Goal: Information Seeking & Learning: Understand process/instructions

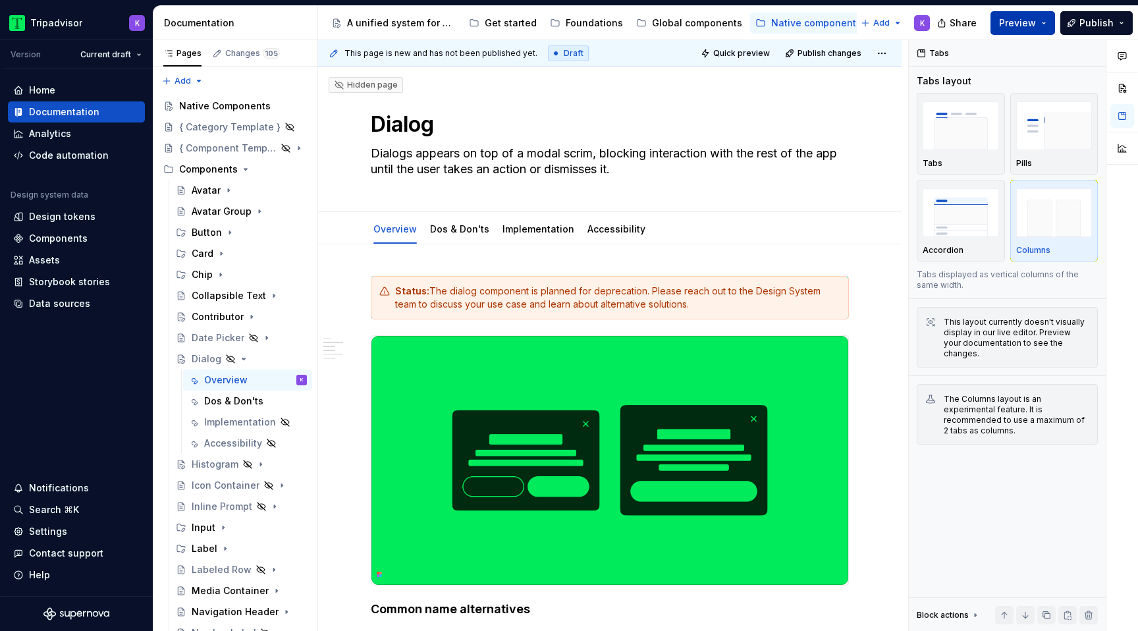
scroll to position [842, 0]
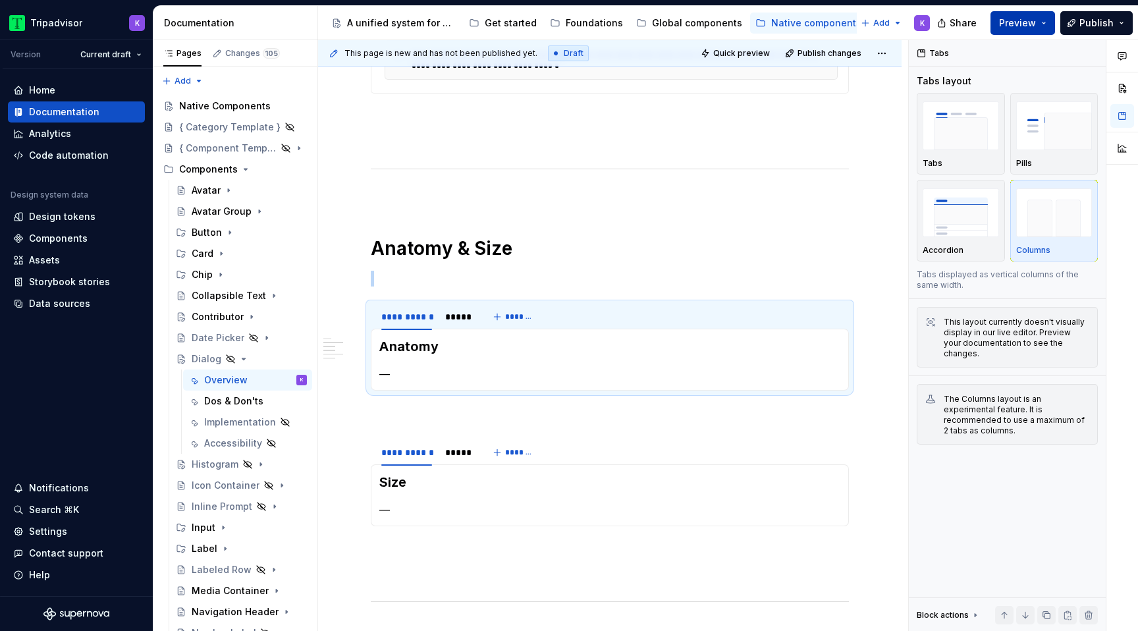
click at [1038, 23] on button "Preview" at bounding box center [1022, 23] width 65 height 24
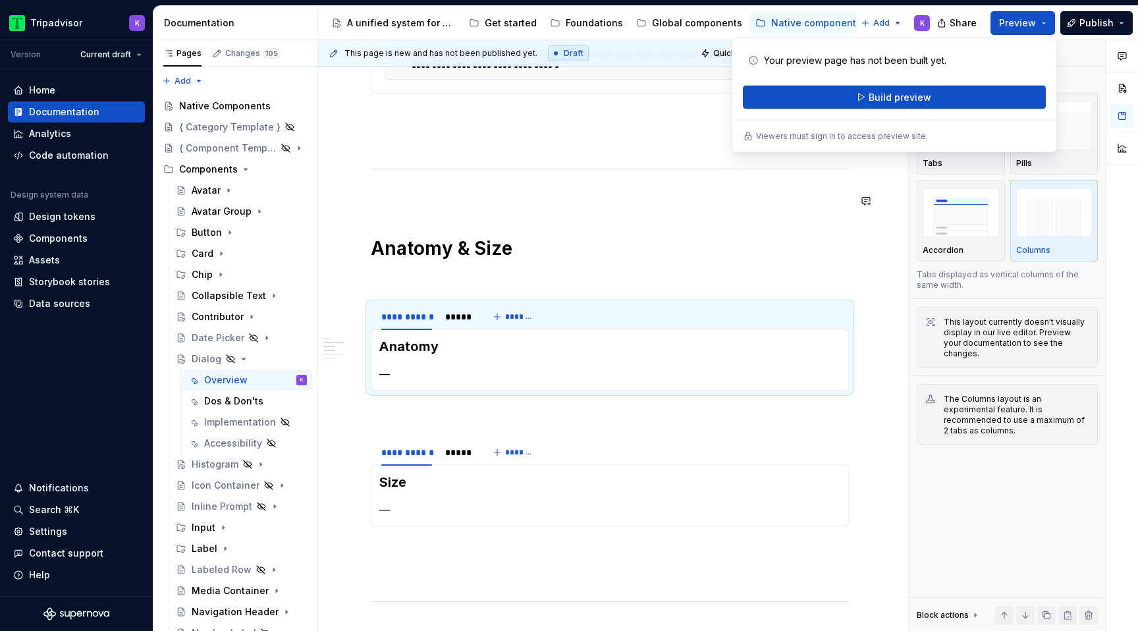
click at [749, 220] on div "**********" at bounding box center [610, 233] width 478 height 1598
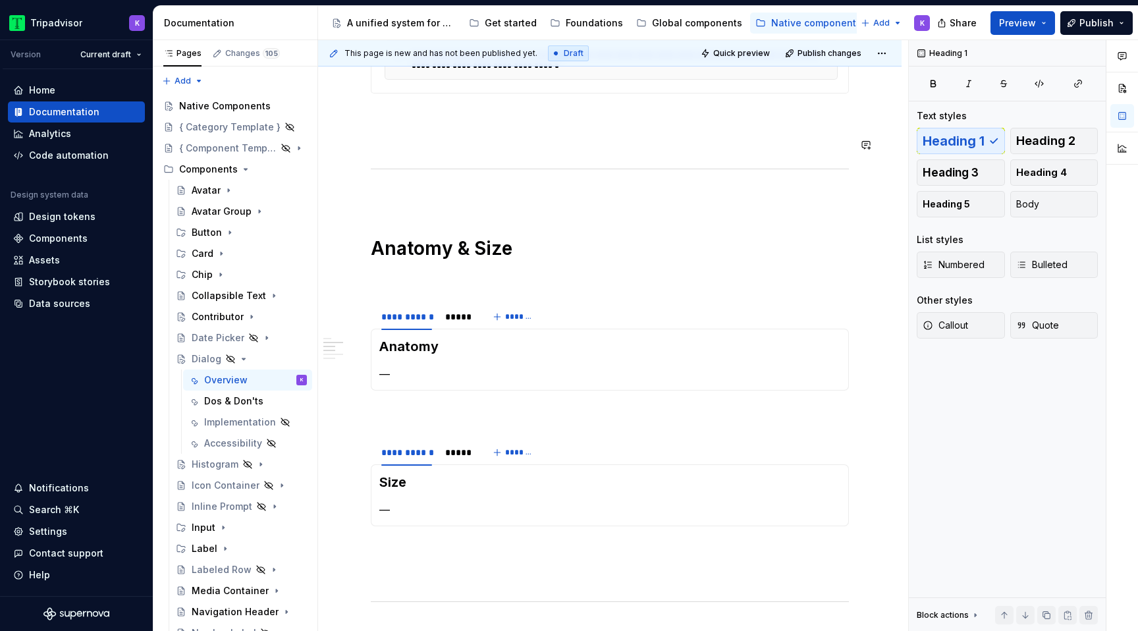
scroll to position [0, 0]
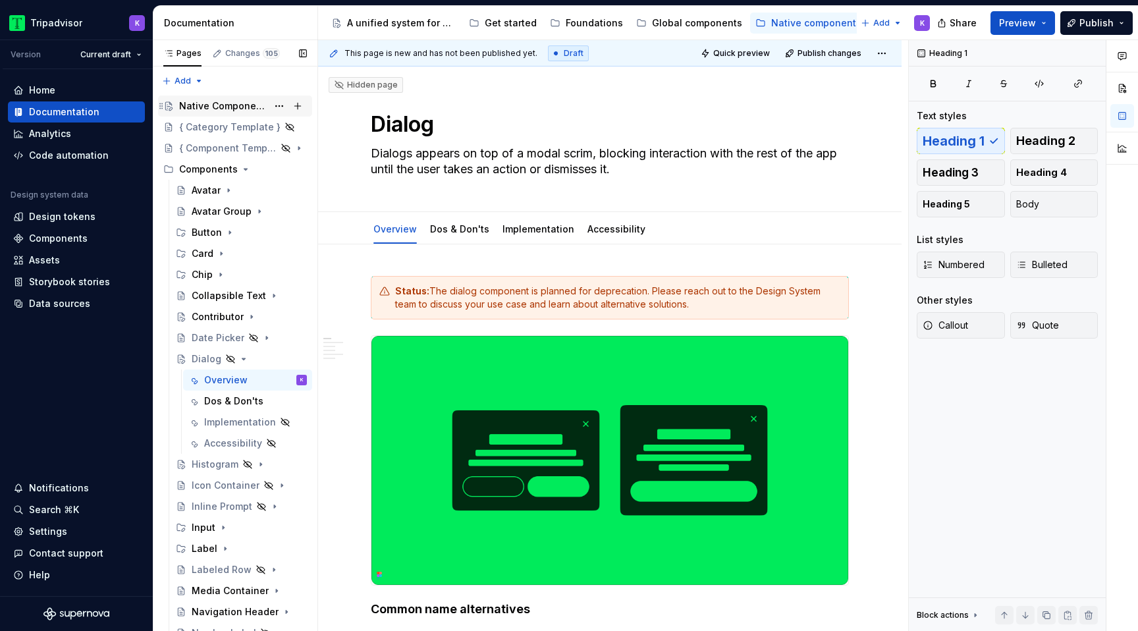
click at [234, 100] on div "Native Components" at bounding box center [223, 105] width 88 height 13
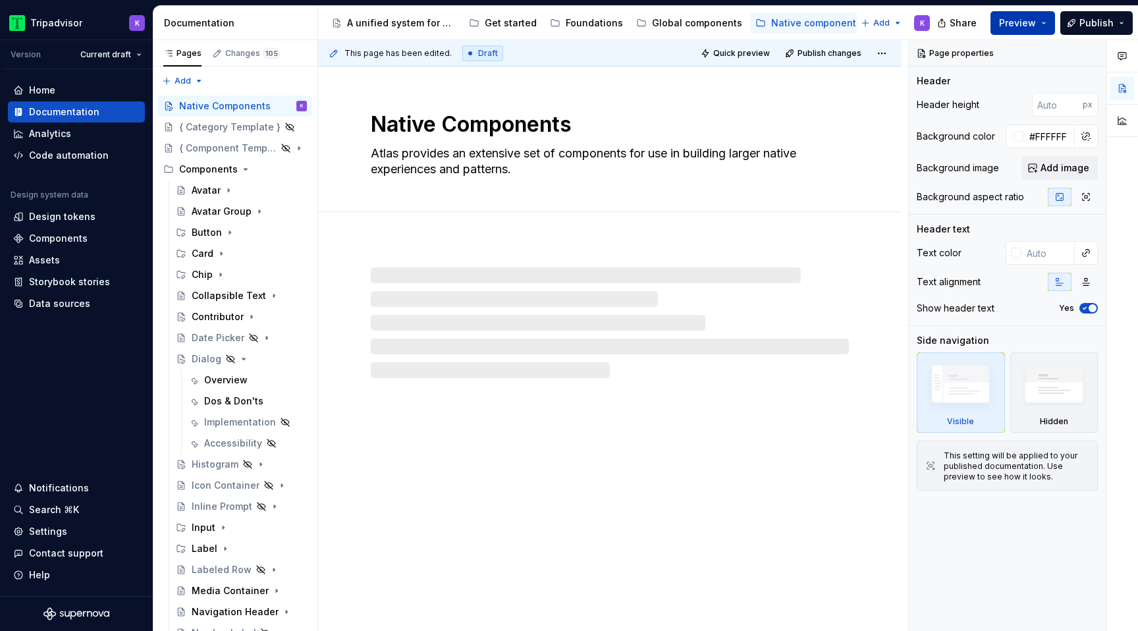
click at [1030, 20] on span "Preview" at bounding box center [1017, 22] width 37 height 13
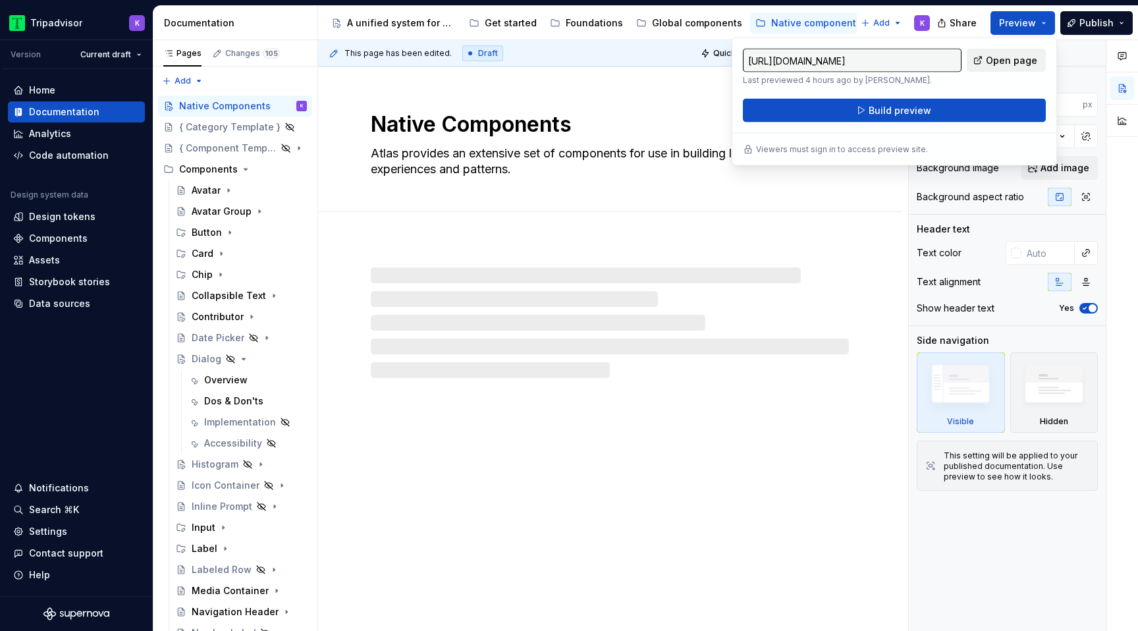
click at [1005, 60] on span "Open page" at bounding box center [1011, 60] width 51 height 13
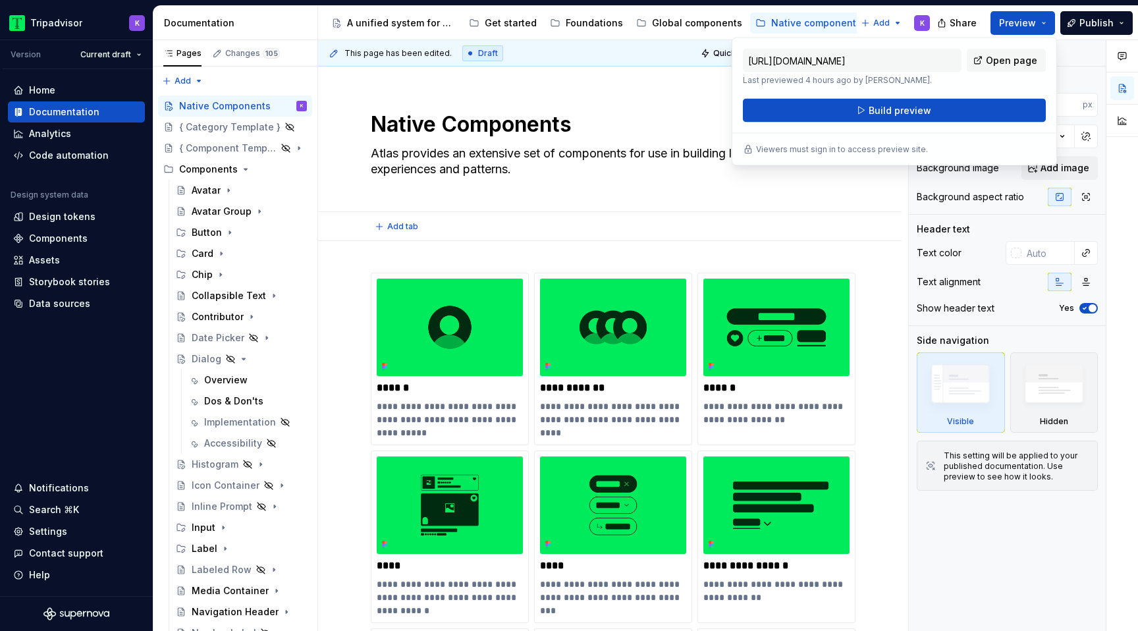
click at [773, 229] on div "Add tab" at bounding box center [610, 226] width 478 height 18
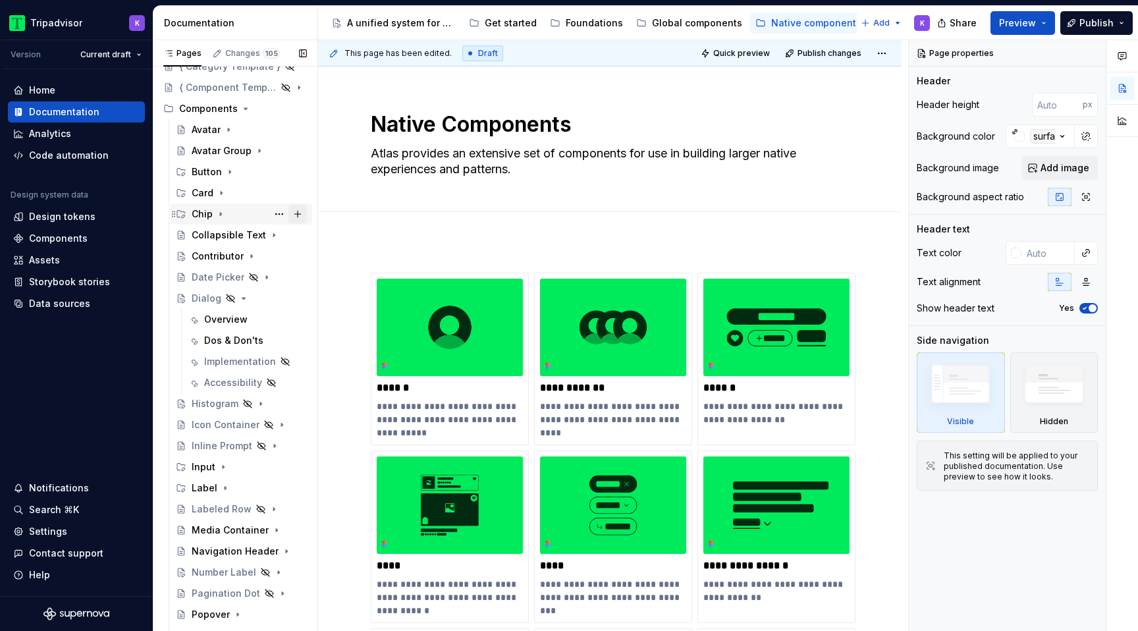
scroll to position [63, 0]
click at [238, 336] on div "Dos & Don'ts" at bounding box center [233, 338] width 59 height 13
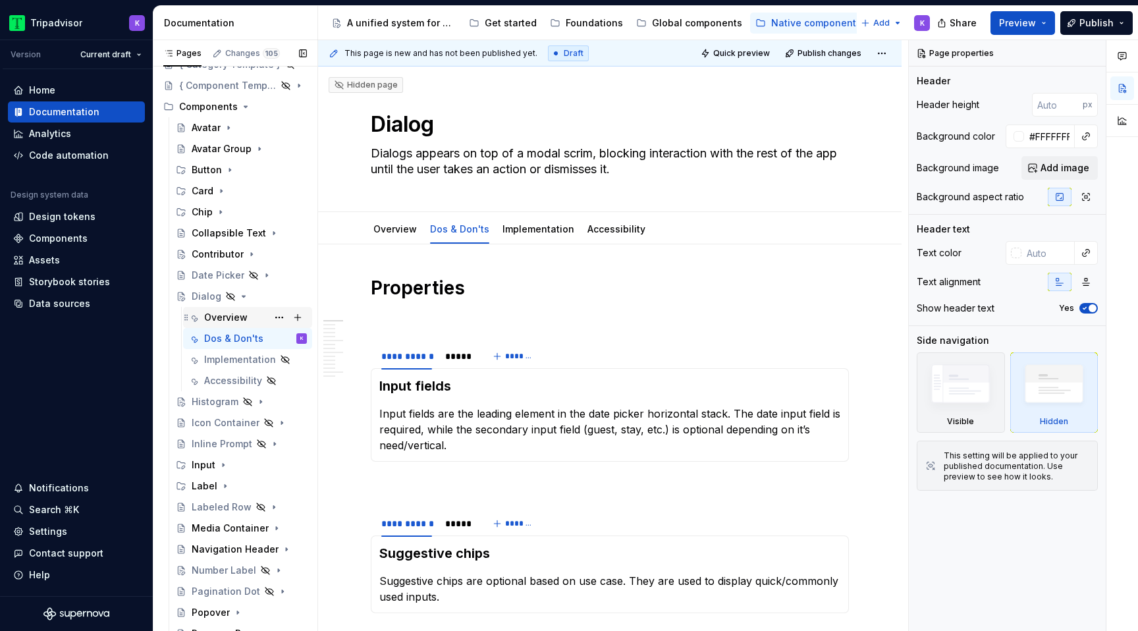
click at [240, 318] on div "Overview" at bounding box center [225, 317] width 43 height 13
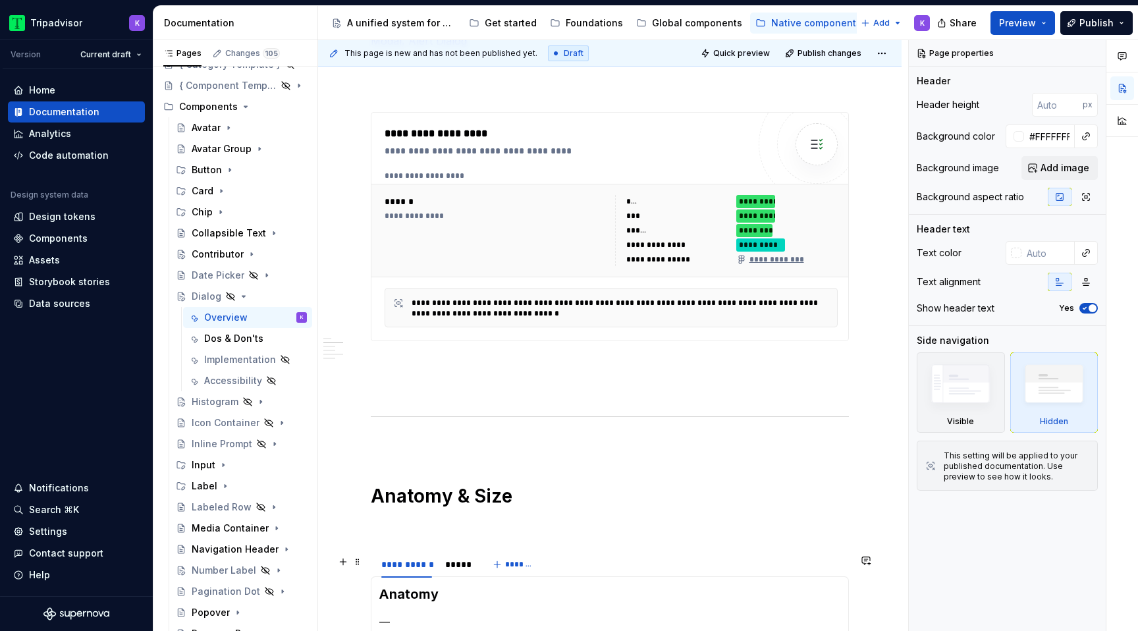
scroll to position [894, 0]
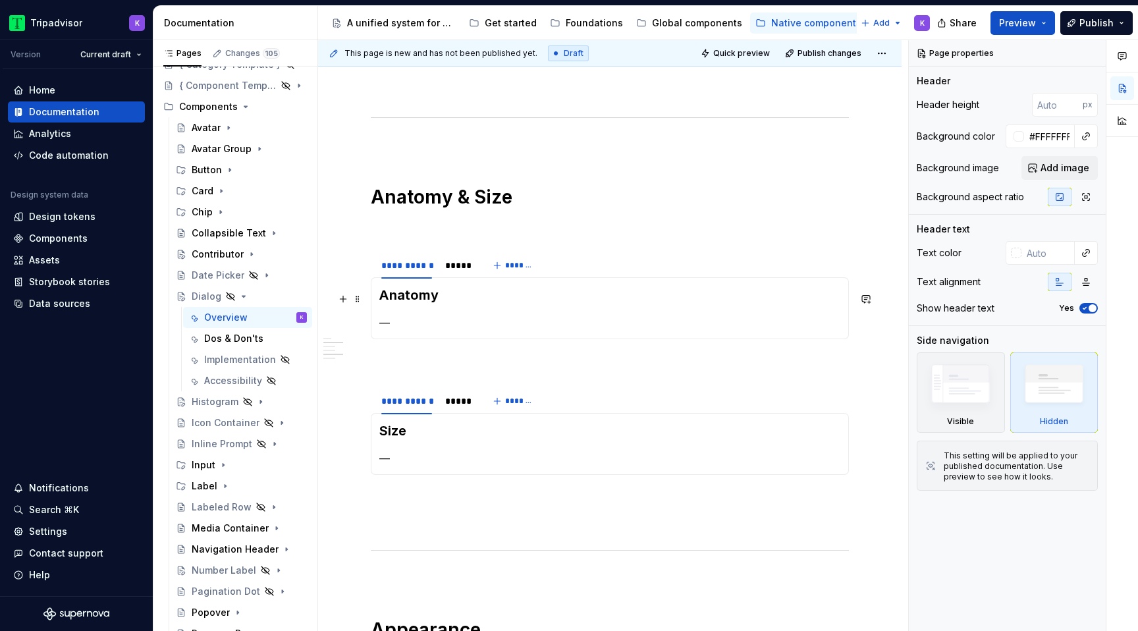
type textarea "*"
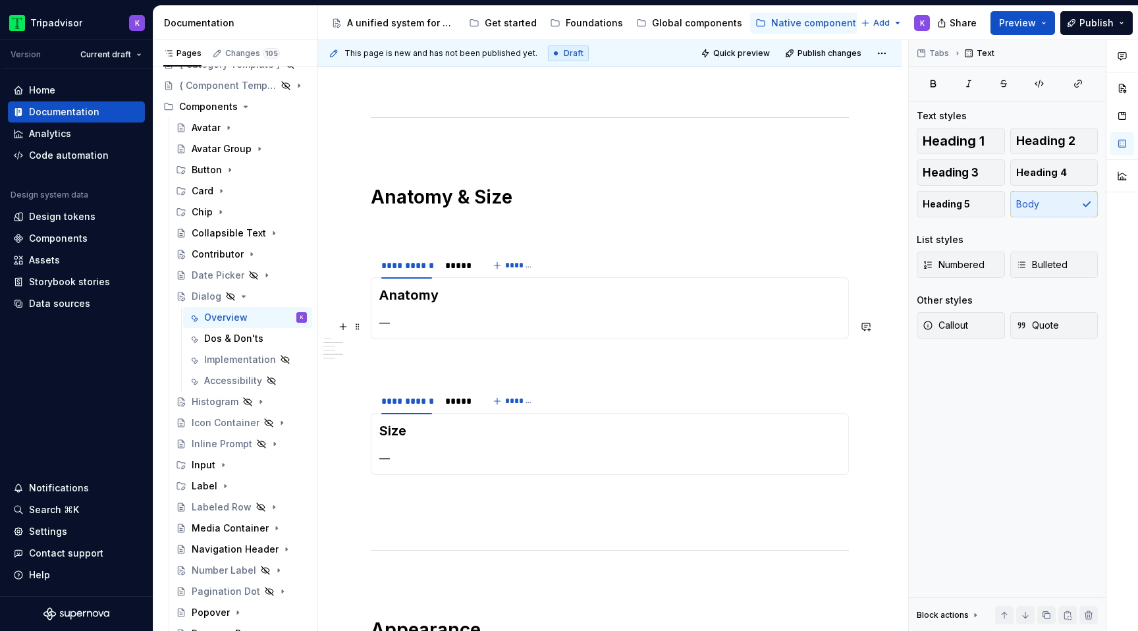
click at [418, 317] on section-item-column "Anatomy —" at bounding box center [609, 308] width 461 height 45
click at [416, 319] on p "—" at bounding box center [609, 323] width 461 height 16
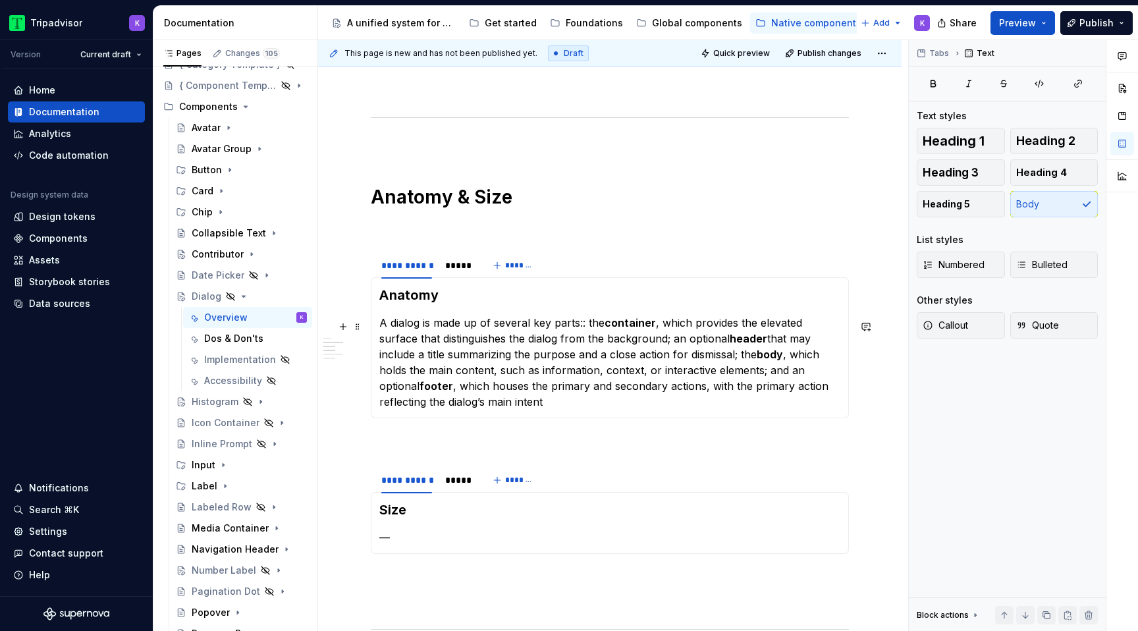
click at [586, 329] on p "A dialog is made up of several key parts:: the container , which provides the e…" at bounding box center [609, 362] width 461 height 95
drag, startPoint x: 655, startPoint y: 330, endPoint x: 583, endPoint y: 326, distance: 71.9
click at [583, 326] on p "A dialog is made up of several key parts: the container , which provides the el…" at bounding box center [609, 362] width 461 height 95
click at [670, 344] on p "A dialog is made up of several key parts: a required container, which provides …" at bounding box center [609, 362] width 461 height 95
drag, startPoint x: 679, startPoint y: 341, endPoint x: 765, endPoint y: 346, distance: 85.7
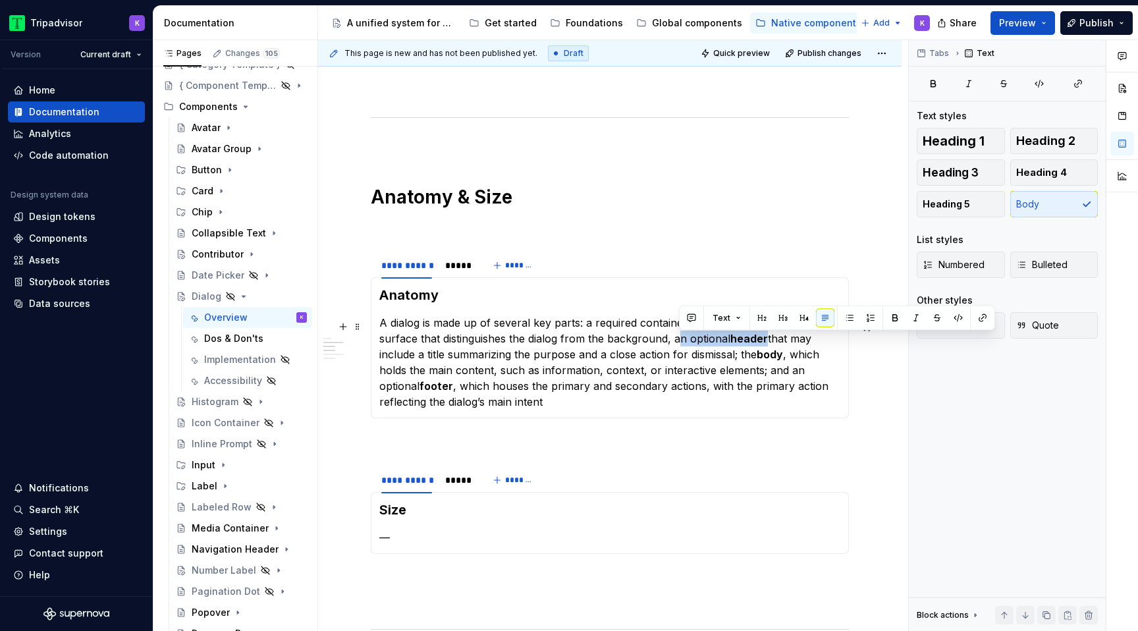
click at [765, 346] on p "A dialog is made up of several key parts: a required container, which provides …" at bounding box center [609, 362] width 461 height 95
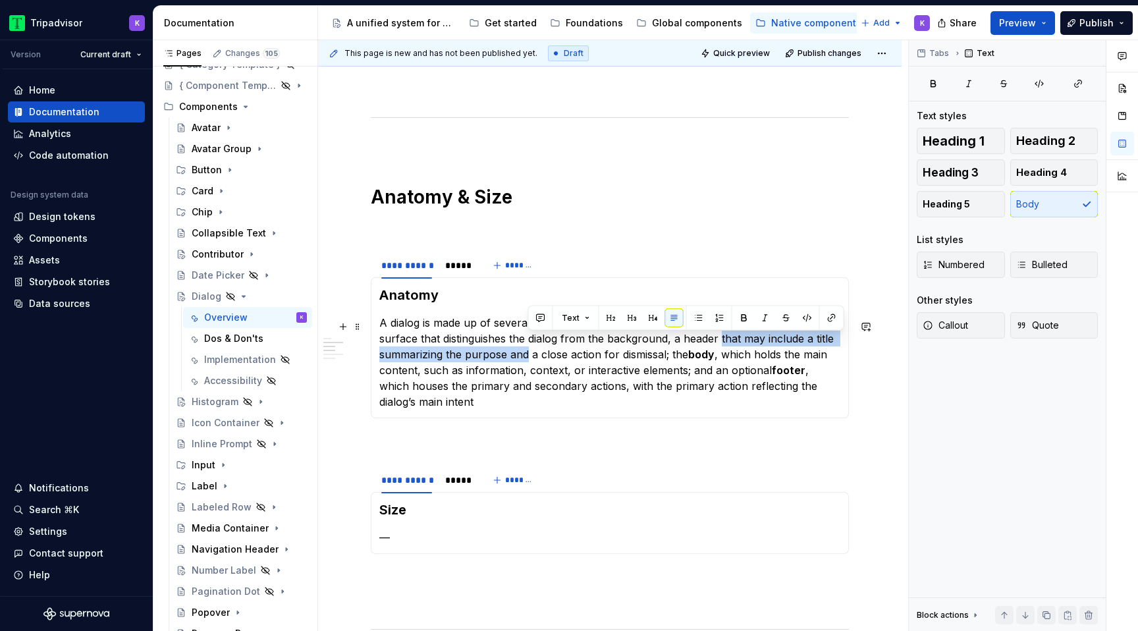
drag, startPoint x: 721, startPoint y: 342, endPoint x: 529, endPoint y: 361, distance: 193.2
click at [529, 361] on p "A dialog is made up of several key parts: a required container, which provides …" at bounding box center [609, 362] width 461 height 95
click at [753, 344] on p "A dialog is made up of several key parts: a required container, which provides …" at bounding box center [609, 362] width 461 height 95
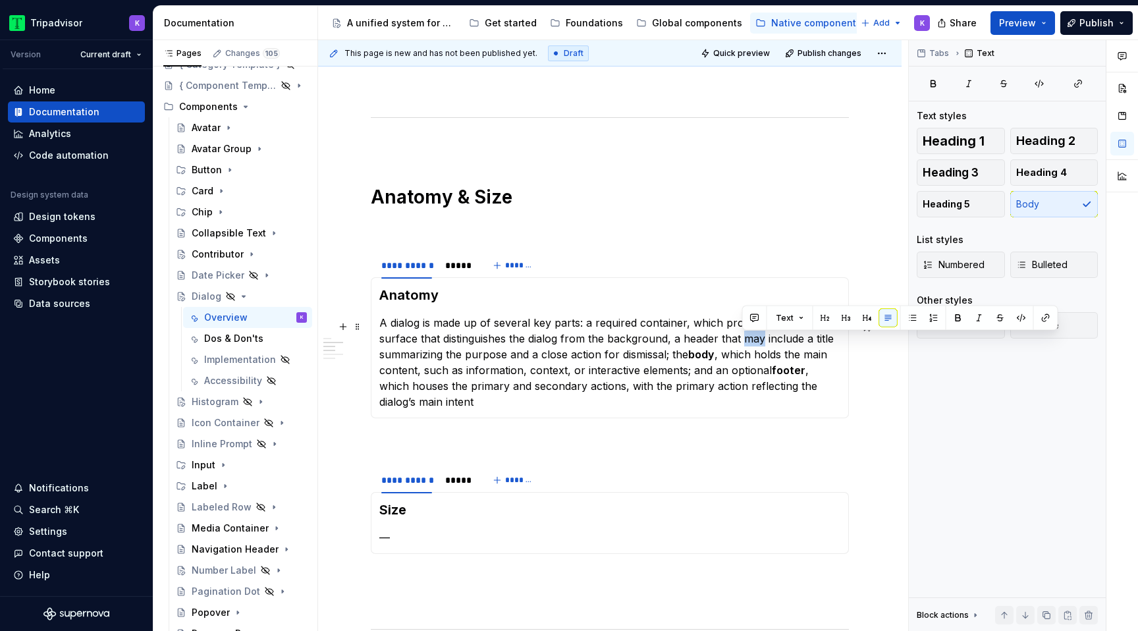
drag, startPoint x: 742, startPoint y: 343, endPoint x: 763, endPoint y: 343, distance: 21.1
click at [763, 343] on p "A dialog is made up of several key parts: a required container, which provides …" at bounding box center [609, 362] width 461 height 95
click at [776, 342] on p "A dialog is made up of several key parts: a required container, which provides …" at bounding box center [609, 362] width 461 height 95
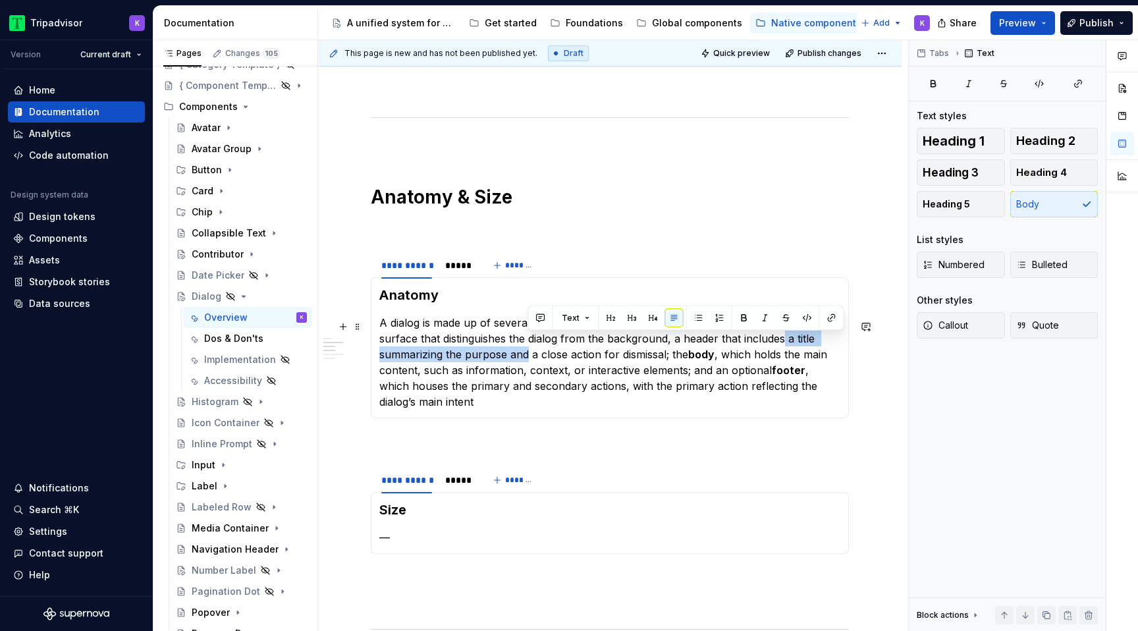
drag, startPoint x: 785, startPoint y: 342, endPoint x: 529, endPoint y: 363, distance: 257.0
click at [529, 363] on p "A dialog is made up of several key parts: a required container, which provides …" at bounding box center [609, 362] width 461 height 95
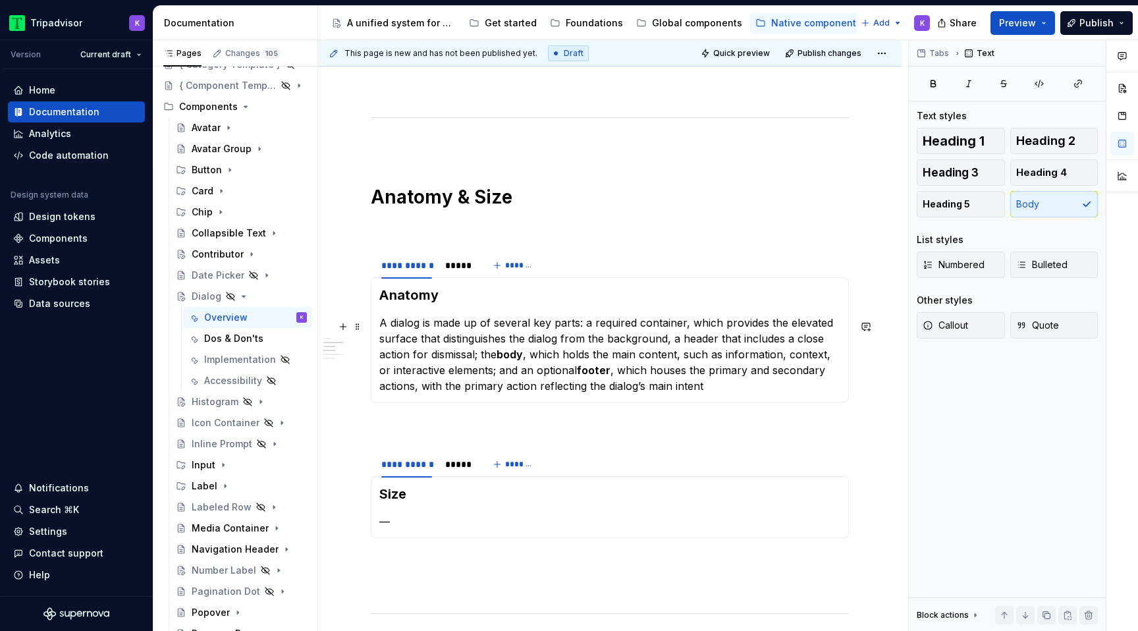
click at [481, 361] on p "A dialog is made up of several key parts: a required container, which provides …" at bounding box center [609, 354] width 461 height 79
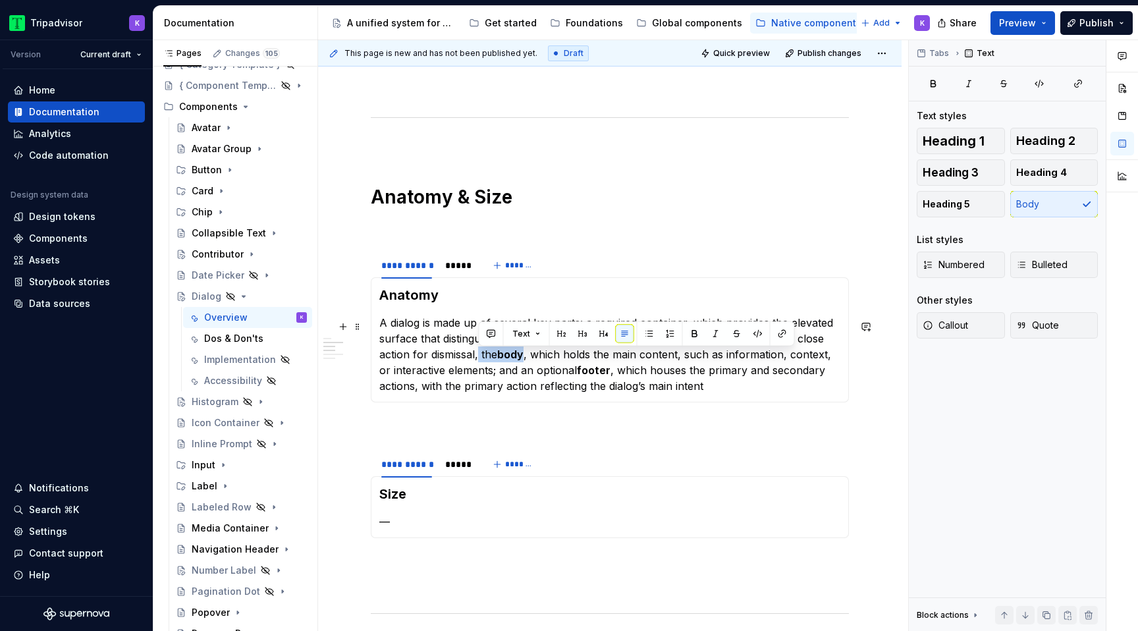
drag, startPoint x: 479, startPoint y: 356, endPoint x: 525, endPoint y: 357, distance: 45.4
click at [525, 357] on p "A dialog is made up of several key parts: a required container, which provides …" at bounding box center [609, 354] width 461 height 79
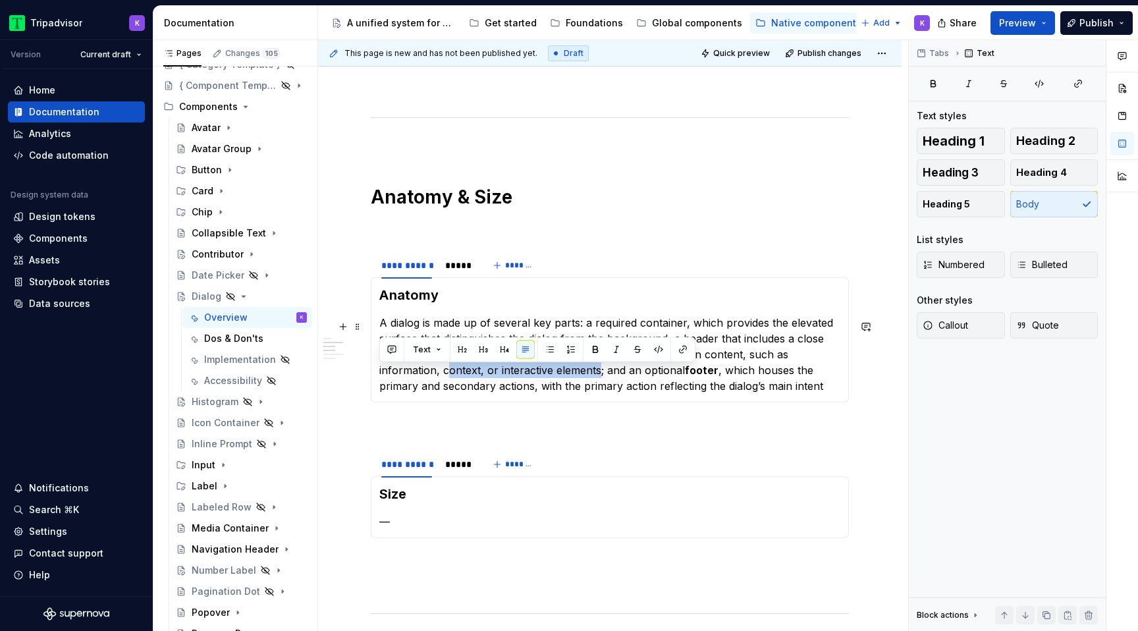
drag, startPoint x: 536, startPoint y: 375, endPoint x: 386, endPoint y: 375, distance: 150.1
click at [386, 374] on p "A dialog is made up of several key parts: a required container, which provides …" at bounding box center [609, 354] width 461 height 79
click at [499, 387] on p "A dialog is made up of several key parts: a required container, which provides …" at bounding box center [609, 354] width 461 height 79
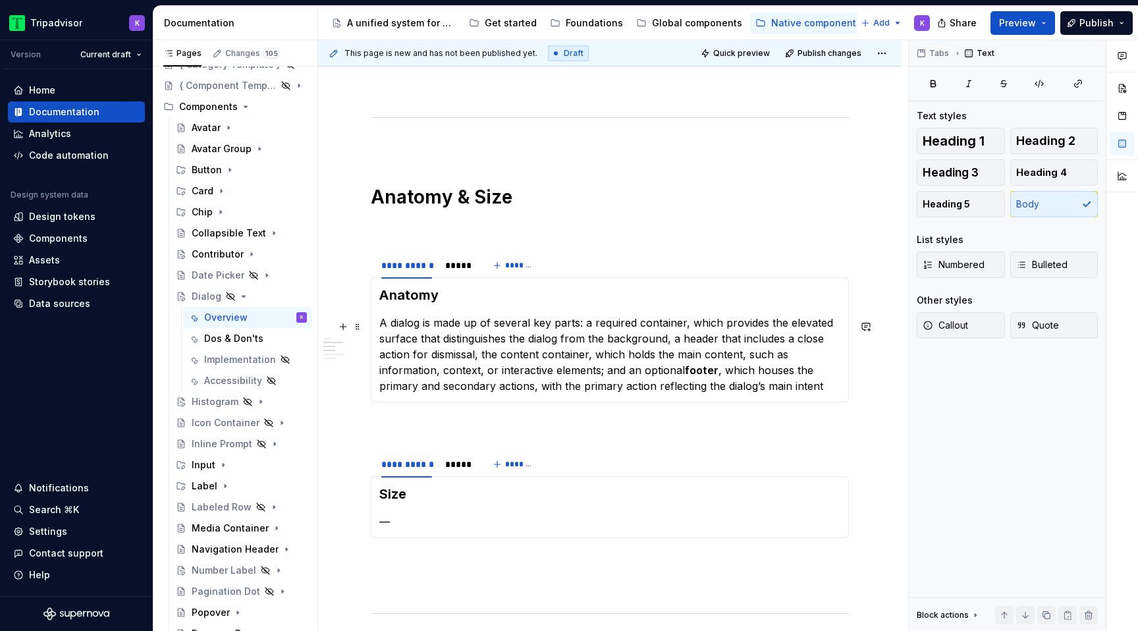
click at [535, 377] on p "A dialog is made up of several key parts: a required container, which provides …" at bounding box center [609, 354] width 461 height 79
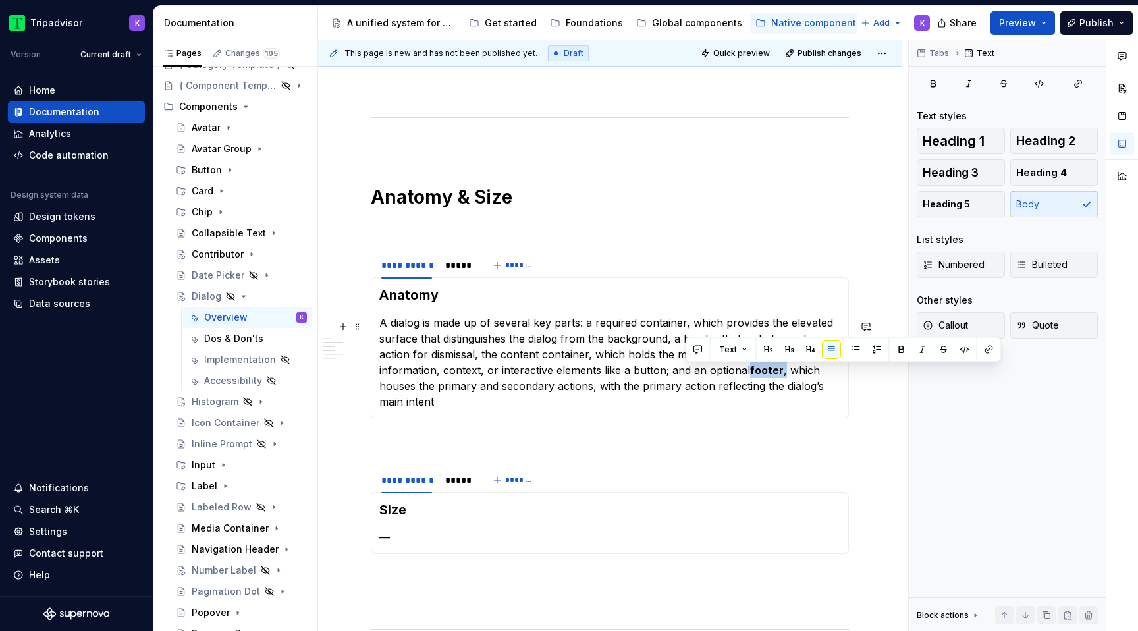
drag, startPoint x: 720, startPoint y: 375, endPoint x: 684, endPoint y: 375, distance: 36.2
click at [684, 375] on p "A dialog is made up of several key parts: a required container, which provides …" at bounding box center [609, 362] width 461 height 95
click at [837, 385] on p "A dialog is made up of several key parts: a required container, which provides …" at bounding box center [609, 362] width 461 height 95
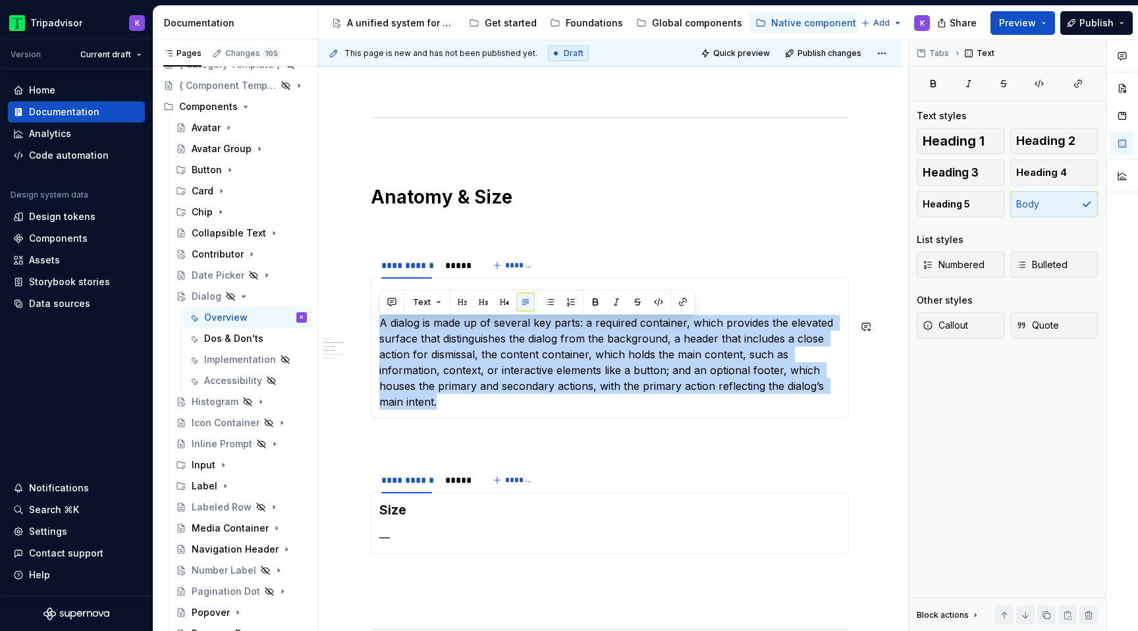
copy p "A dialog is made up of several key parts: a required container, which provides …"
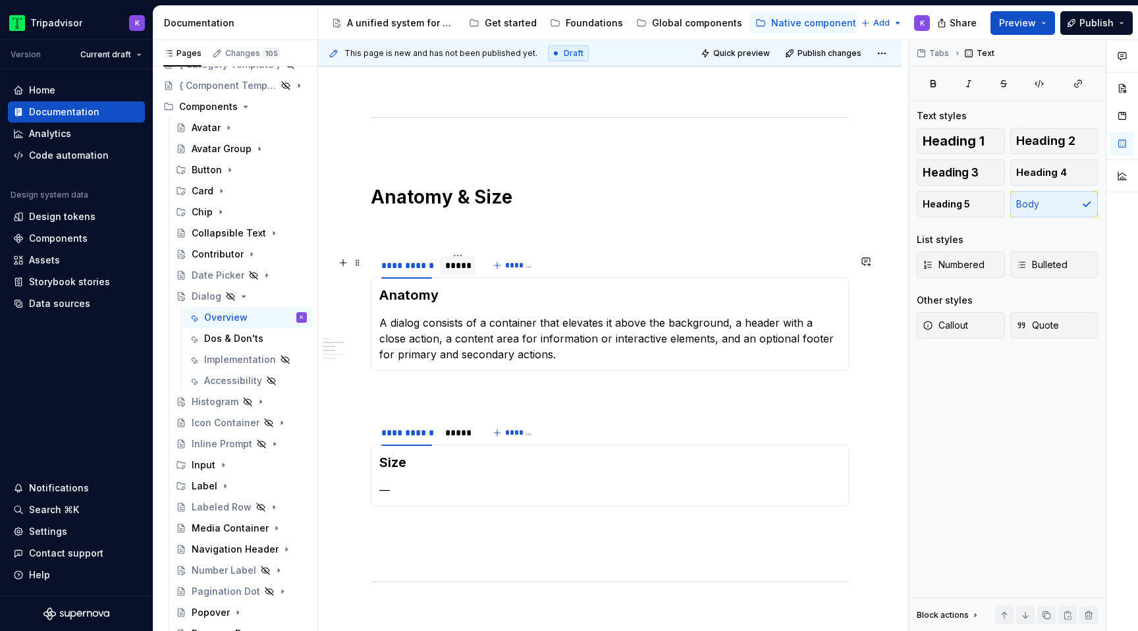
click at [458, 272] on div "*****" at bounding box center [457, 265] width 25 height 13
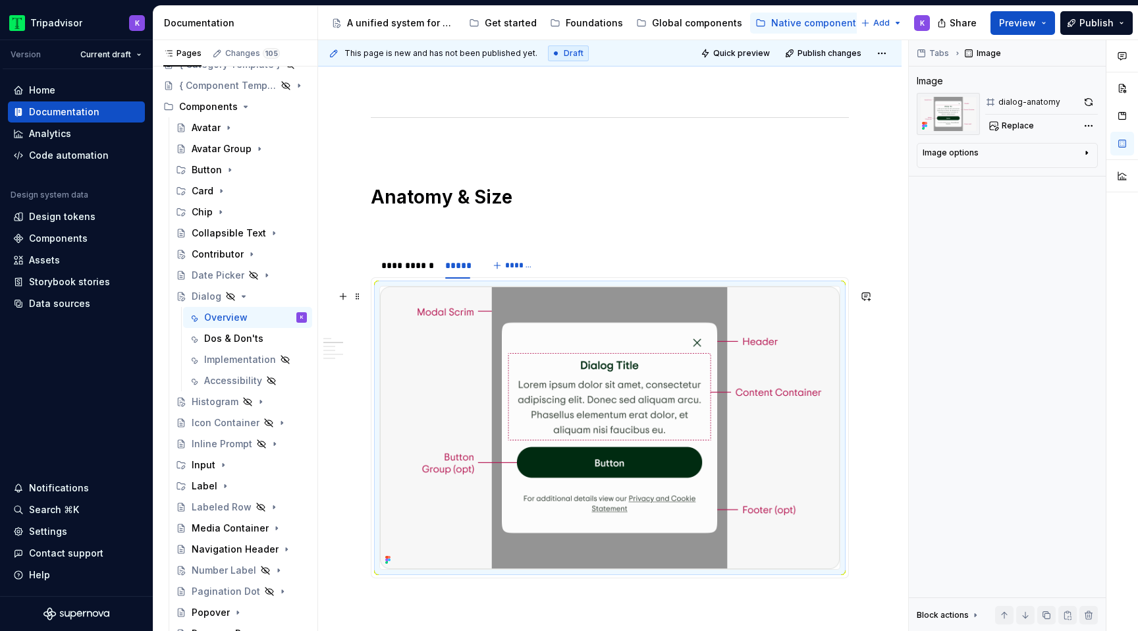
click at [719, 358] on img at bounding box center [610, 427] width 460 height 283
click at [1096, 103] on button "button" at bounding box center [1088, 102] width 18 height 18
click at [406, 265] on div "**********" at bounding box center [406, 265] width 51 height 13
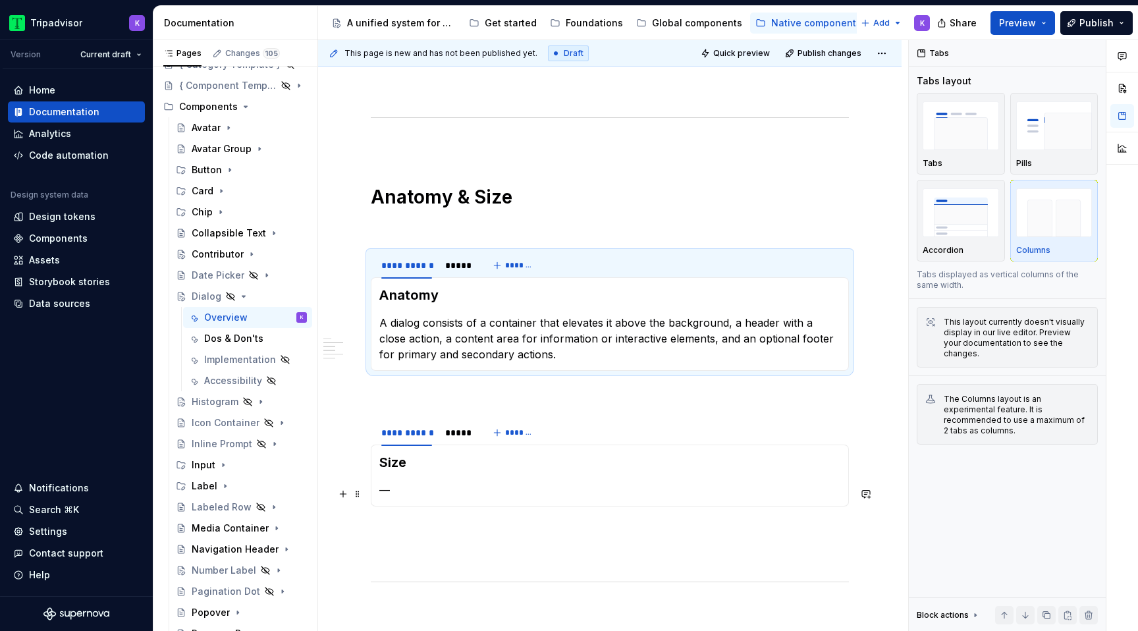
click at [437, 485] on p "—" at bounding box center [609, 490] width 461 height 16
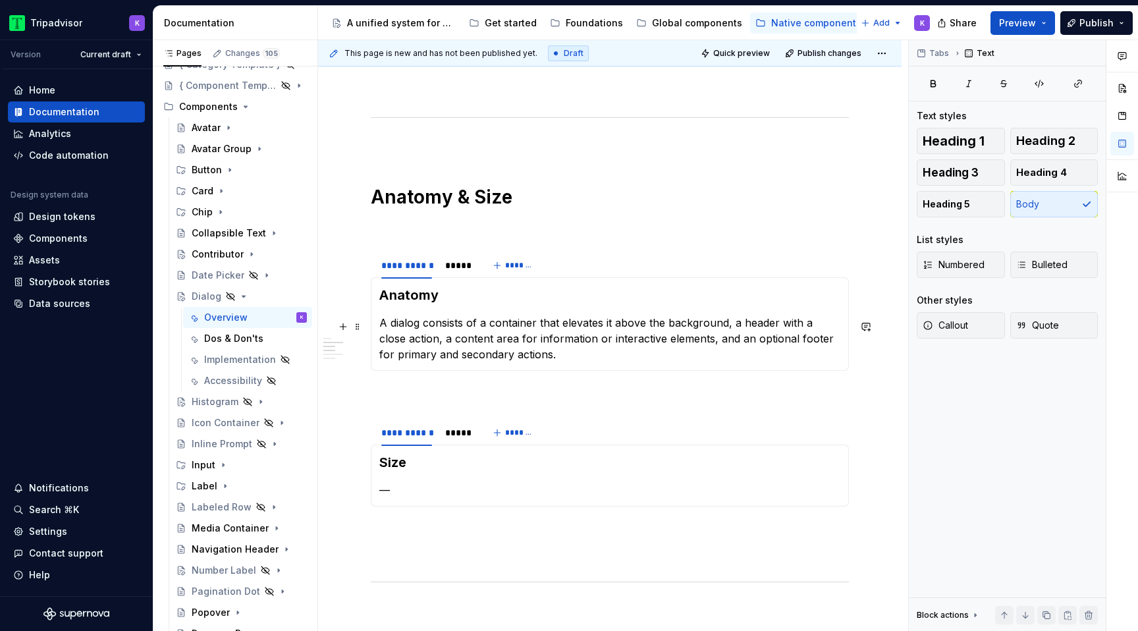
click at [551, 343] on p "A dialog consists of a container that elevates it above the background, a heade…" at bounding box center [609, 338] width 461 height 47
click at [475, 468] on h3 "Size" at bounding box center [609, 462] width 461 height 18
click at [479, 486] on p "—" at bounding box center [609, 490] width 461 height 16
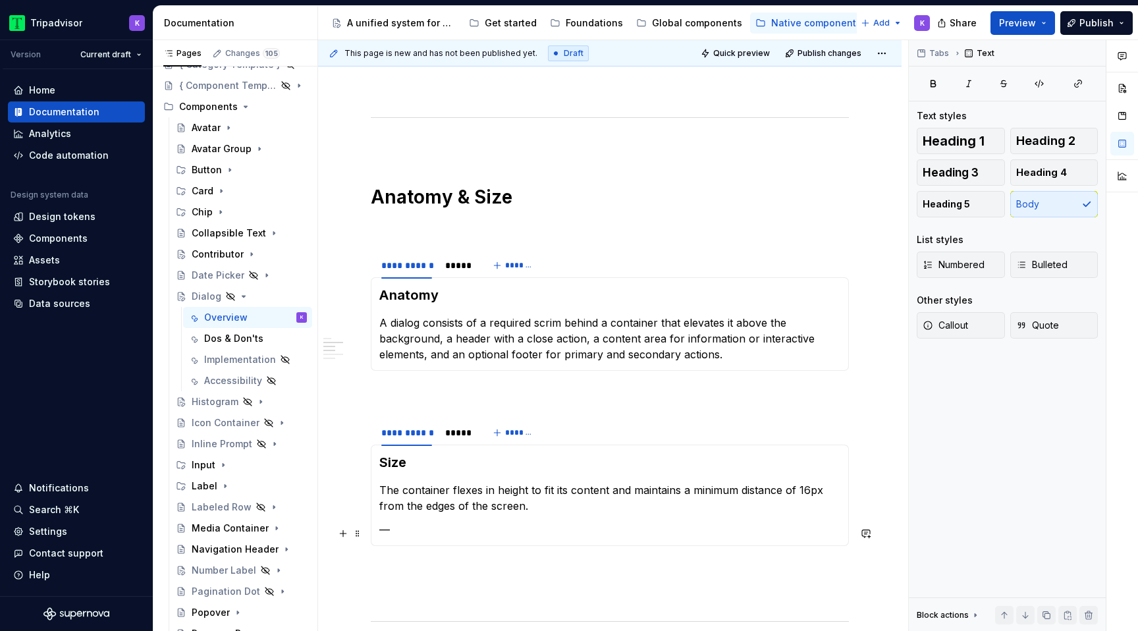
click at [423, 531] on p "—" at bounding box center [609, 530] width 461 height 16
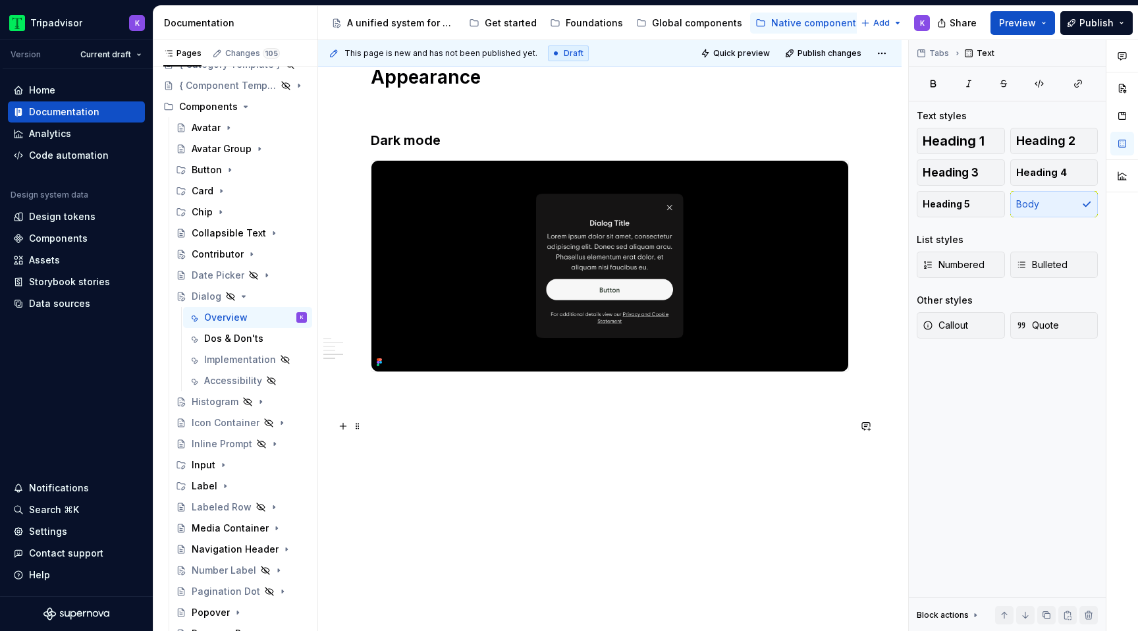
scroll to position [1495, 0]
click at [236, 340] on div "Dos & Don'ts" at bounding box center [233, 338] width 59 height 13
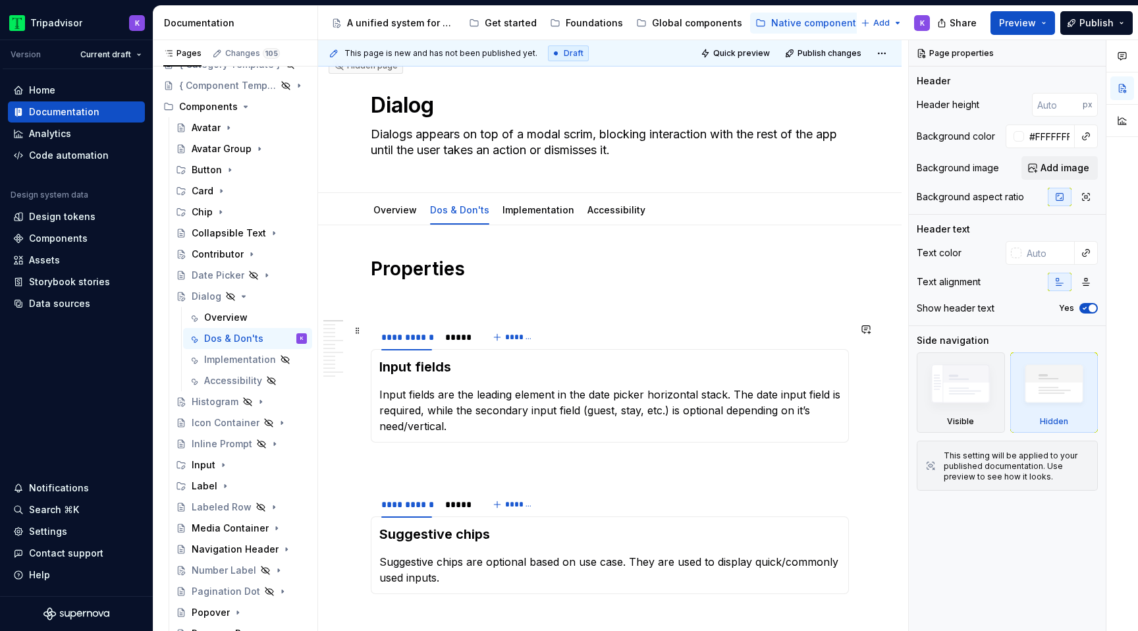
scroll to position [49, 0]
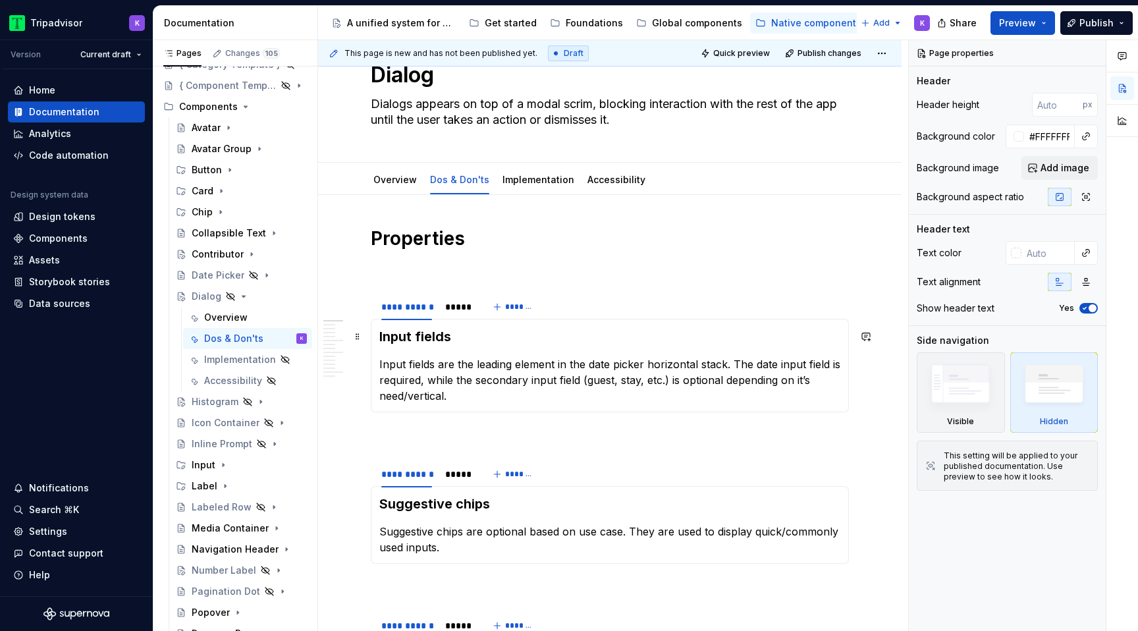
type textarea "*"
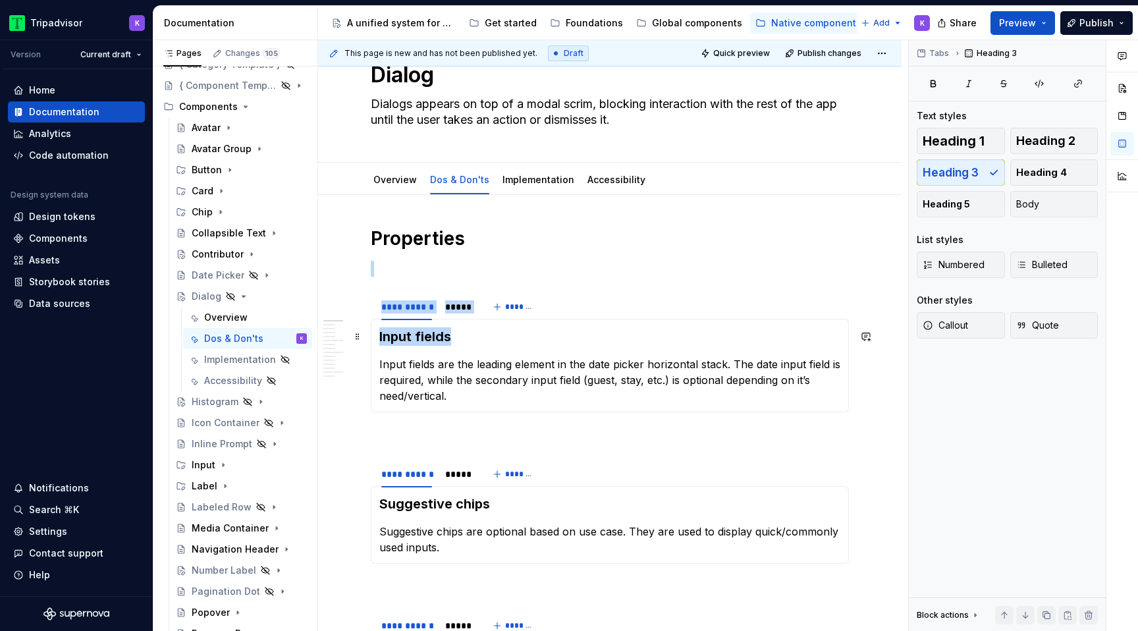
drag, startPoint x: 454, startPoint y: 335, endPoint x: 370, endPoint y: 335, distance: 83.6
click at [371, 335] on div "Input fields Input fields are the leading element in the date picker horizontal…" at bounding box center [610, 366] width 478 height 94
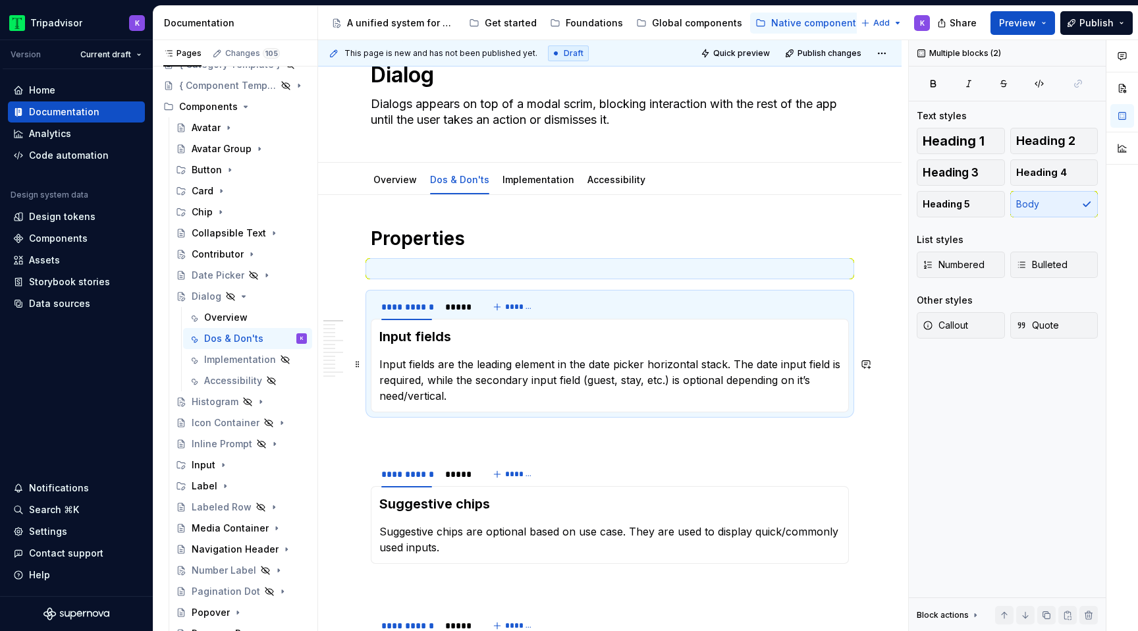
click at [468, 352] on section-item-column "Input fields Input fields are the leading element in the date picker horizontal…" at bounding box center [609, 365] width 461 height 76
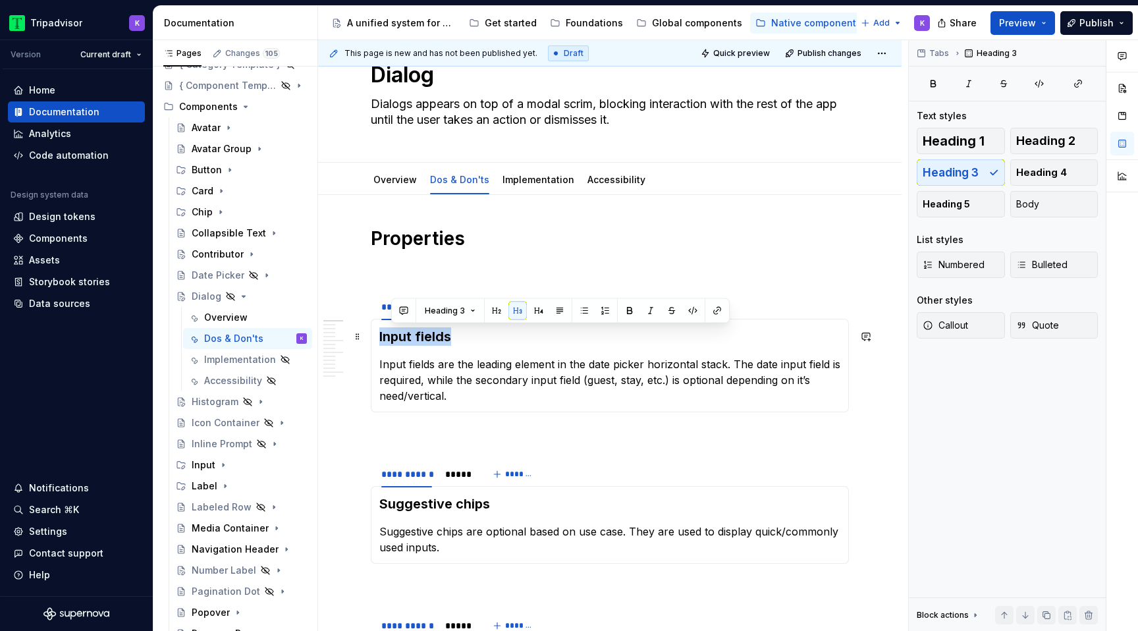
drag, startPoint x: 466, startPoint y: 338, endPoint x: 381, endPoint y: 338, distance: 85.6
click at [381, 338] on h3 "Input fields" at bounding box center [609, 336] width 461 height 18
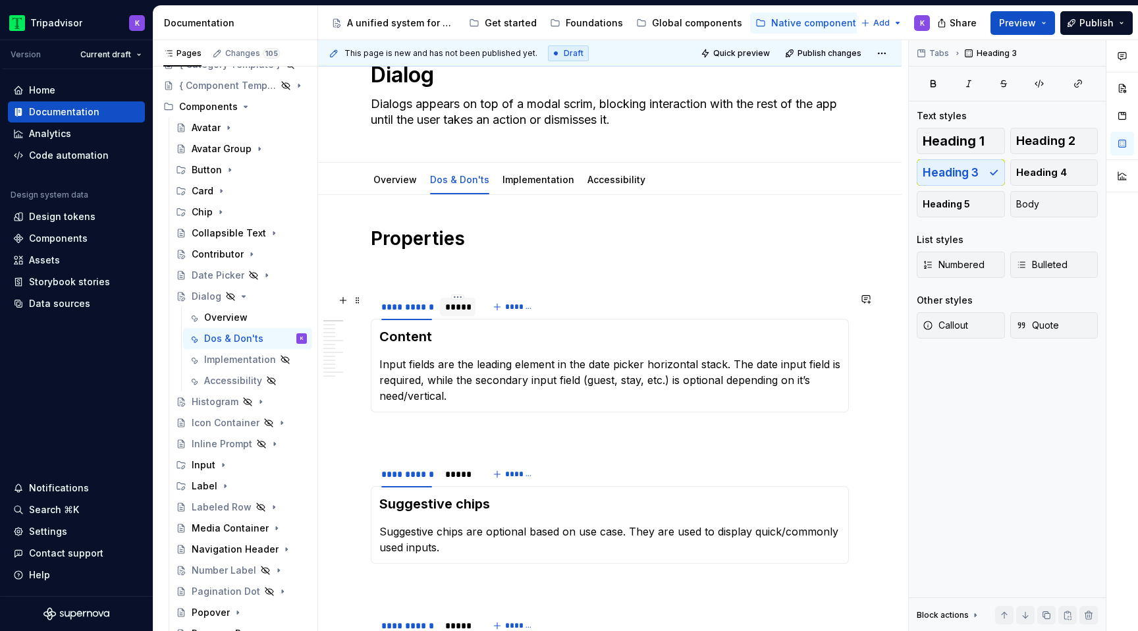
click at [452, 306] on div "*****" at bounding box center [457, 306] width 25 height 13
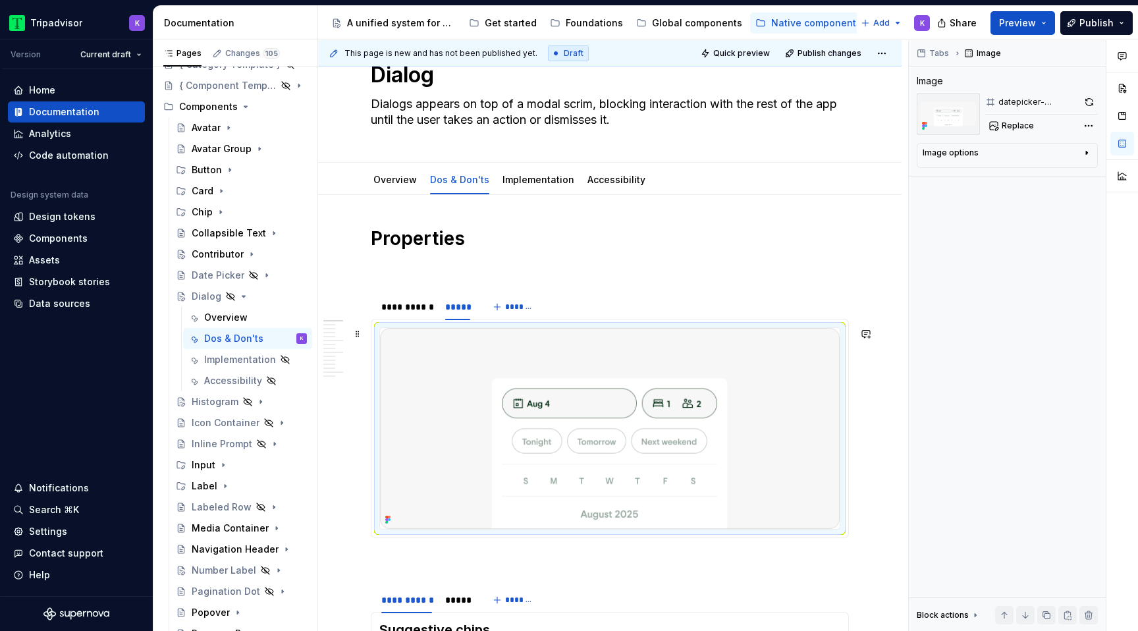
click at [526, 406] on img at bounding box center [610, 428] width 460 height 201
click at [998, 133] on button "Replace" at bounding box center [1012, 126] width 55 height 18
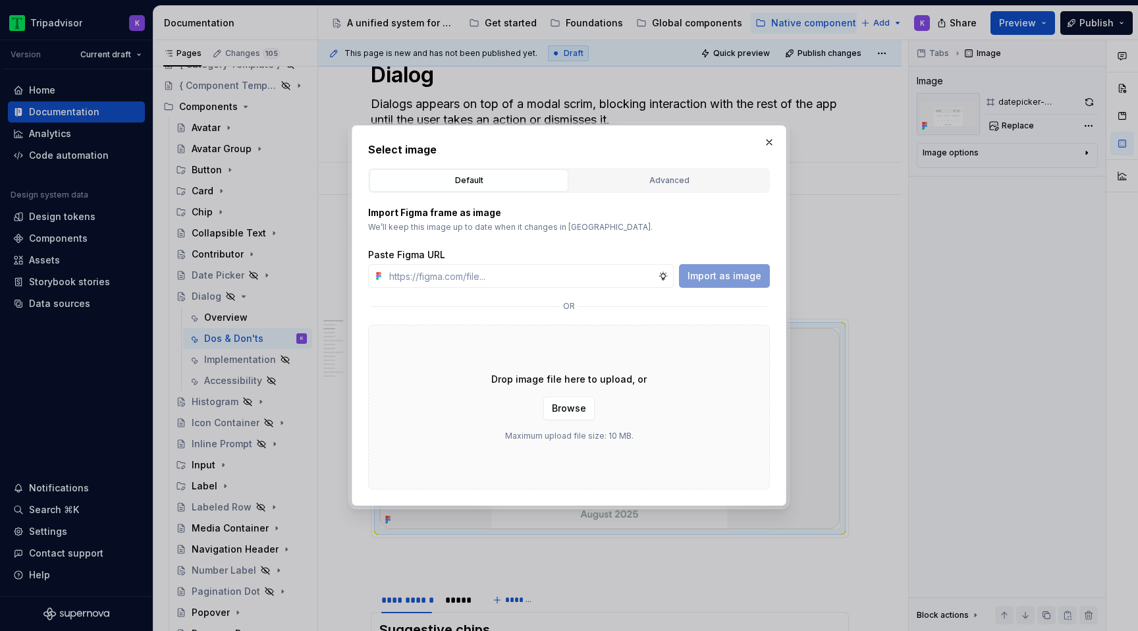
type textarea "*"
type input "[URL][DOMAIN_NAME]"
type textarea "*"
type input "[URL][DOMAIN_NAME]"
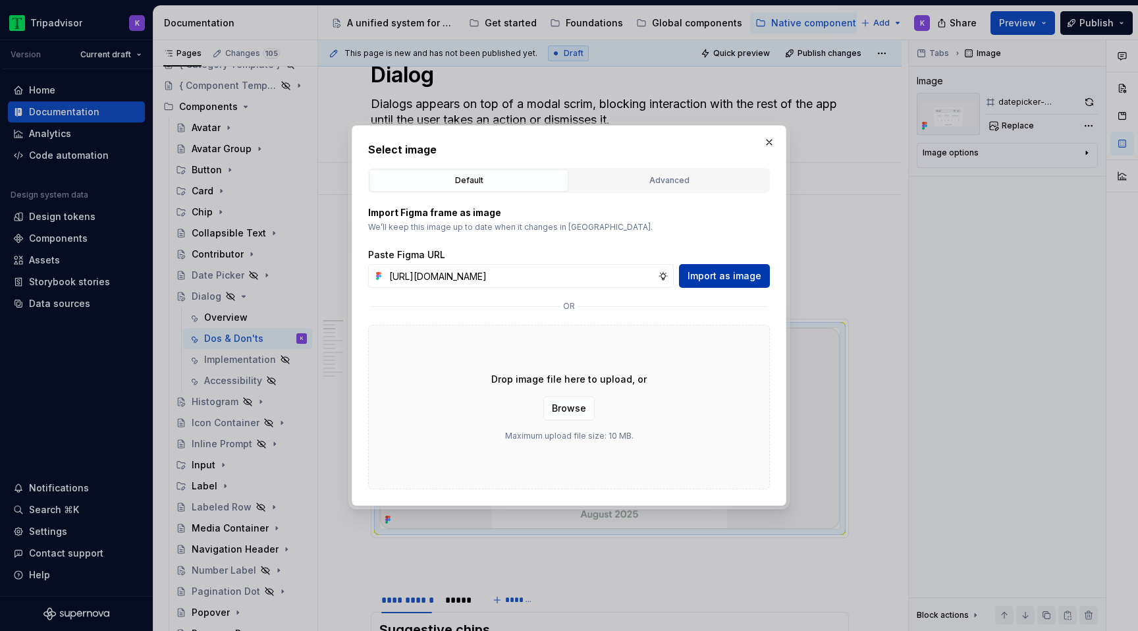
scroll to position [0, 0]
click at [734, 280] on span "Import as image" at bounding box center [725, 275] width 74 height 13
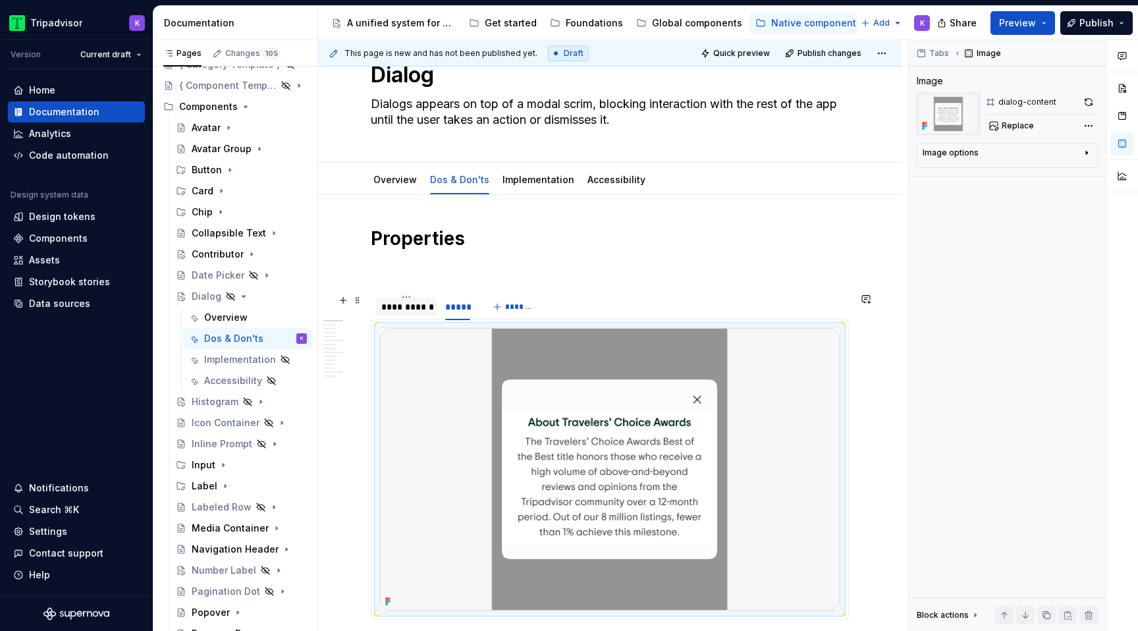
click at [415, 309] on div "**********" at bounding box center [406, 306] width 51 height 13
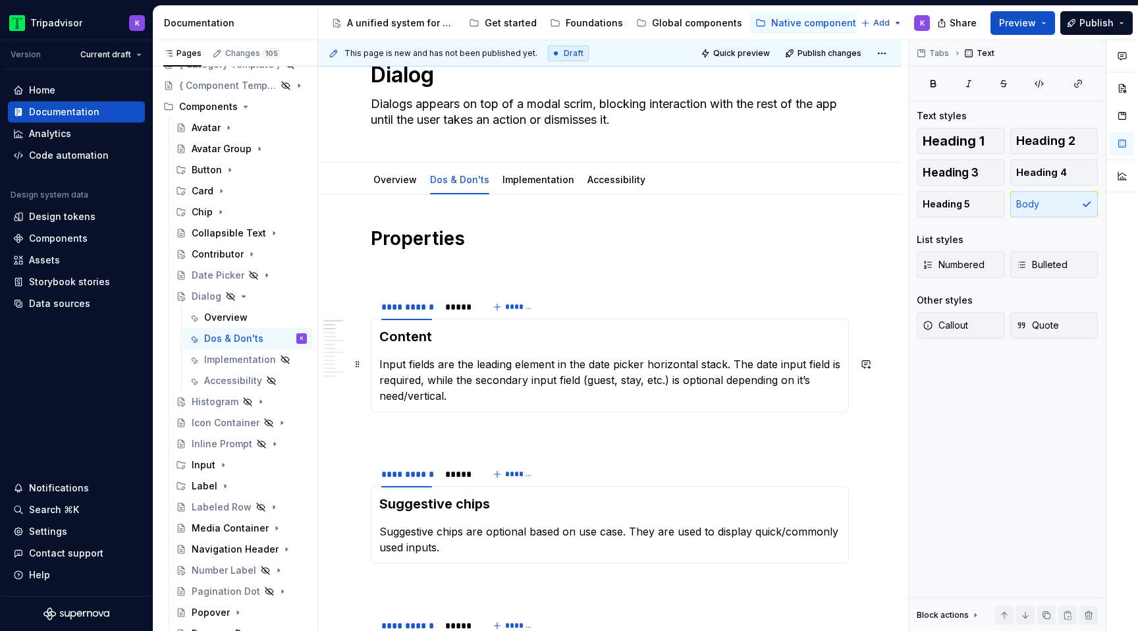
click at [489, 395] on p "Input fields are the leading element in the date picker horizontal stack. The d…" at bounding box center [609, 379] width 461 height 47
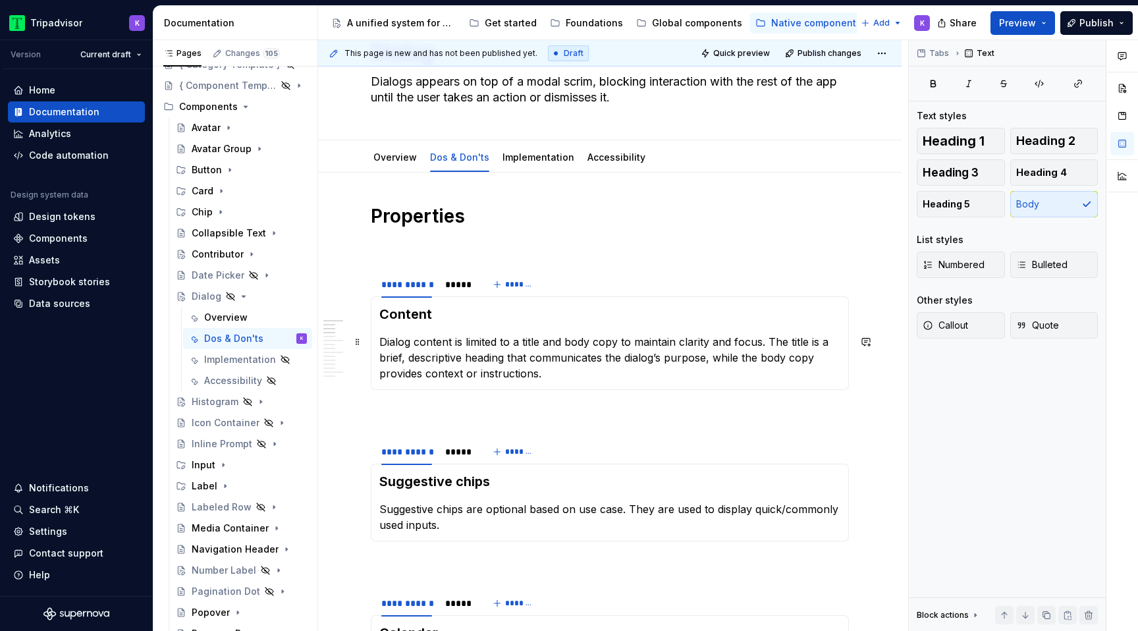
click at [821, 344] on p "Dialog content is limited to a title and body copy to maintain clarity and focu…" at bounding box center [609, 357] width 461 height 47
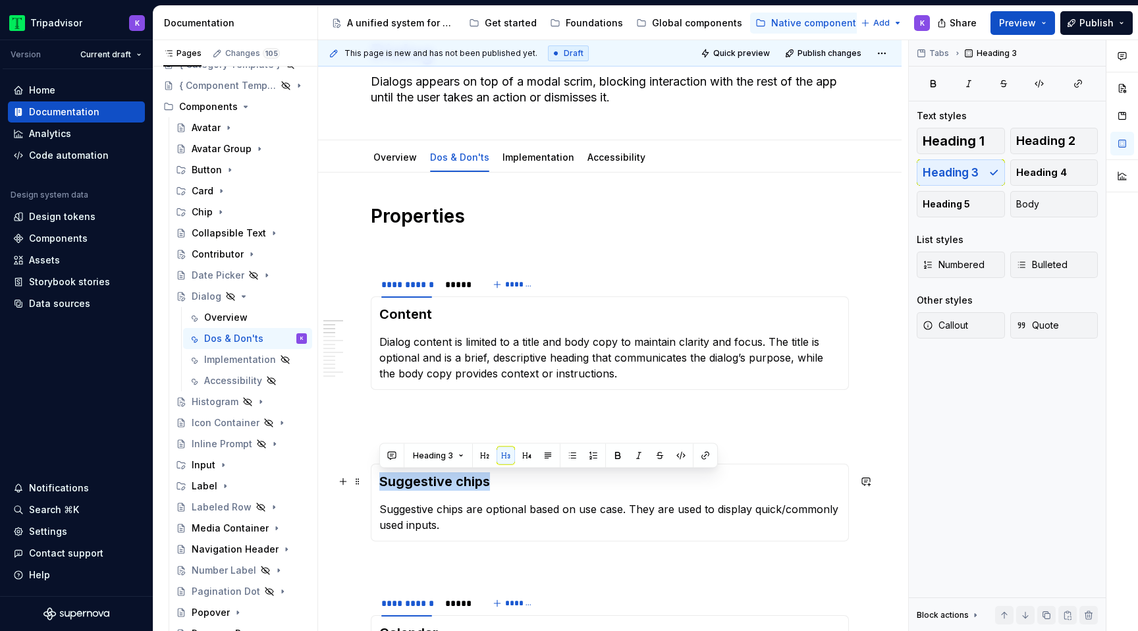
drag, startPoint x: 496, startPoint y: 479, endPoint x: 377, endPoint y: 479, distance: 119.2
click at [377, 479] on div "Suggestive chips Suggestive chips are optional based on use case. They are used…" at bounding box center [610, 503] width 478 height 78
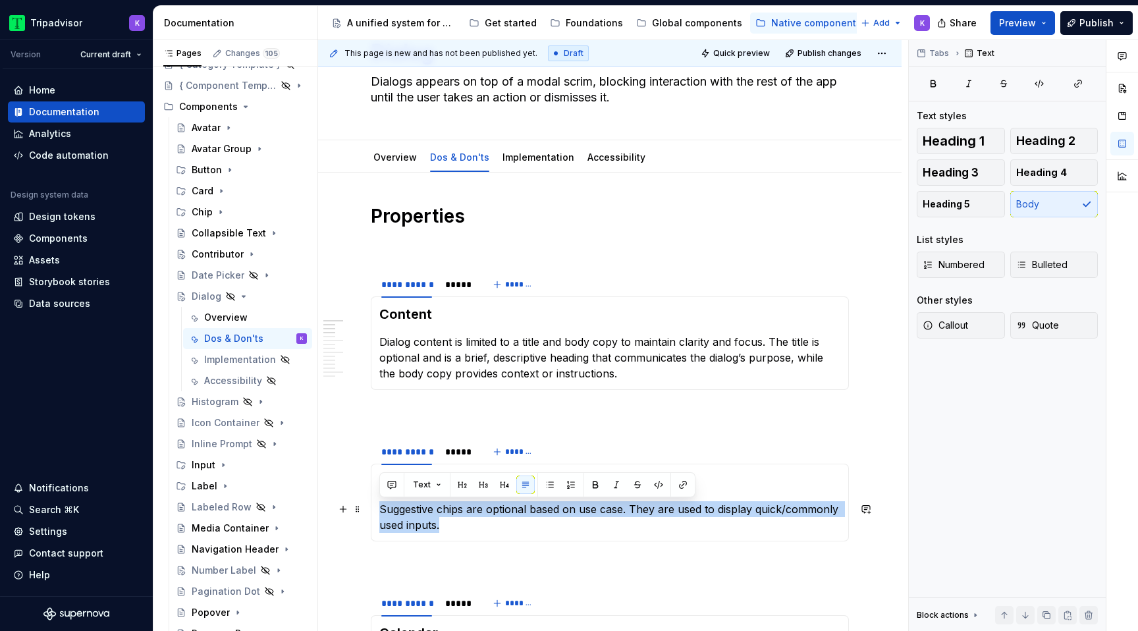
drag, startPoint x: 456, startPoint y: 526, endPoint x: 371, endPoint y: 514, distance: 85.8
click at [371, 514] on div "CTAs Suggestive chips are optional based on use case. They are used to display …" at bounding box center [610, 503] width 478 height 78
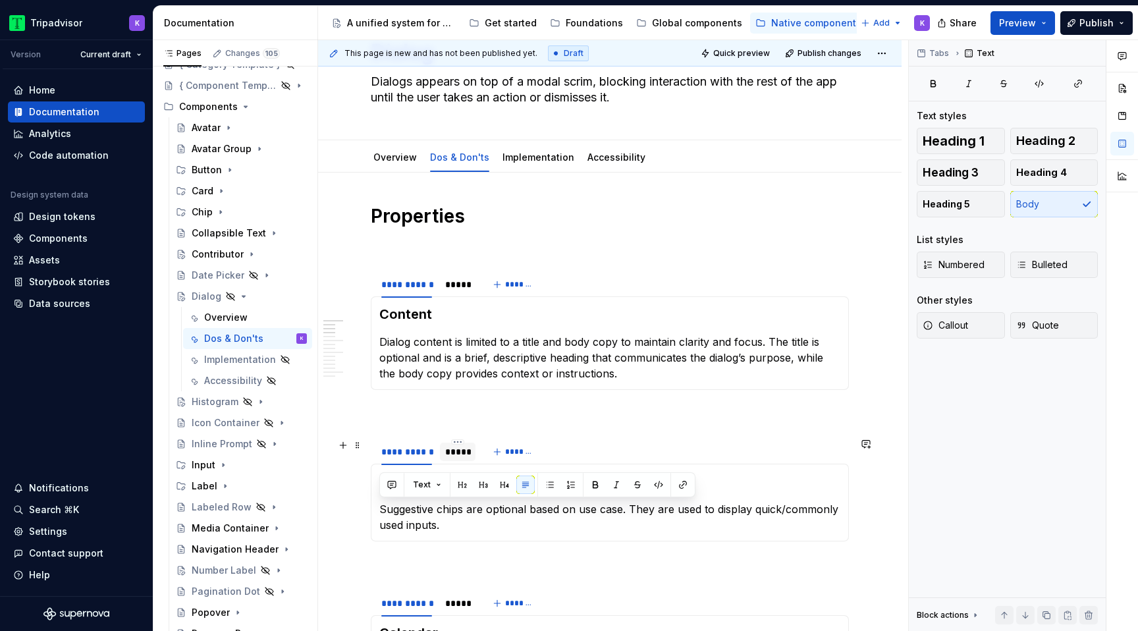
click at [458, 456] on div "*****" at bounding box center [457, 451] width 25 height 13
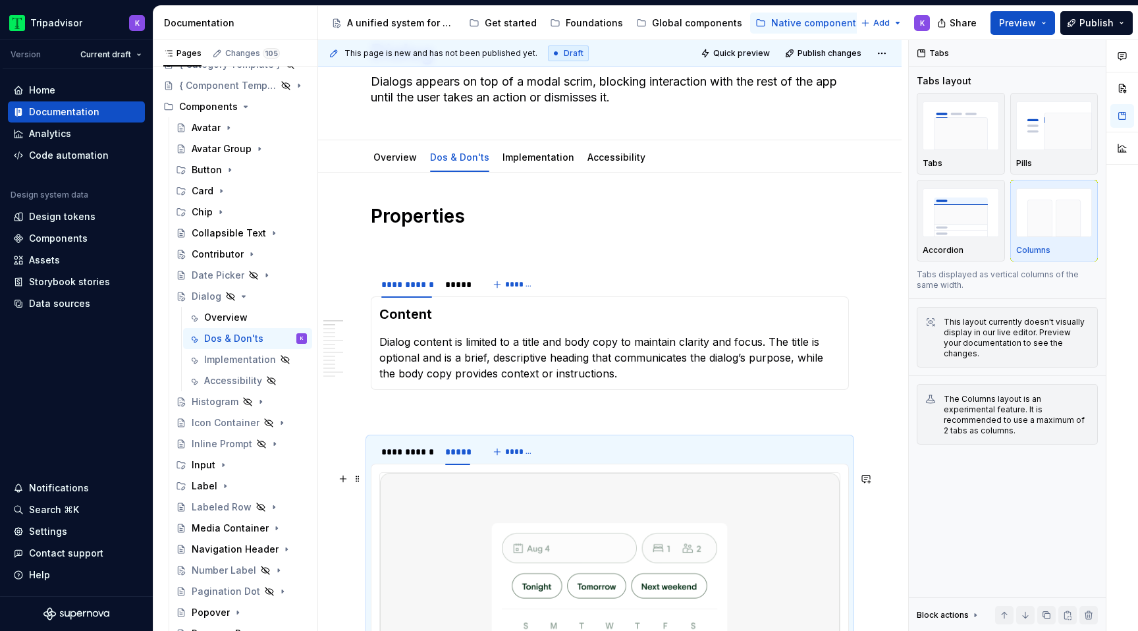
click at [543, 516] on img at bounding box center [610, 573] width 460 height 201
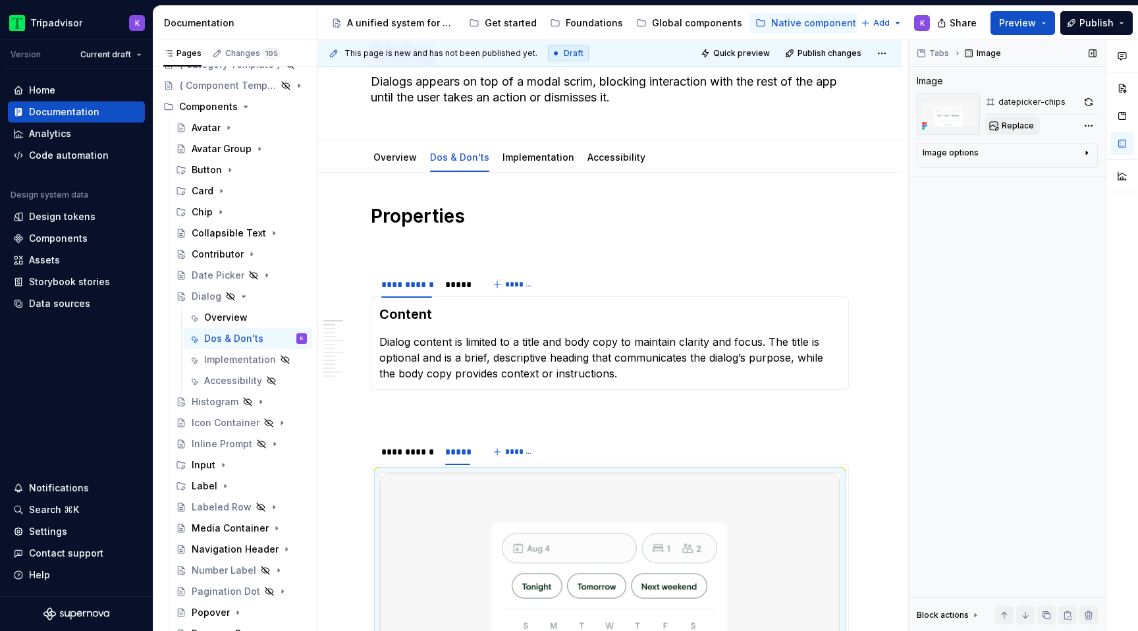
click at [1004, 121] on span "Replace" at bounding box center [1018, 126] width 32 height 11
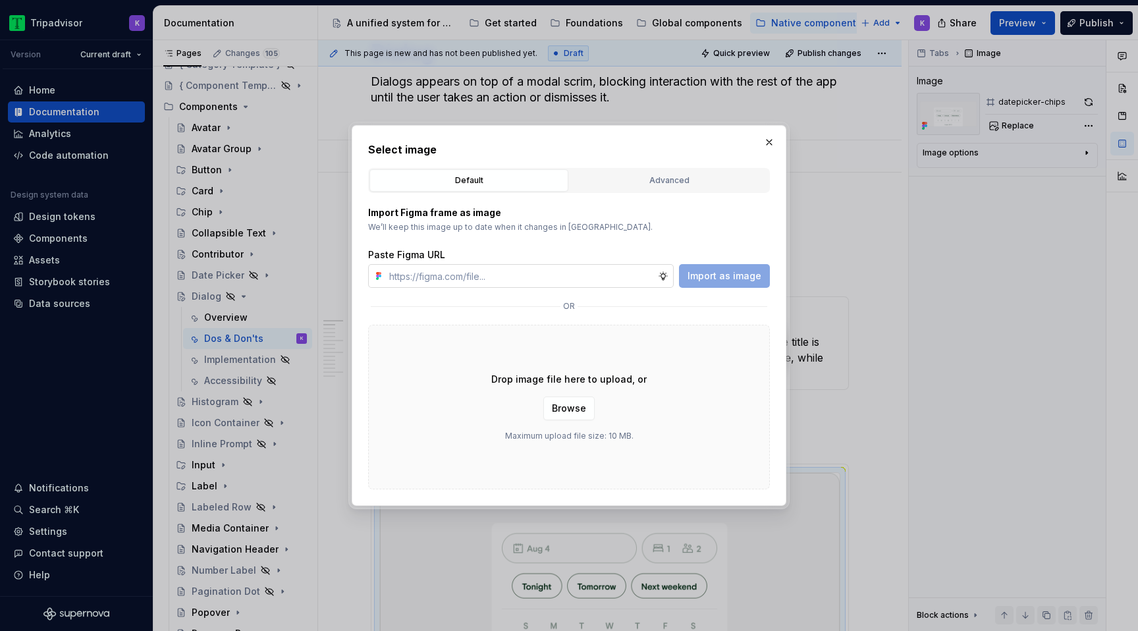
type textarea "*"
type input "[URL][DOMAIN_NAME]"
type textarea "*"
type input "[URL][DOMAIN_NAME]"
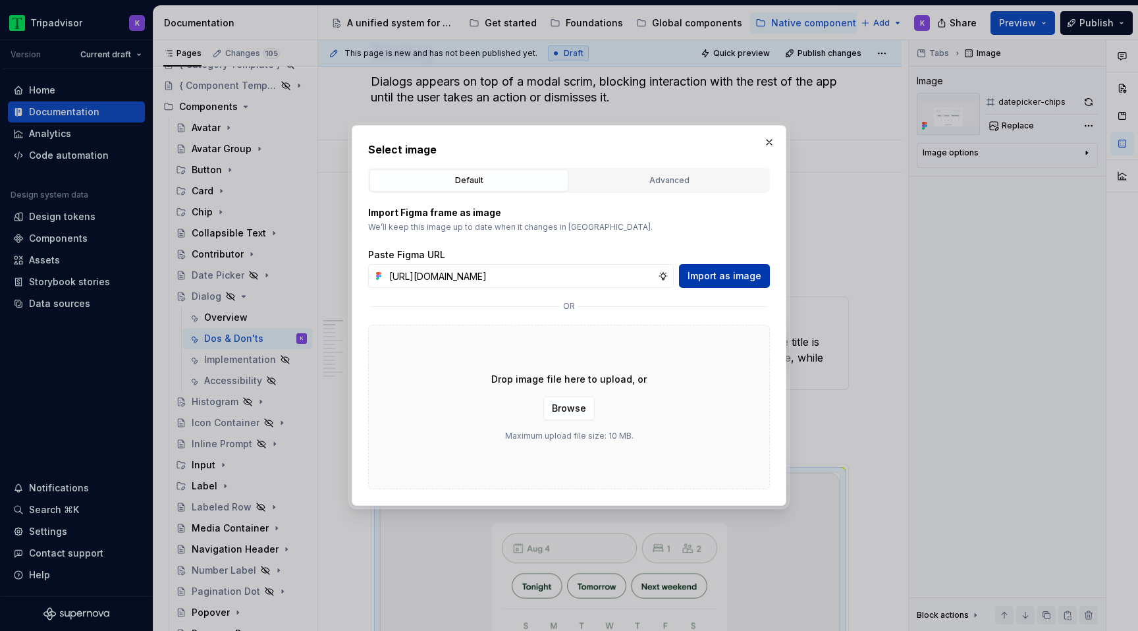
click at [704, 275] on span "Import as image" at bounding box center [725, 275] width 74 height 13
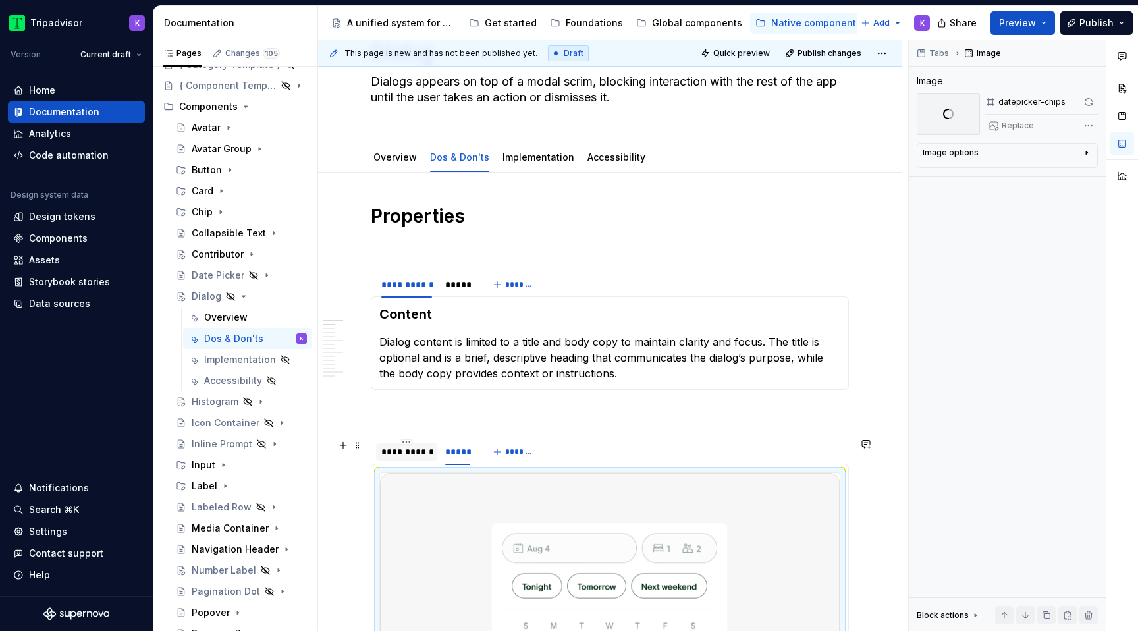
click at [416, 453] on div "**********" at bounding box center [406, 451] width 51 height 13
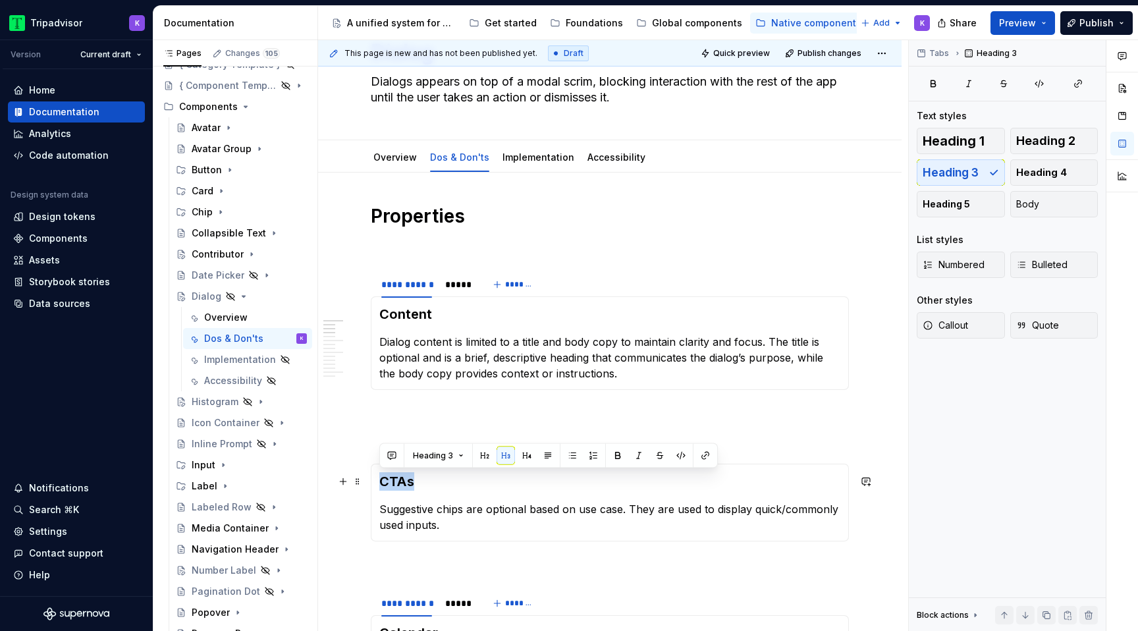
drag, startPoint x: 399, startPoint y: 485, endPoint x: 380, endPoint y: 484, distance: 19.1
click at [380, 484] on h3 "CTAs" at bounding box center [609, 481] width 461 height 18
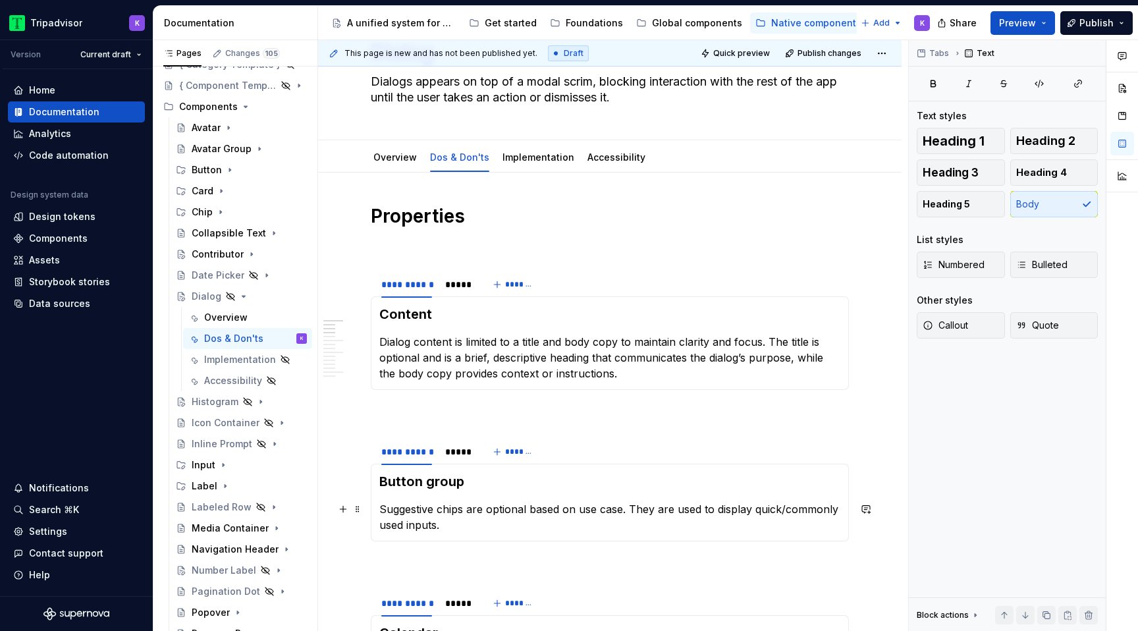
click at [453, 516] on p "Suggestive chips are optional based on use case. They are used to display quick…" at bounding box center [609, 517] width 461 height 32
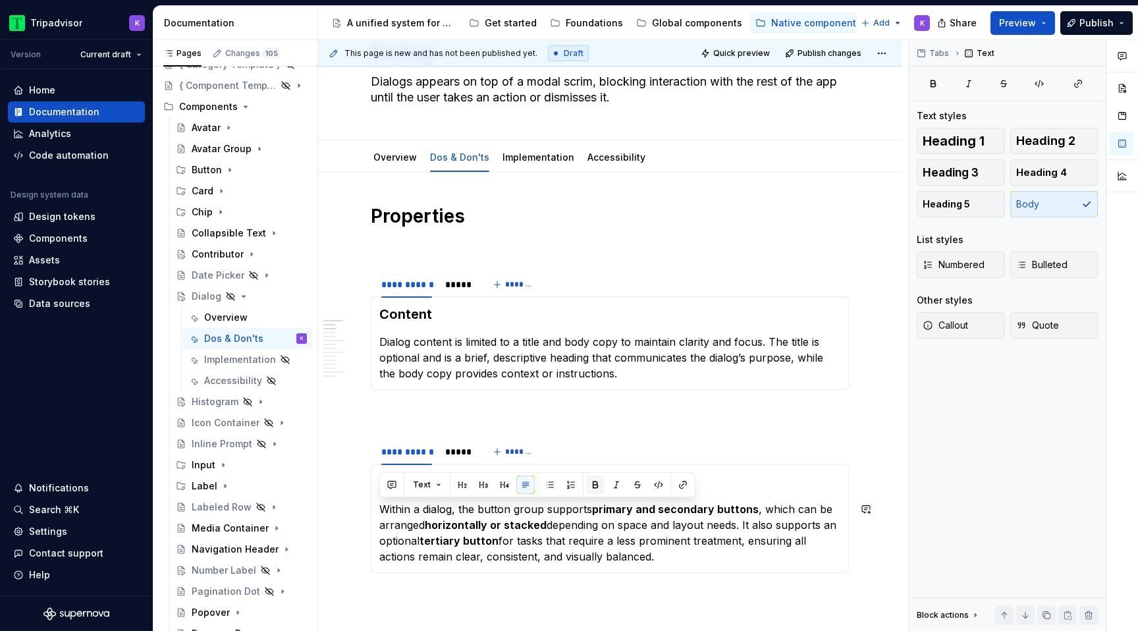
click at [597, 477] on button "button" at bounding box center [595, 484] width 18 height 18
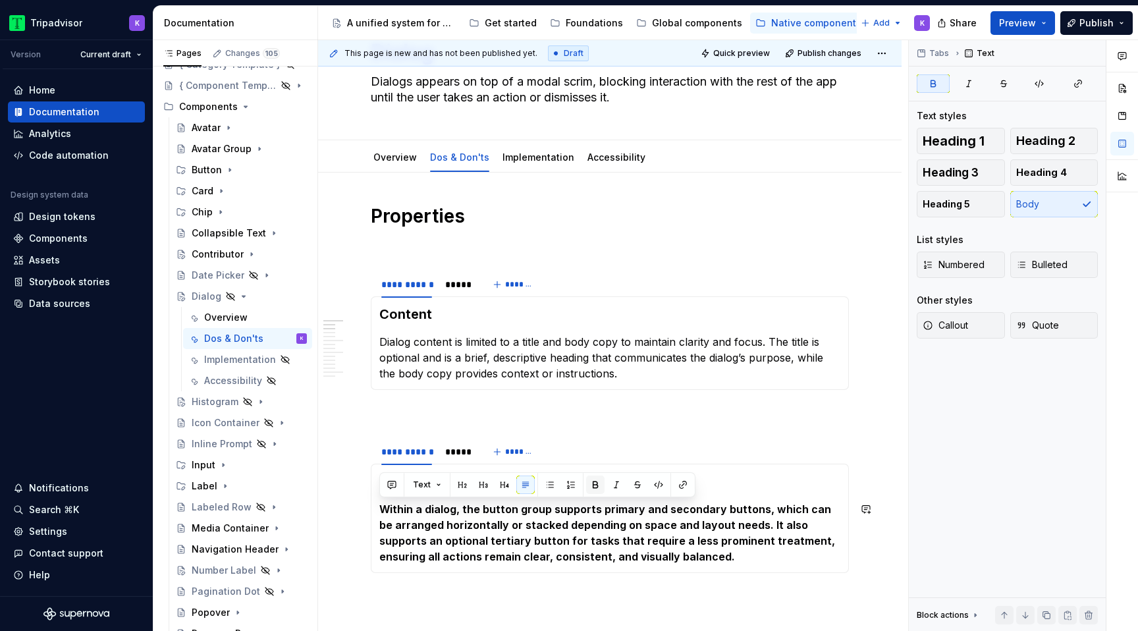
click at [597, 477] on button "button" at bounding box center [595, 484] width 18 height 18
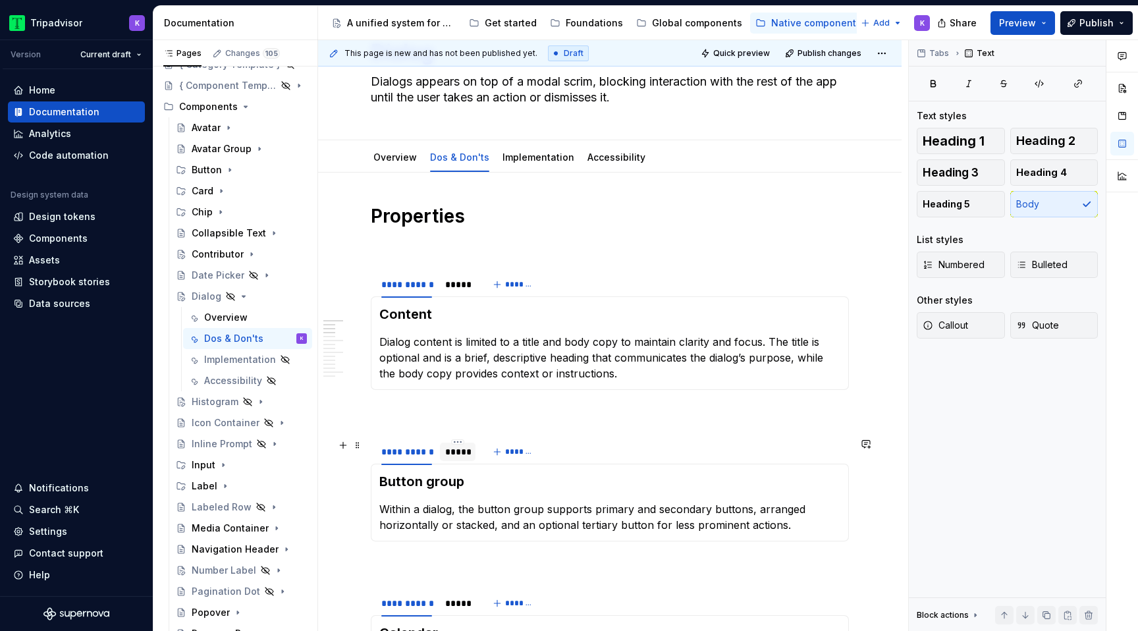
click at [443, 448] on div "*****" at bounding box center [458, 452] width 36 height 18
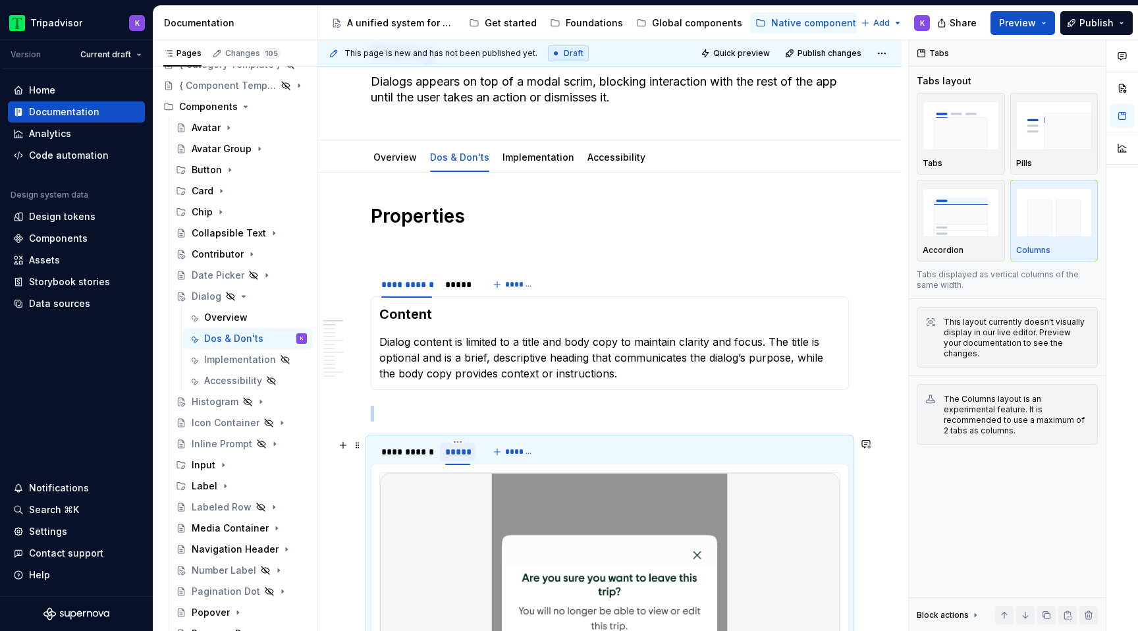
scroll to position [306, 0]
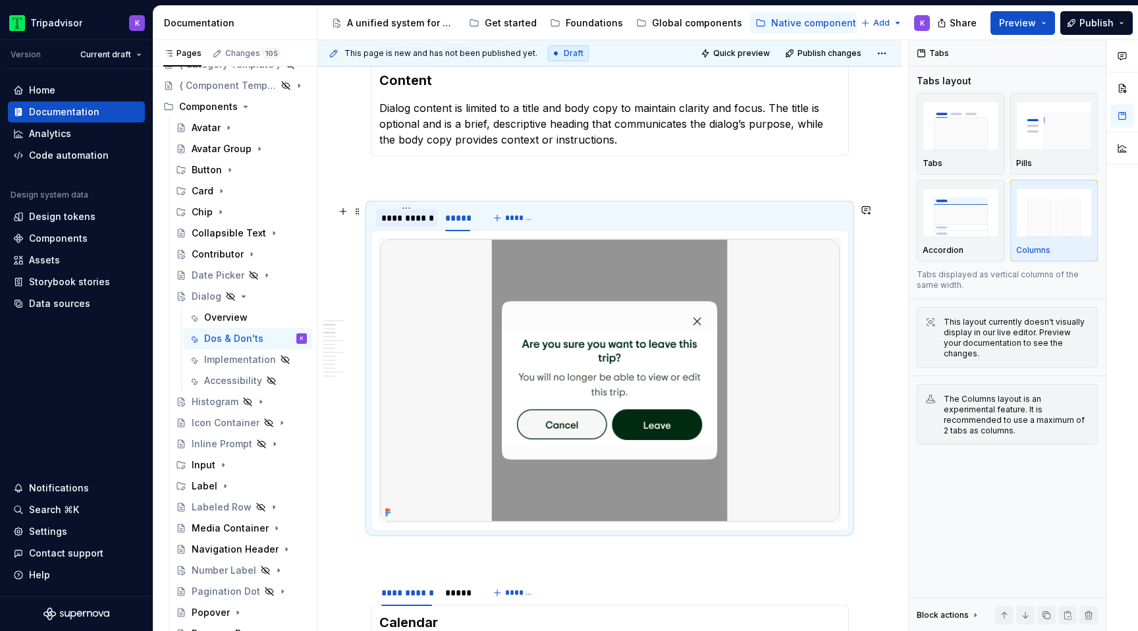
click at [414, 223] on div "**********" at bounding box center [406, 217] width 51 height 13
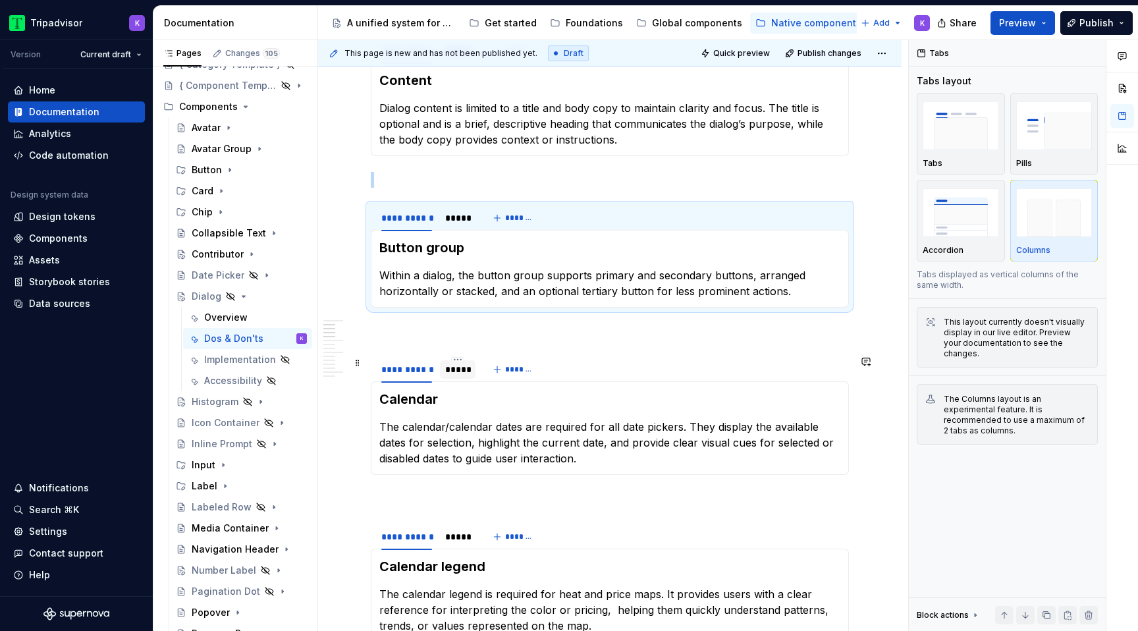
scroll to position [344, 0]
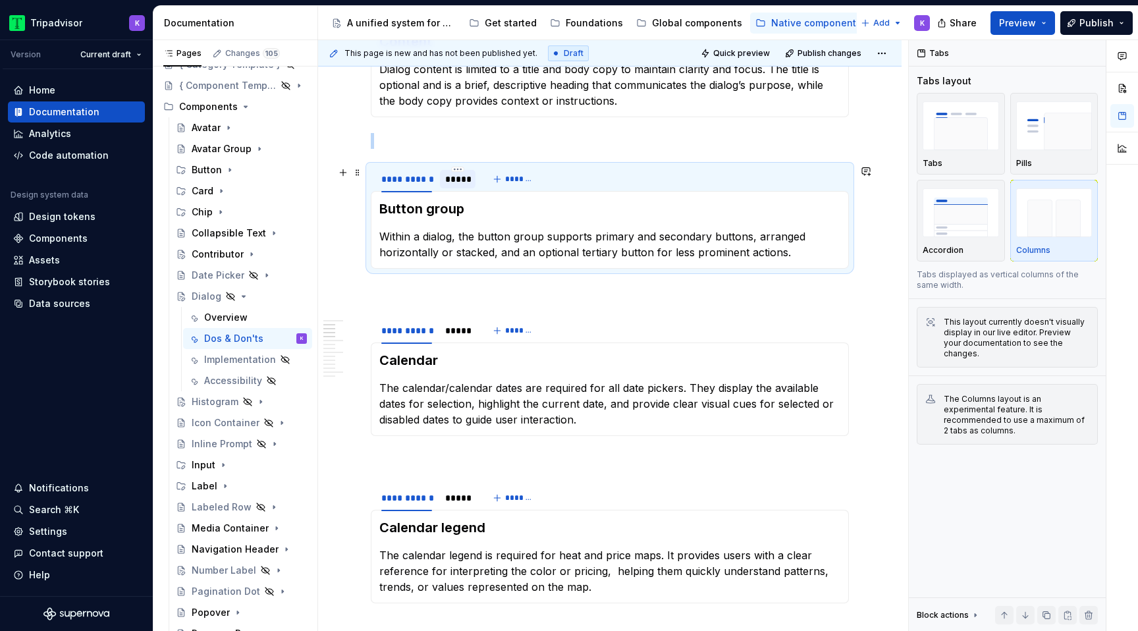
click at [450, 184] on div "*****" at bounding box center [457, 179] width 25 height 13
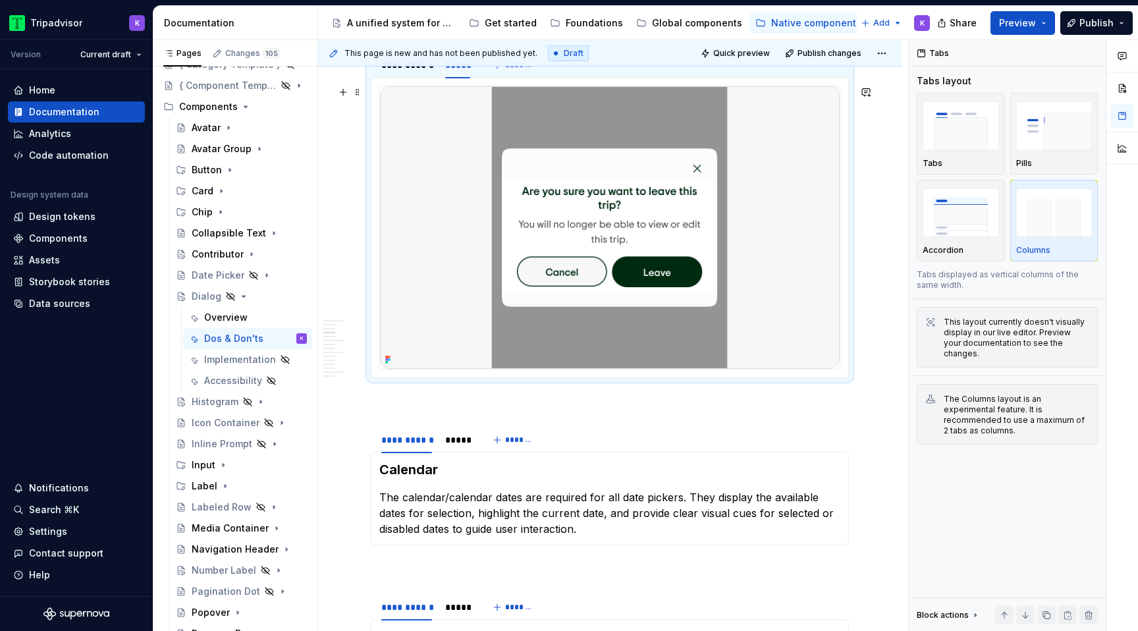
scroll to position [500, 0]
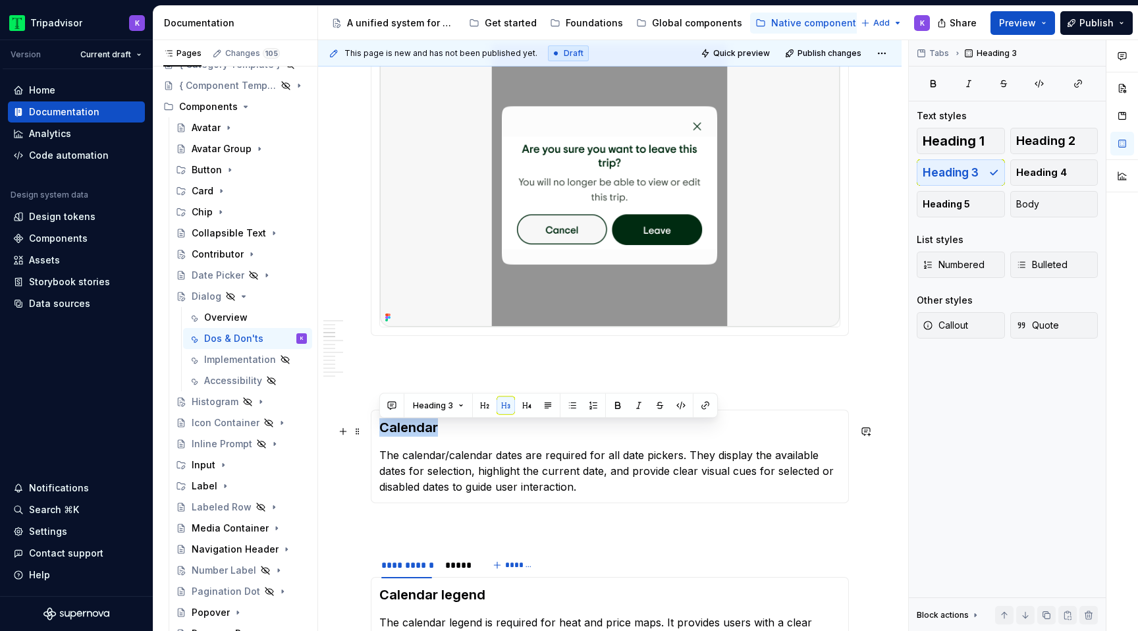
drag, startPoint x: 438, startPoint y: 434, endPoint x: 382, endPoint y: 431, distance: 56.0
click at [382, 431] on h3 "Calendar" at bounding box center [609, 427] width 461 height 18
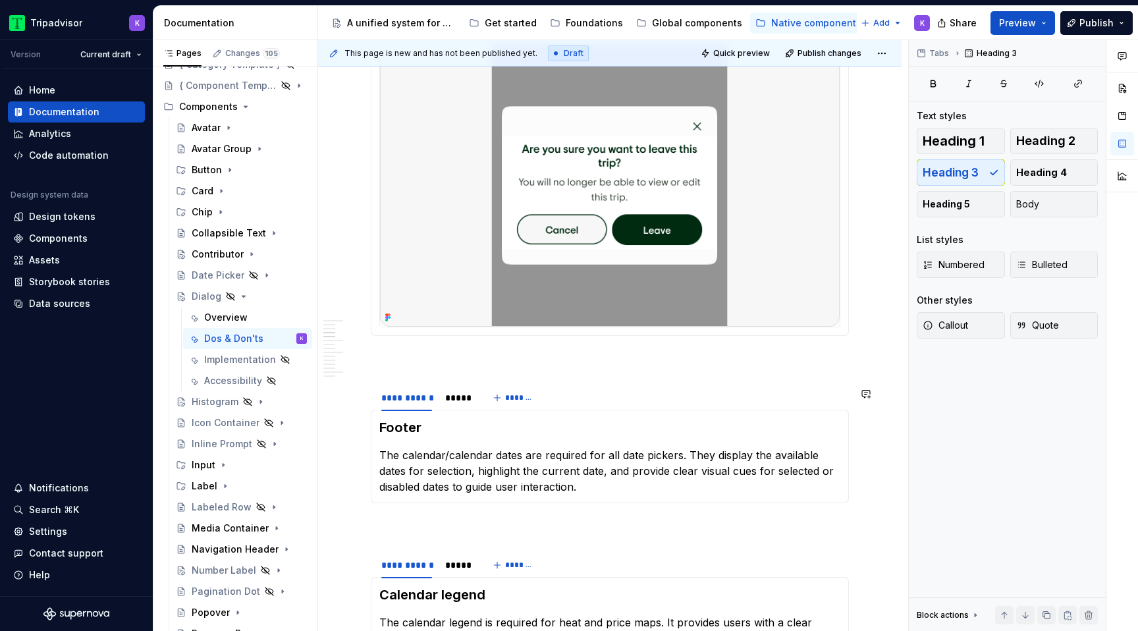
scroll to position [570, 0]
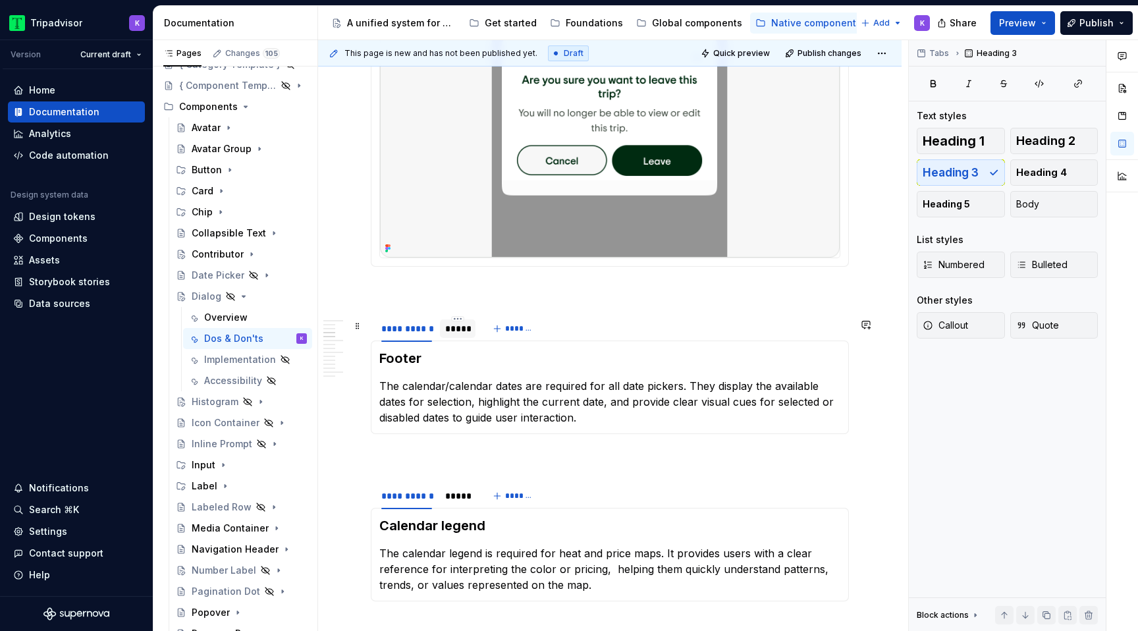
click at [460, 335] on div "*****" at bounding box center [457, 328] width 25 height 13
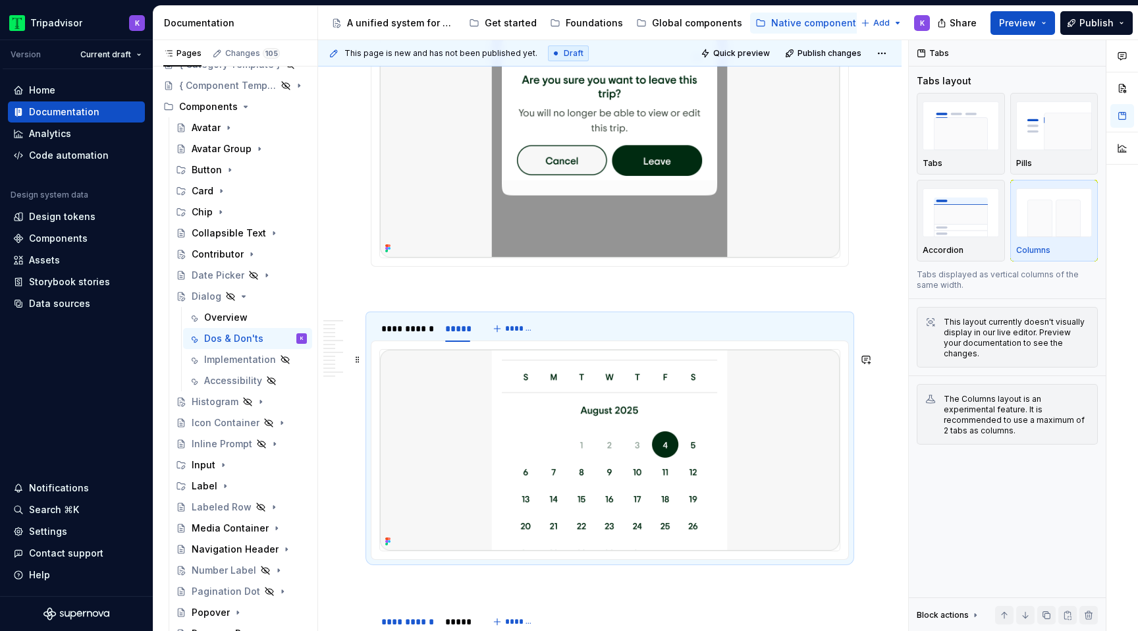
click at [538, 409] on img at bounding box center [610, 450] width 460 height 201
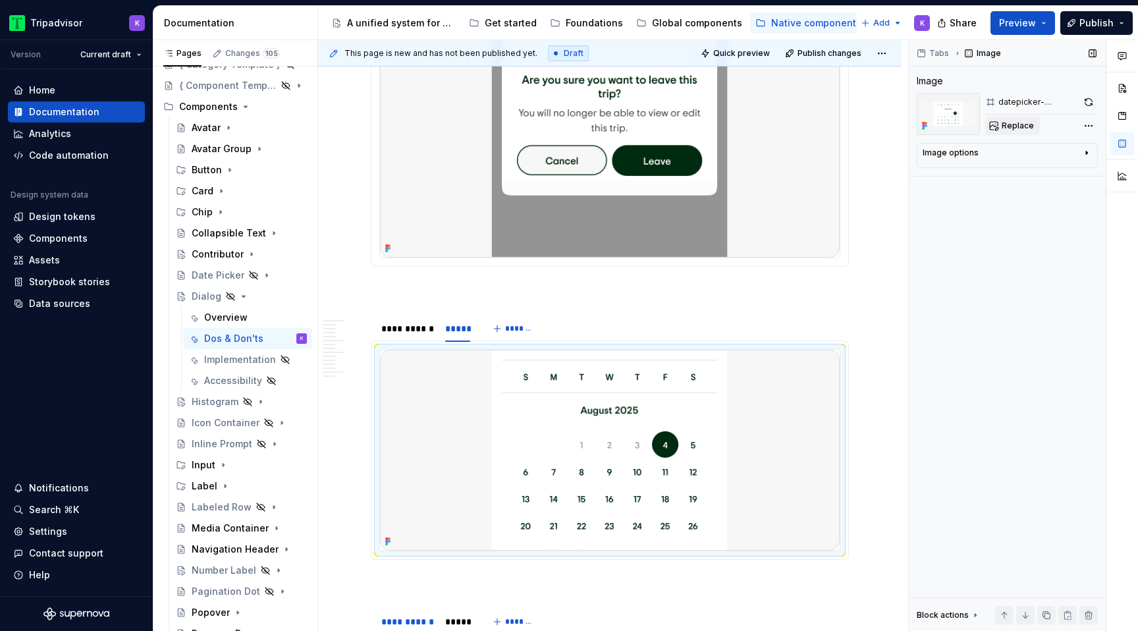
click at [998, 128] on button "Replace" at bounding box center [1012, 126] width 55 height 18
type textarea "*"
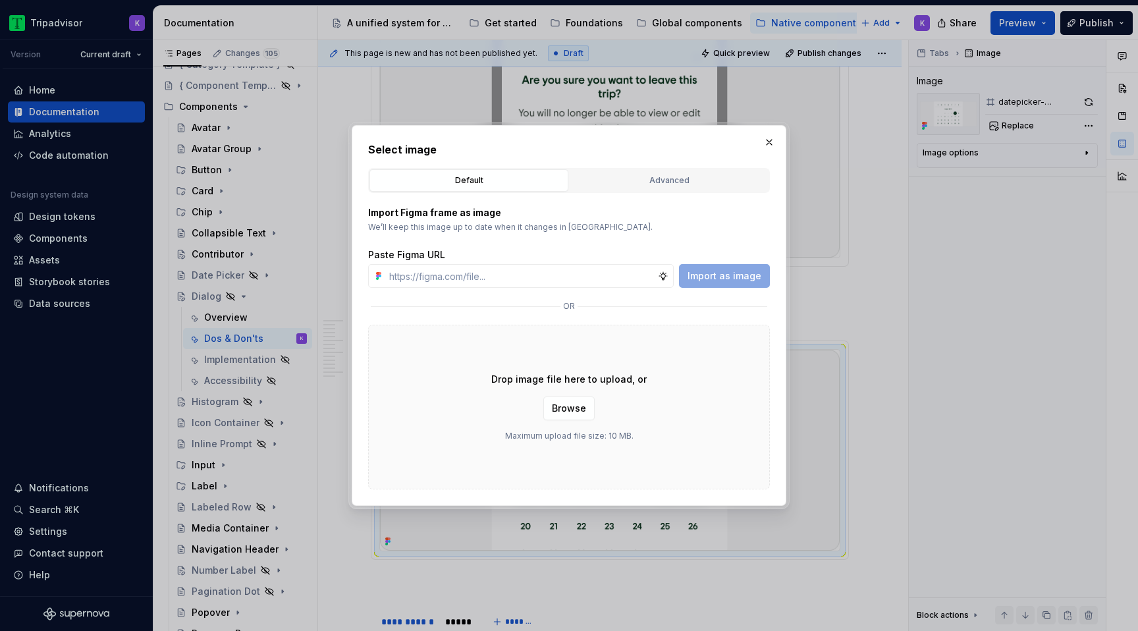
type input "[URL][DOMAIN_NAME]"
type textarea "*"
type input "[URL][DOMAIN_NAME]"
click at [714, 278] on span "Import as image" at bounding box center [725, 275] width 74 height 13
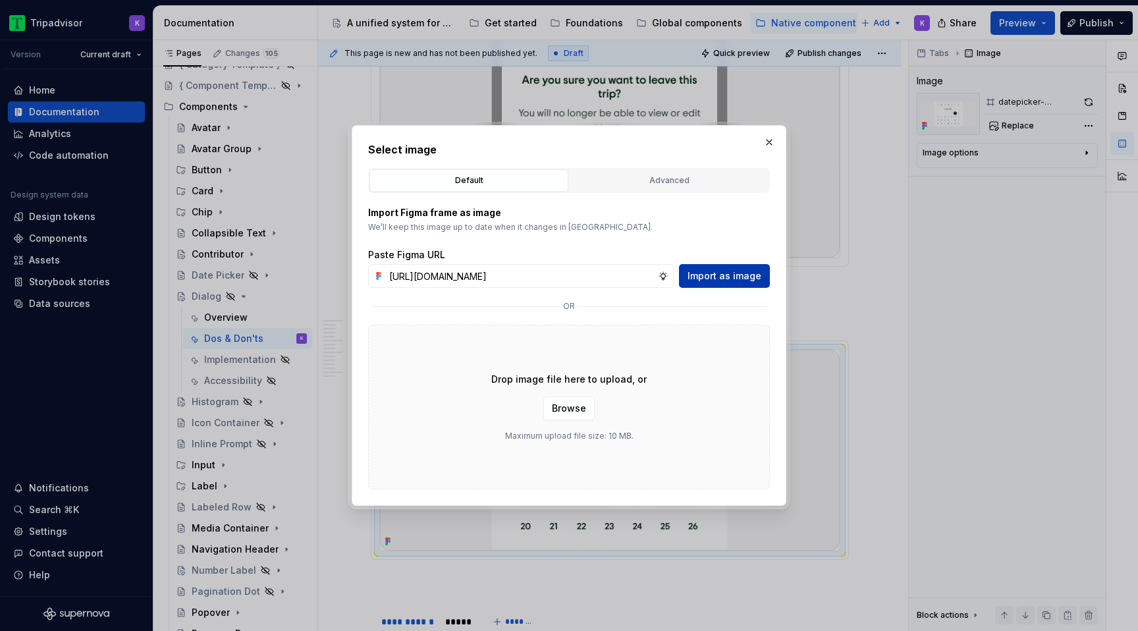
scroll to position [0, 0]
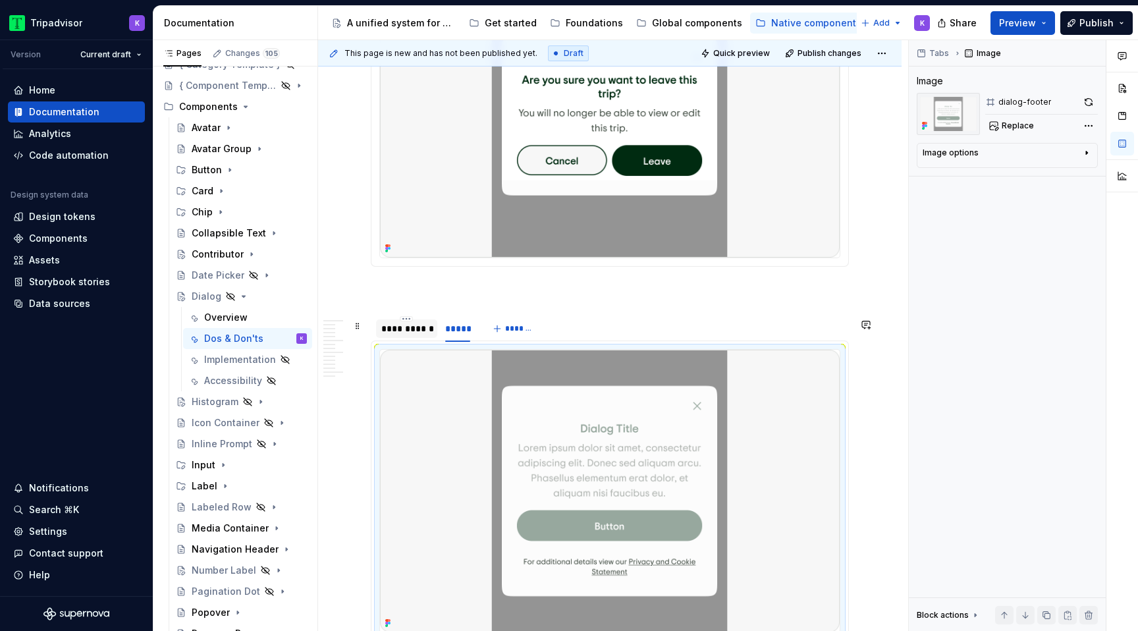
click at [406, 335] on div "**********" at bounding box center [406, 328] width 51 height 13
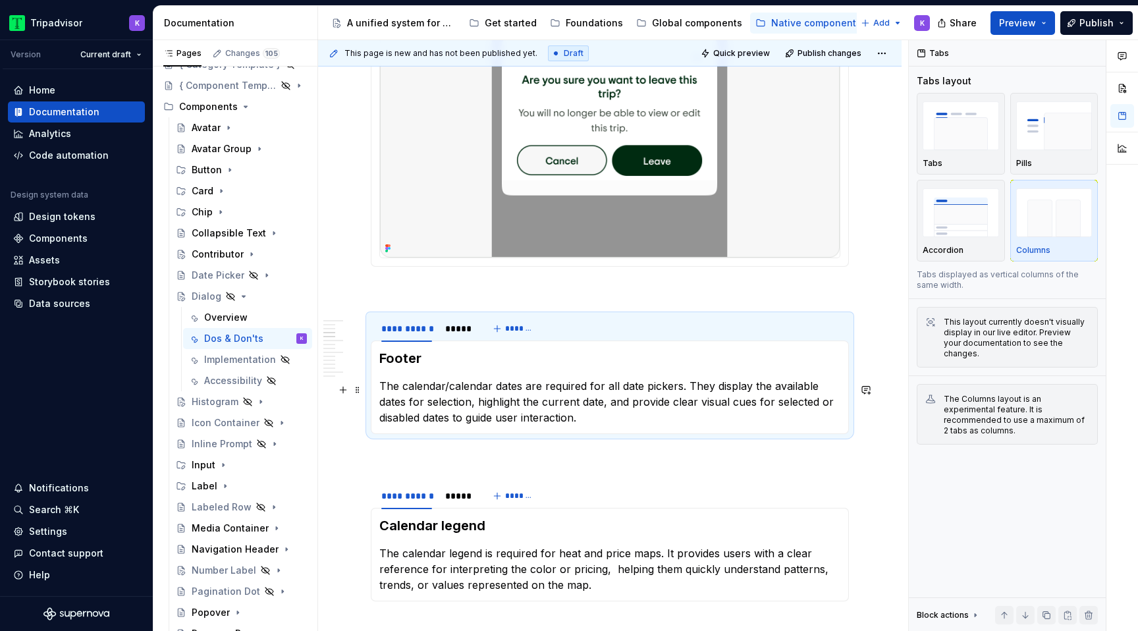
click at [473, 416] on p "The calendar/calendar dates are required for all date pickers. They display the…" at bounding box center [609, 401] width 461 height 47
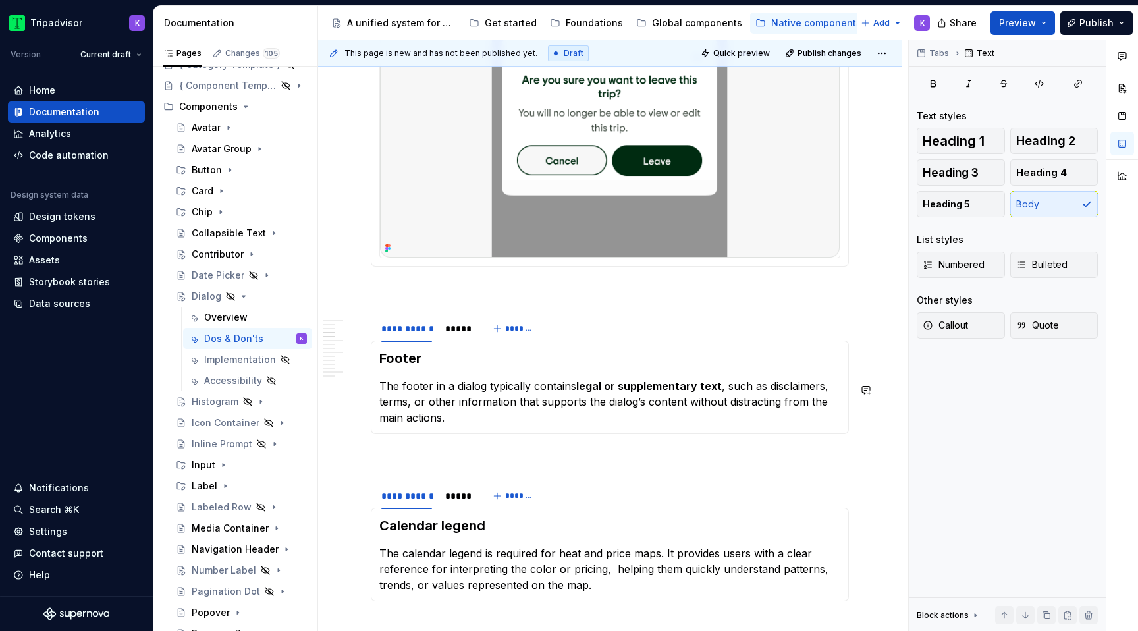
click at [473, 416] on p "The footer in a dialog typically contains legal or supplementary text , such as…" at bounding box center [609, 401] width 461 height 47
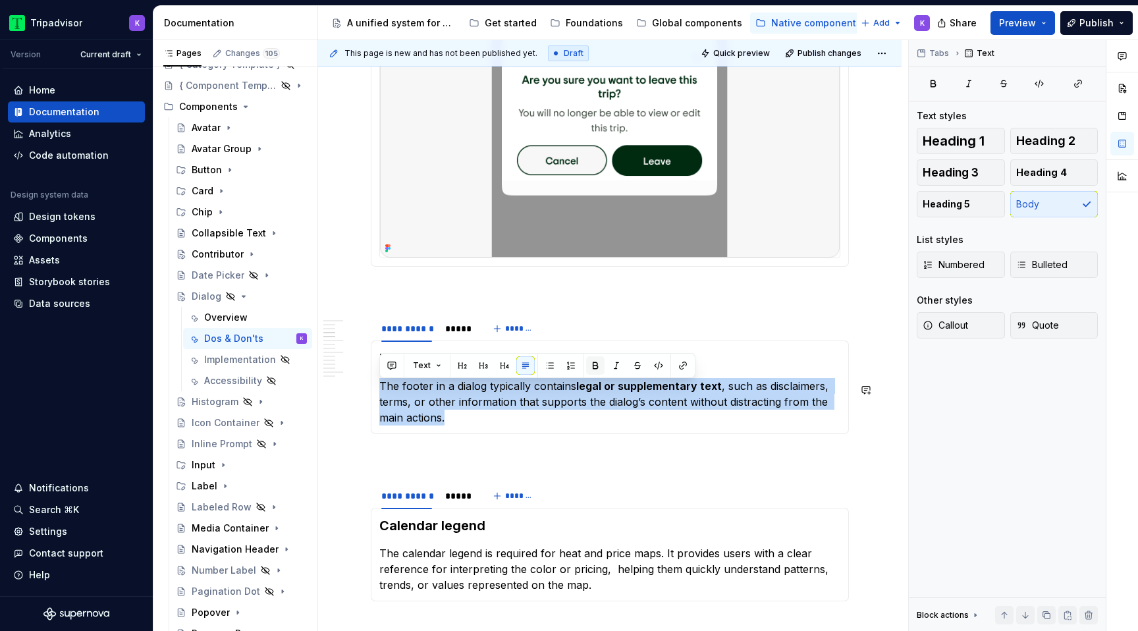
click at [590, 366] on button "button" at bounding box center [595, 365] width 18 height 18
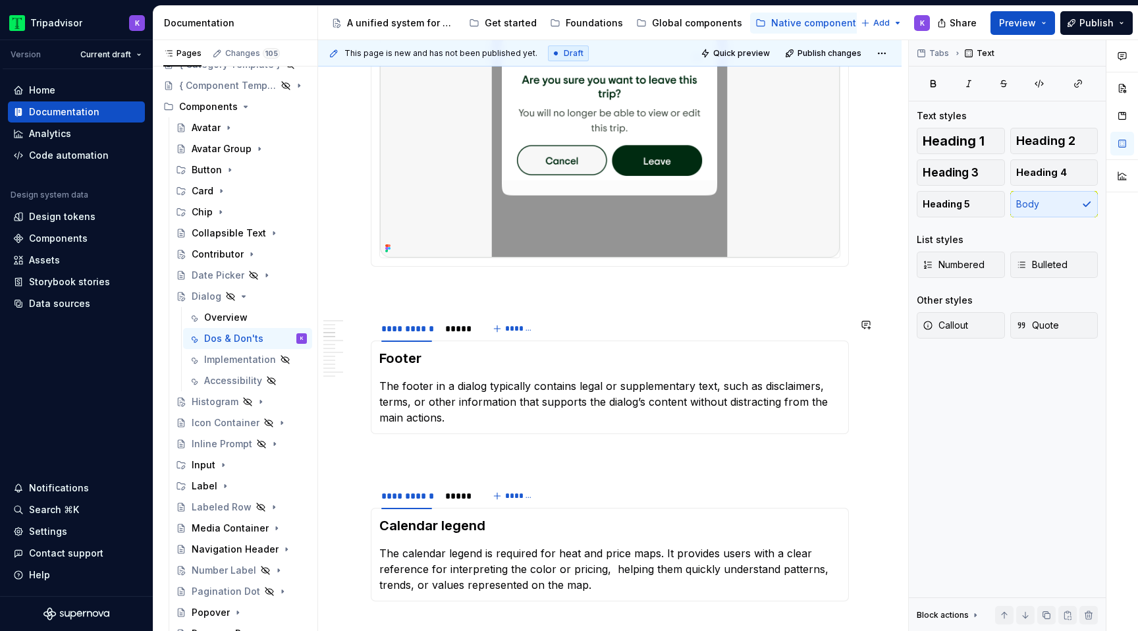
click at [518, 433] on div "Footer The footer in a dialog typically contains legal or supplementary text, s…" at bounding box center [610, 387] width 478 height 94
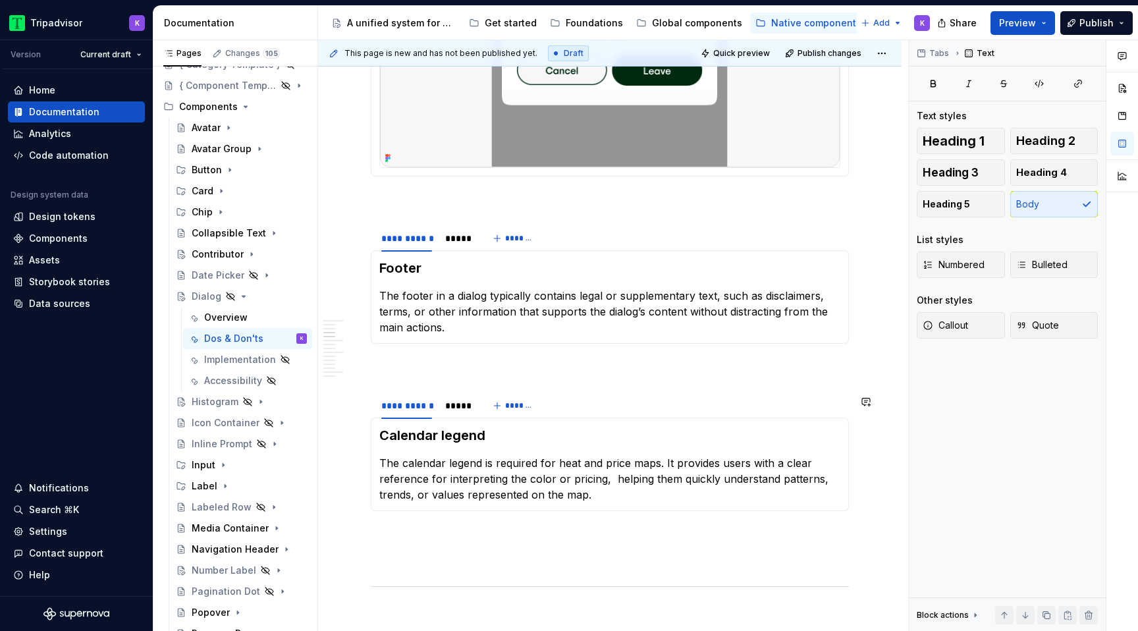
scroll to position [666, 0]
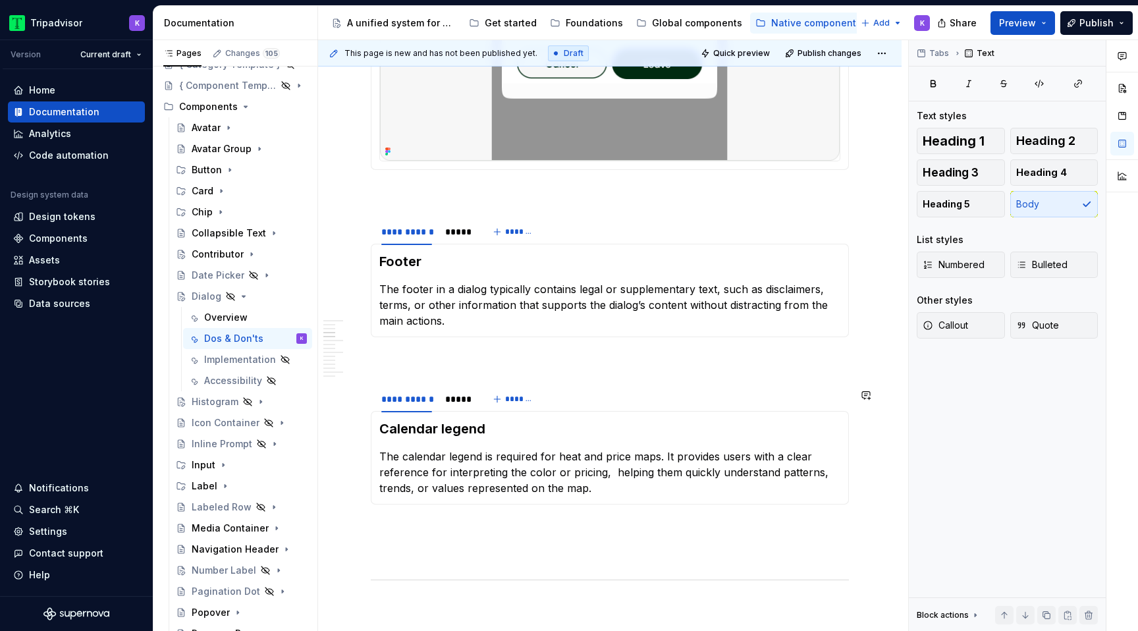
click at [438, 434] on h3 "Calendar legend" at bounding box center [609, 428] width 461 height 18
click at [455, 405] on div "*****" at bounding box center [457, 398] width 25 height 13
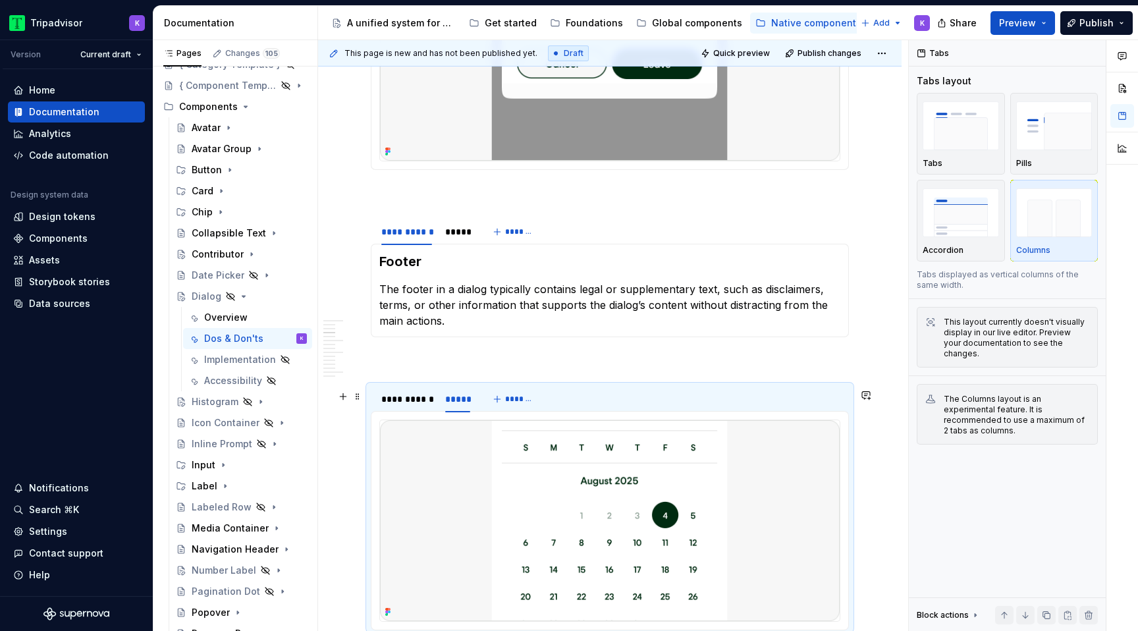
click at [500, 458] on img at bounding box center [610, 520] width 460 height 201
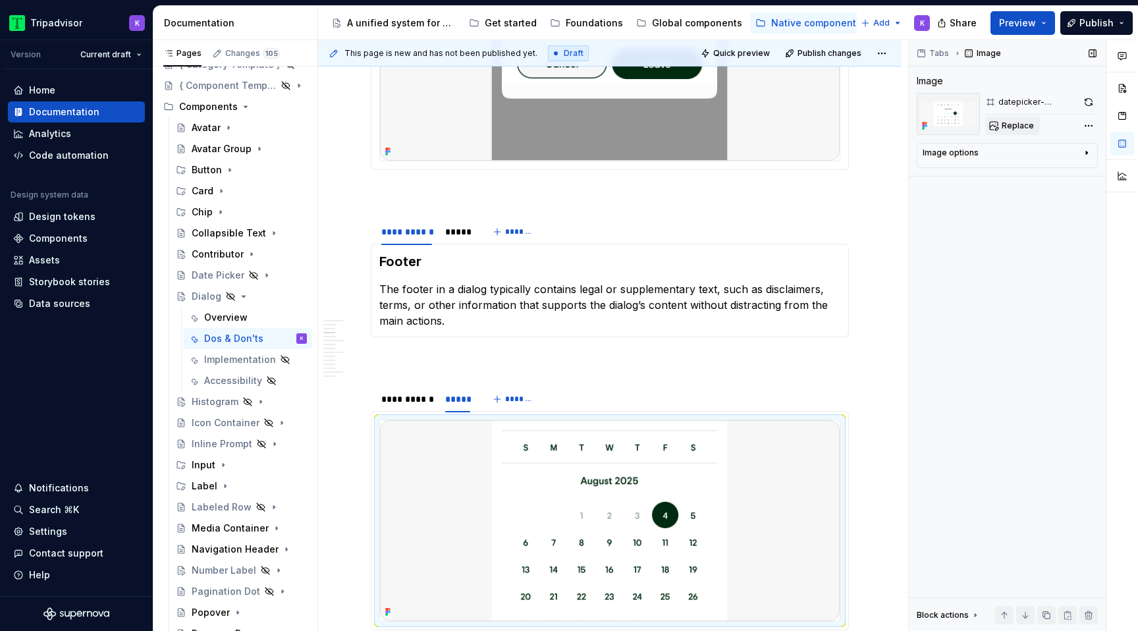
click at [1007, 131] on button "Replace" at bounding box center [1012, 126] width 55 height 18
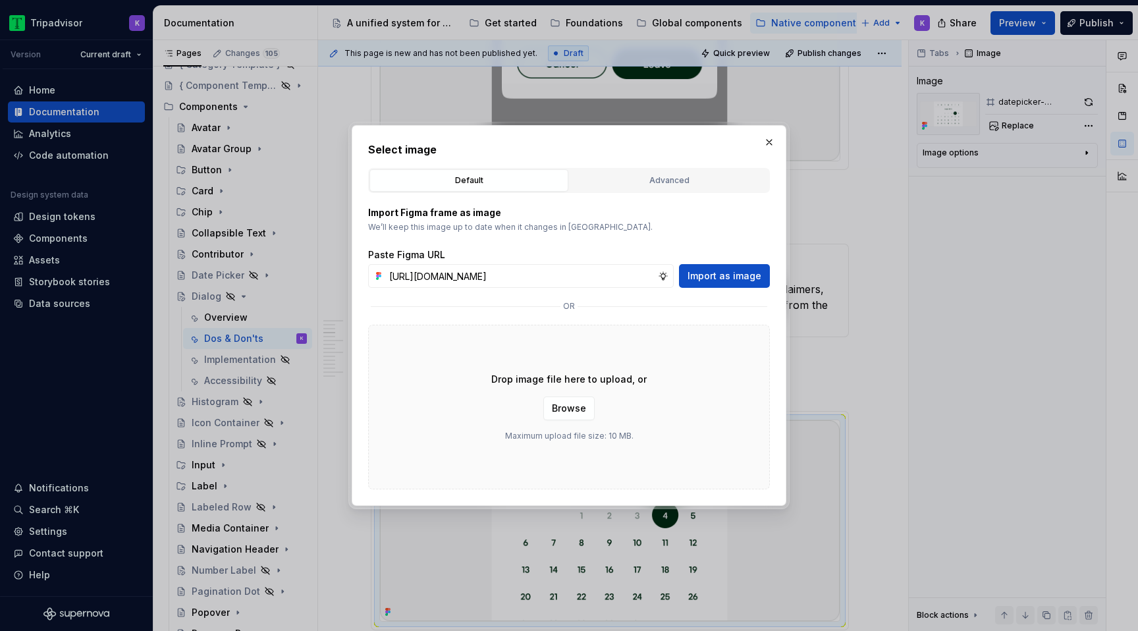
scroll to position [0, 340]
type textarea "*"
type input "[URL][DOMAIN_NAME]"
click at [713, 267] on button "Import as image" at bounding box center [724, 276] width 91 height 24
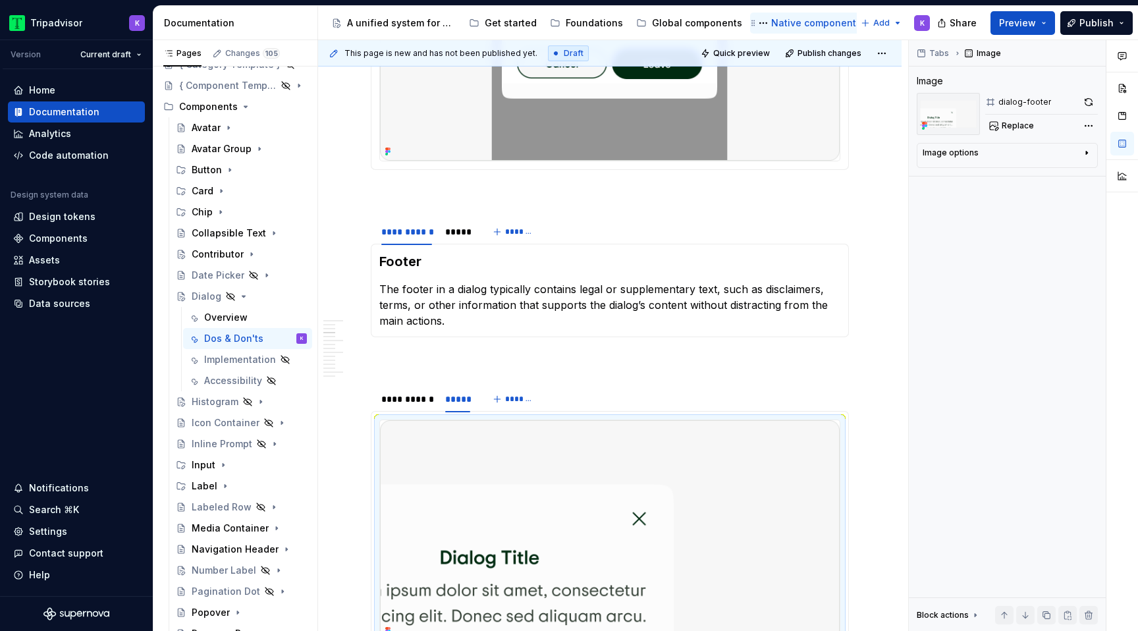
scroll to position [683, 0]
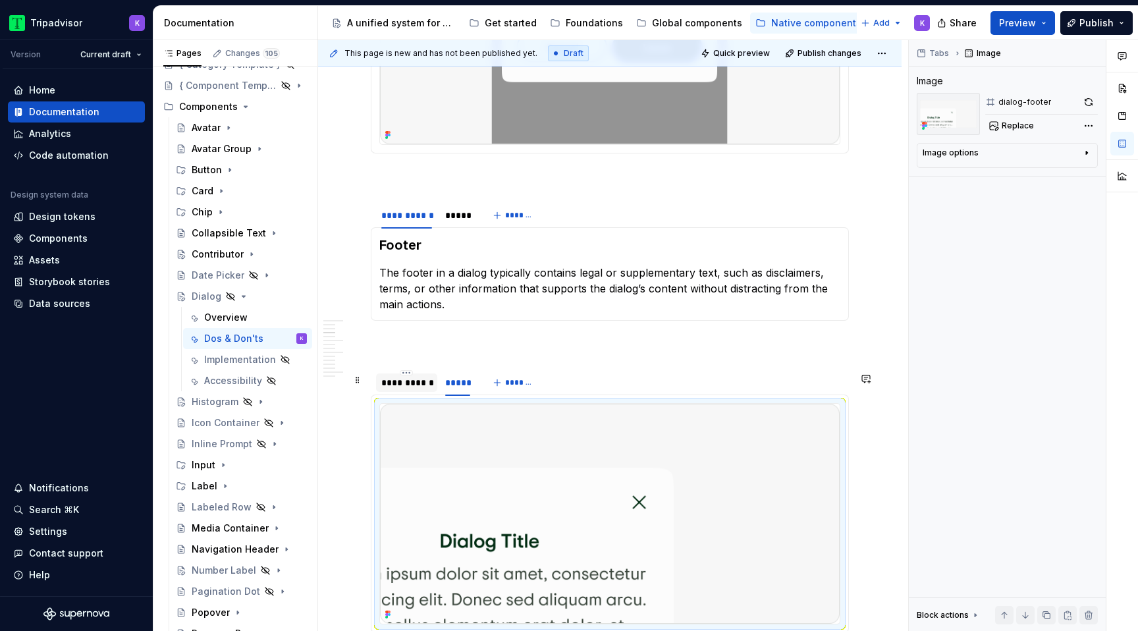
click at [392, 389] on div "**********" at bounding box center [406, 382] width 51 height 13
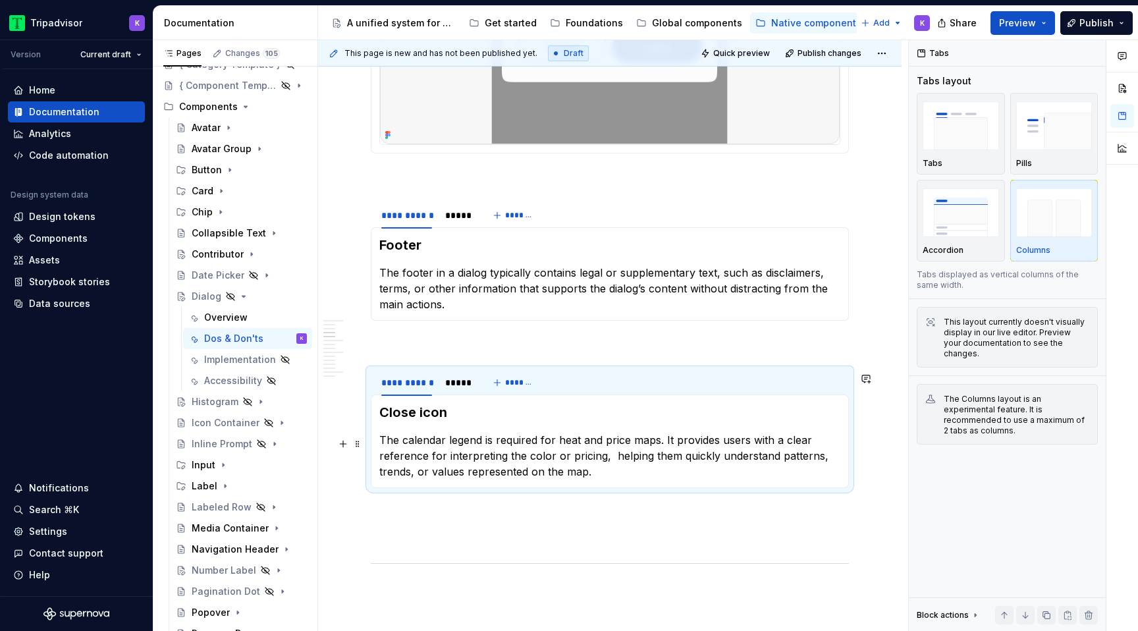
click at [547, 461] on p "The calendar legend is required for heat and price maps. It provides users with…" at bounding box center [609, 455] width 461 height 47
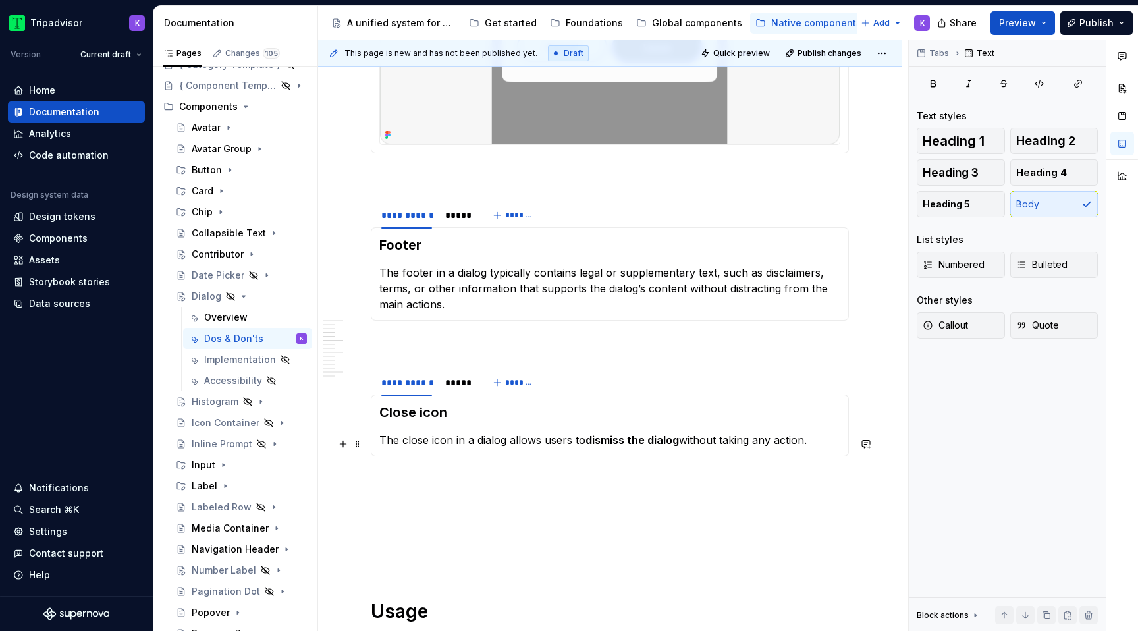
click at [550, 448] on p "The close icon in a dialog allows users to dismiss the dialog without taking an…" at bounding box center [609, 440] width 461 height 16
click at [593, 419] on button "button" at bounding box center [595, 419] width 18 height 18
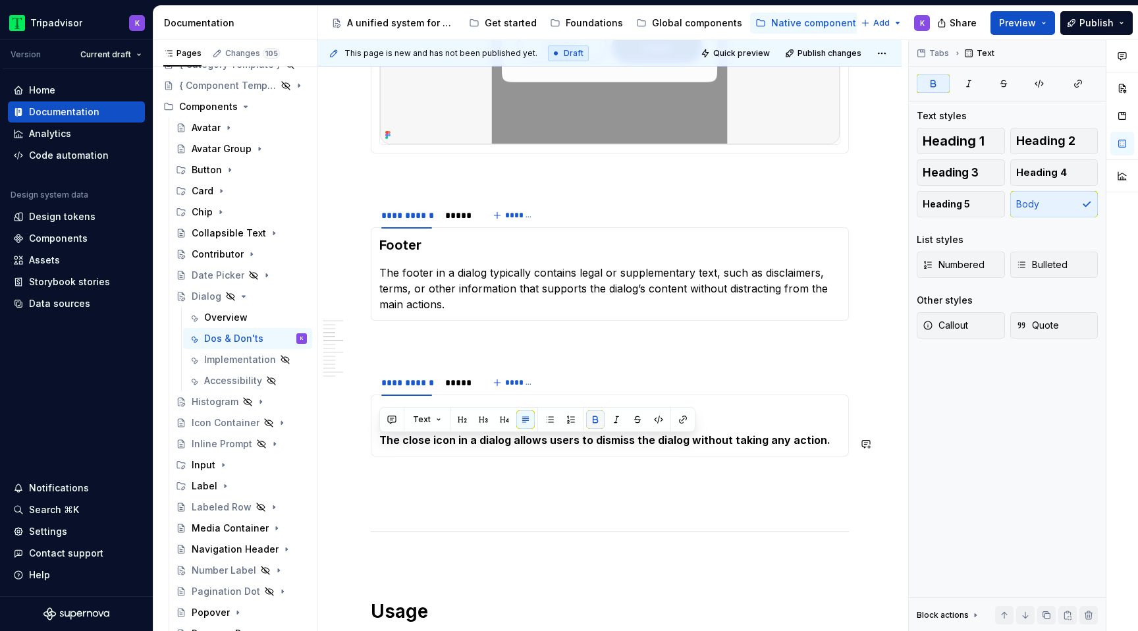
click at [593, 419] on button "button" at bounding box center [595, 419] width 18 height 18
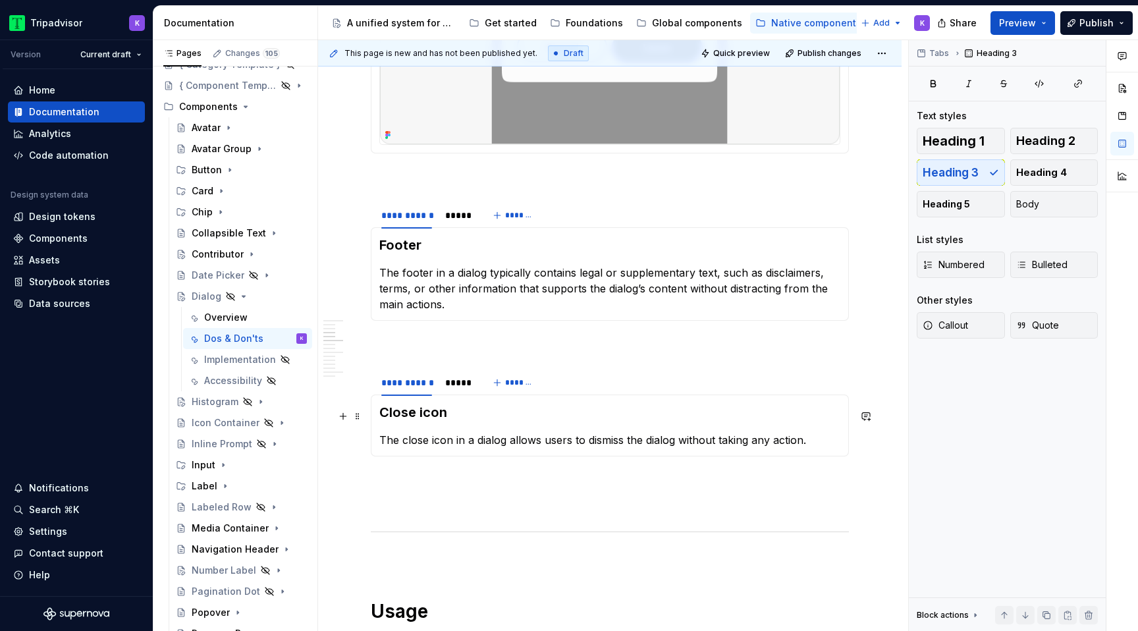
click at [761, 418] on h3 "Close icon" at bounding box center [609, 412] width 461 height 18
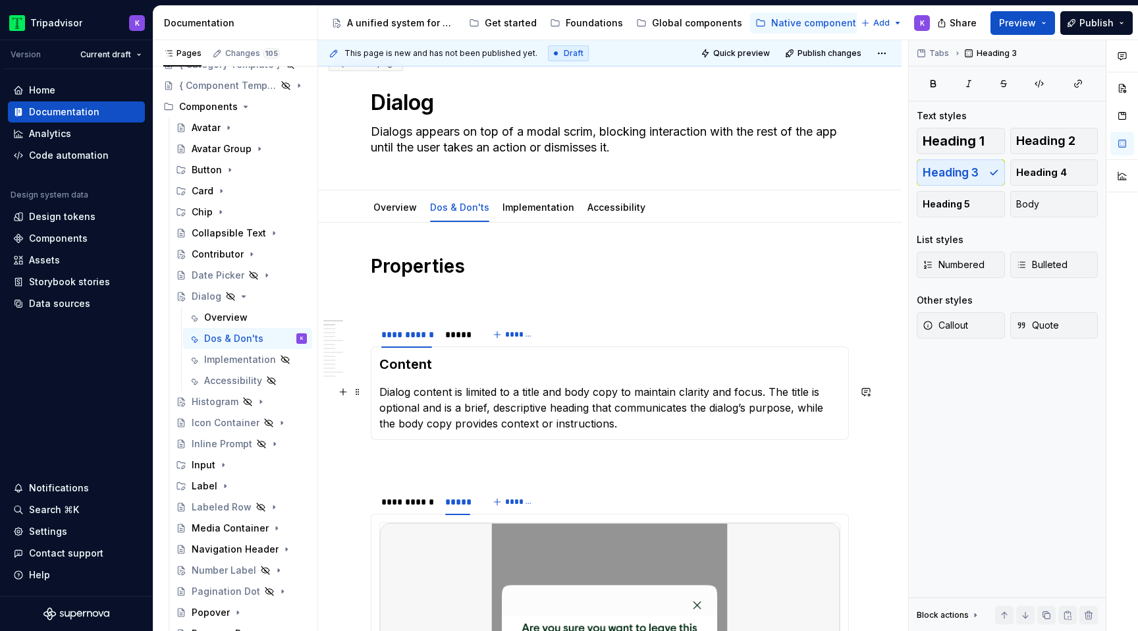
scroll to position [0, 0]
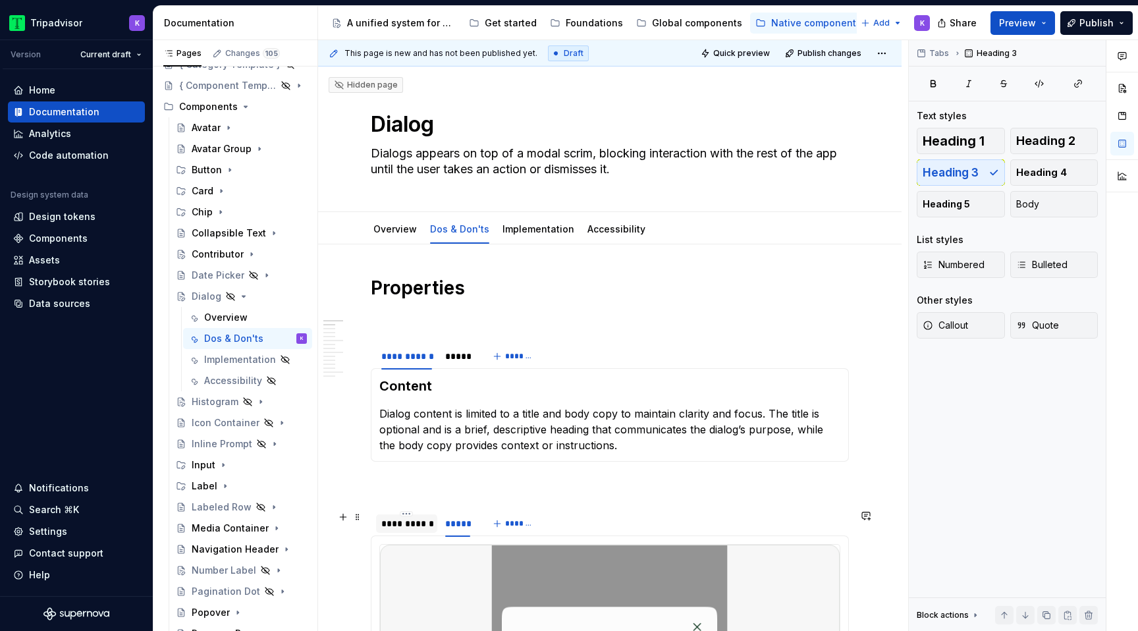
click at [420, 522] on div "**********" at bounding box center [406, 523] width 51 height 13
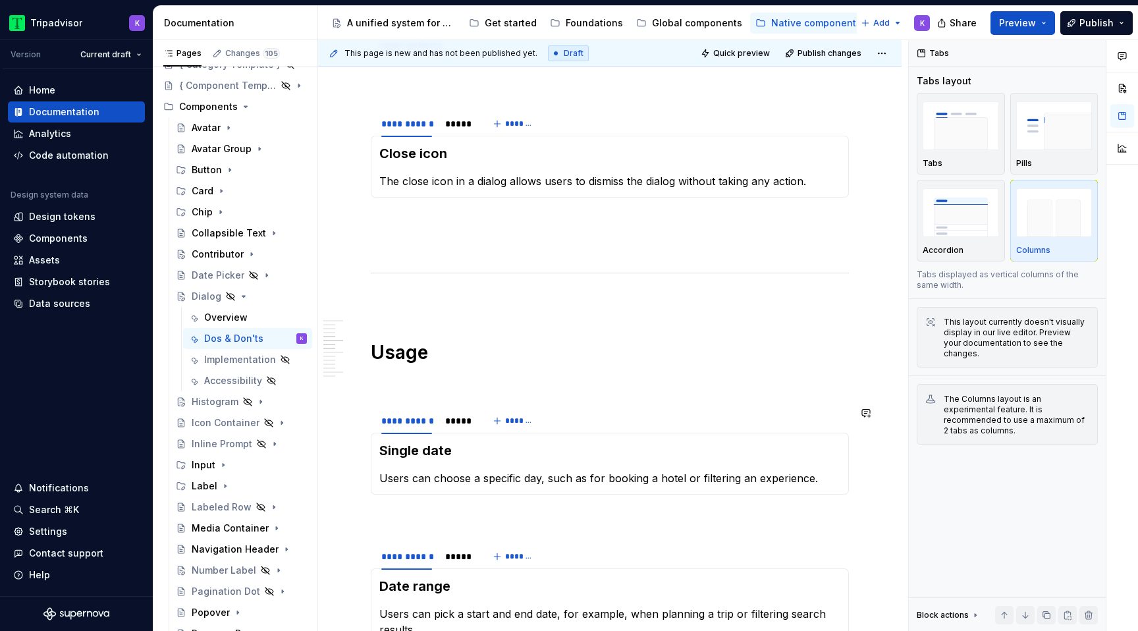
scroll to position [738, 0]
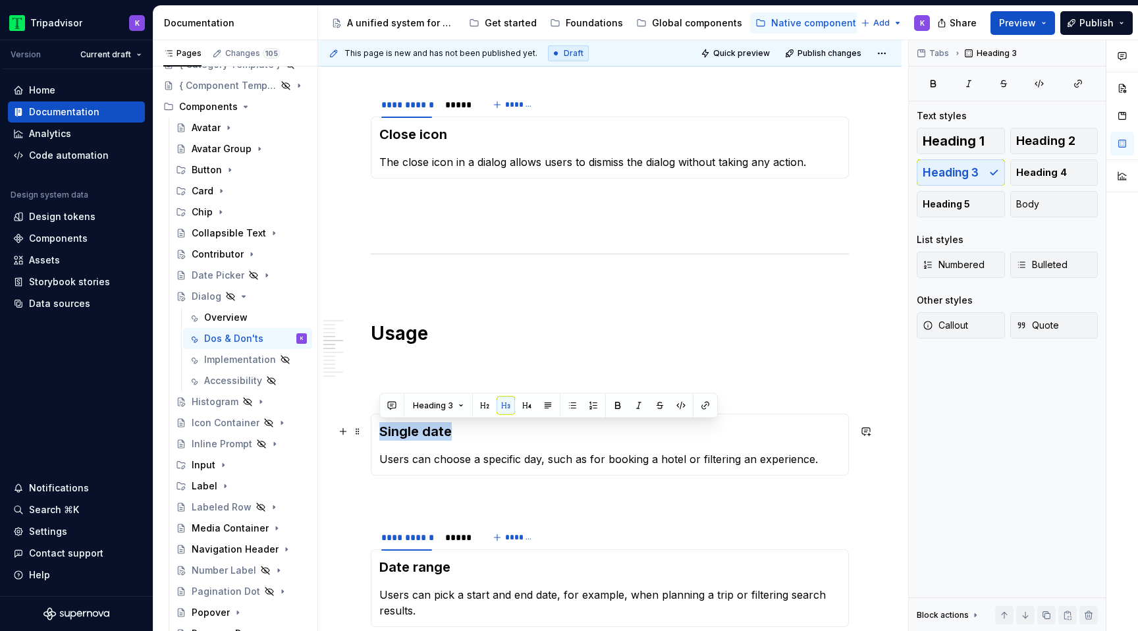
drag, startPoint x: 458, startPoint y: 431, endPoint x: 379, endPoint y: 431, distance: 79.0
click at [379, 431] on h3 "Single date" at bounding box center [609, 431] width 461 height 18
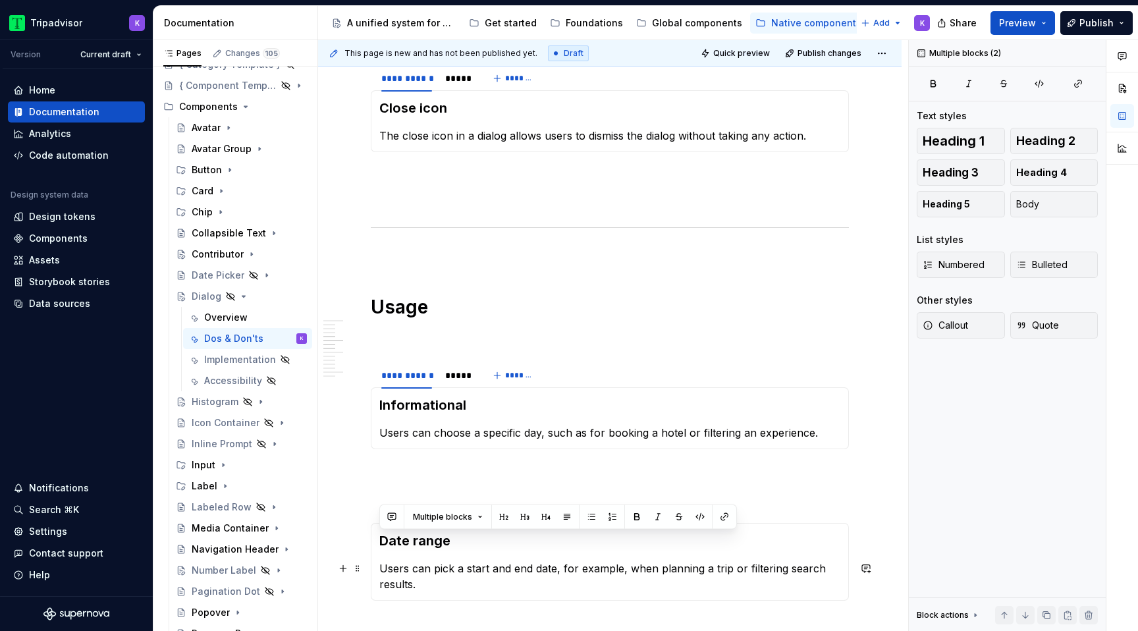
scroll to position [767, 0]
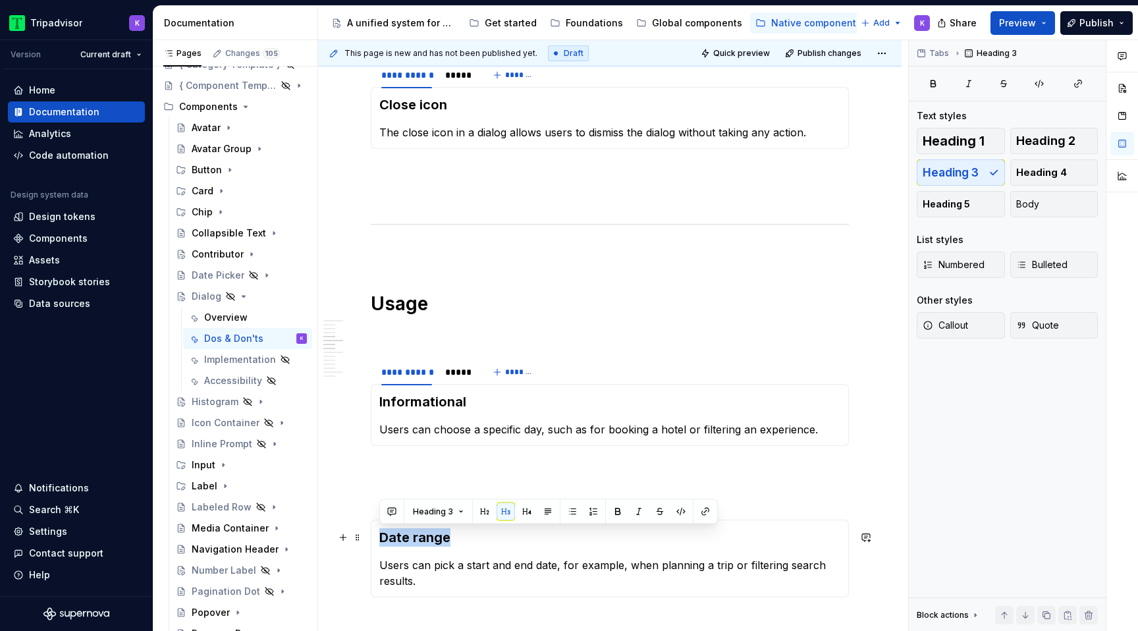
drag, startPoint x: 449, startPoint y: 566, endPoint x: 379, endPoint y: 542, distance: 73.7
click at [379, 542] on h3 "Date range" at bounding box center [609, 537] width 461 height 18
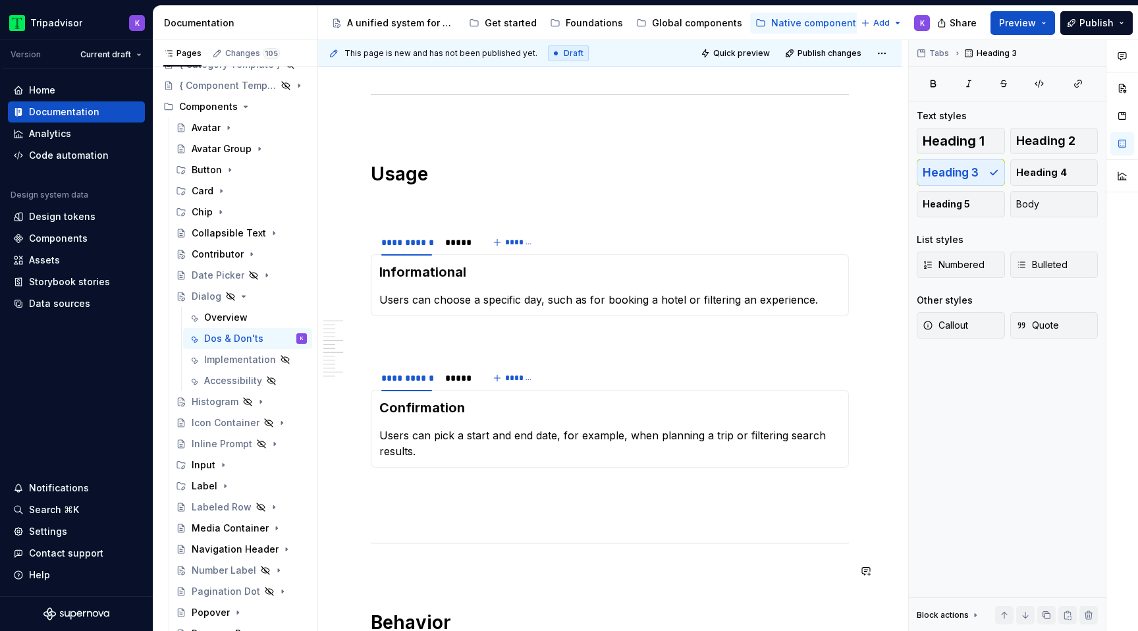
scroll to position [951, 0]
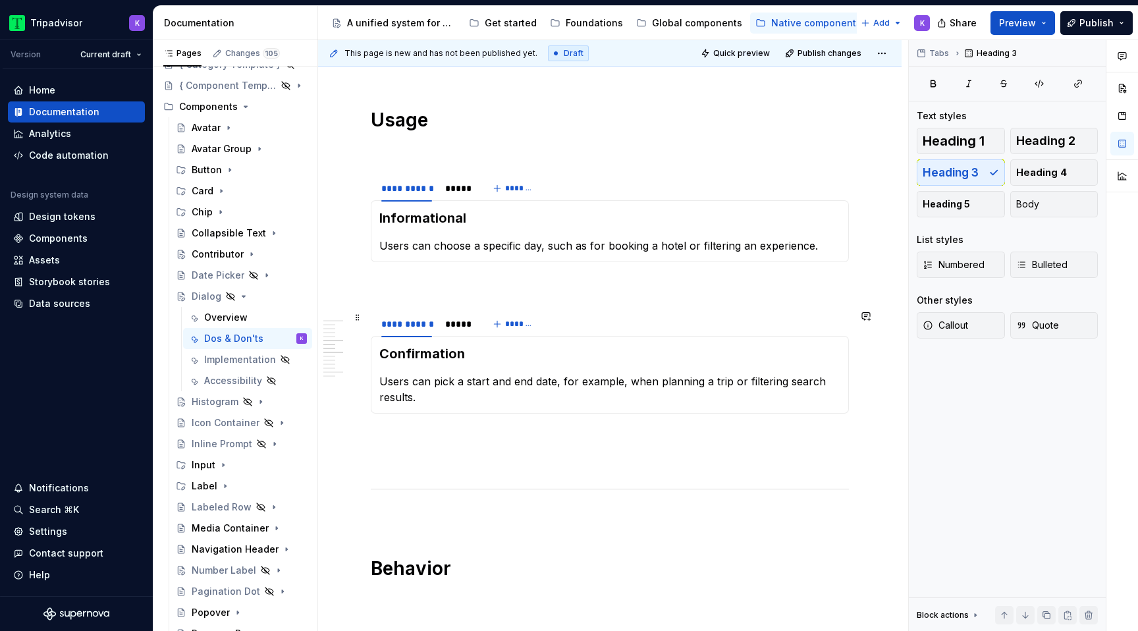
click at [363, 317] on div "**********" at bounding box center [613, 335] width 590 height 591
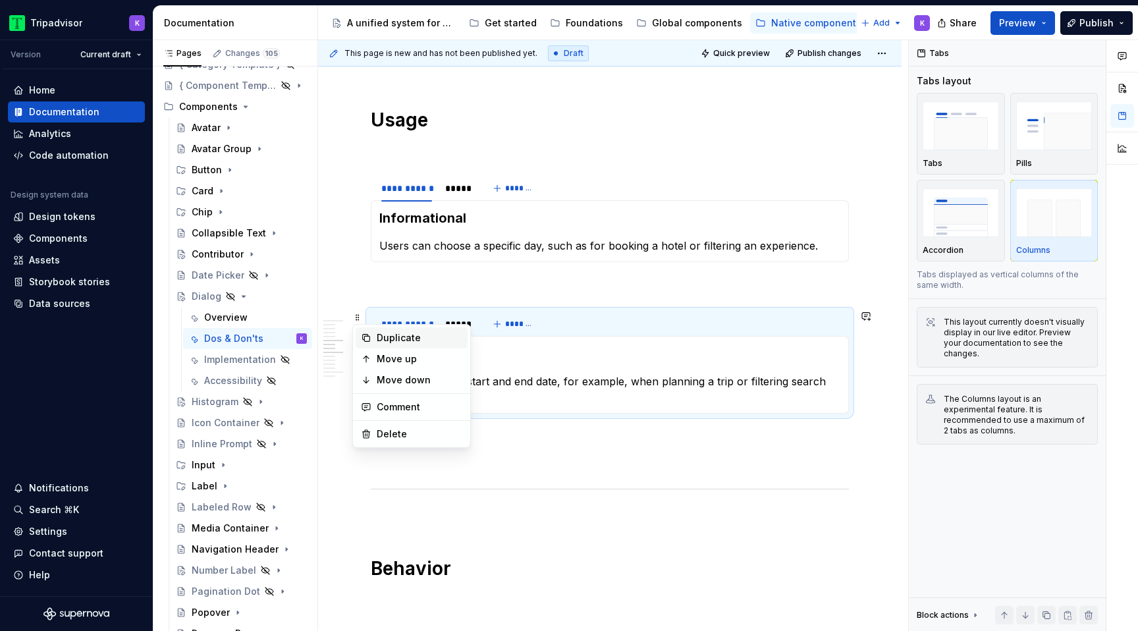
click at [404, 336] on div "Duplicate" at bounding box center [420, 337] width 86 height 13
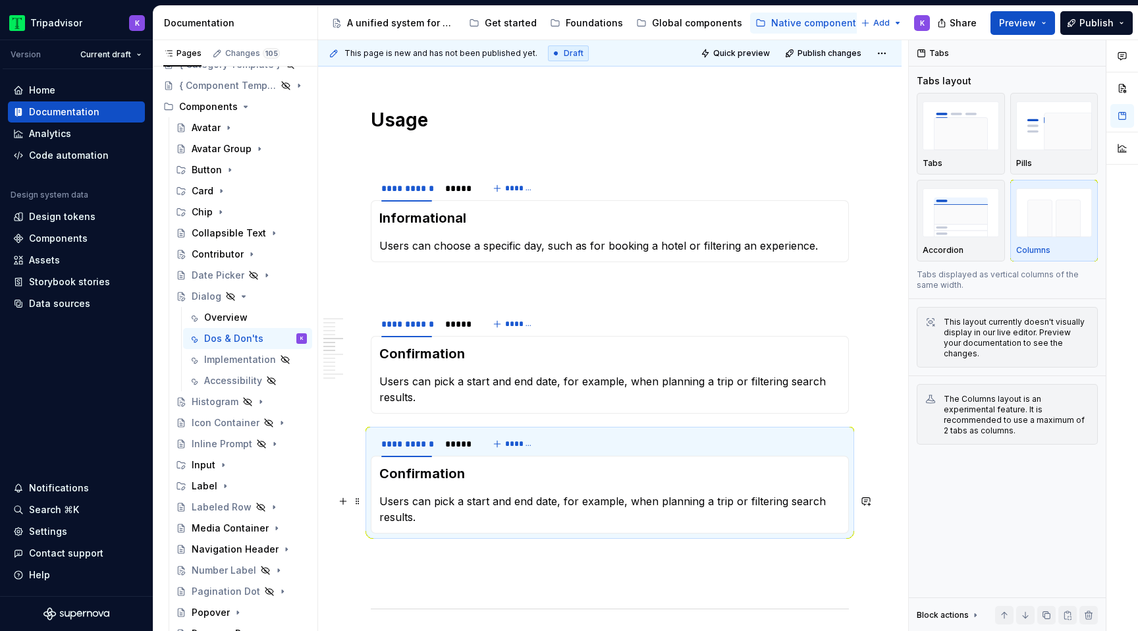
scroll to position [1055, 0]
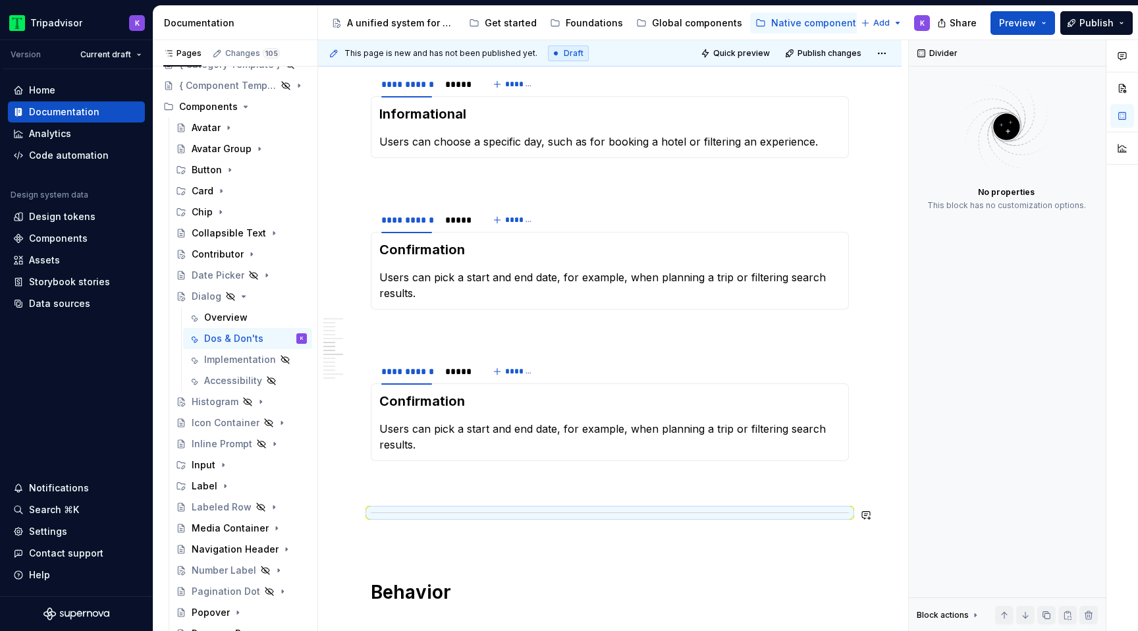
click at [377, 492] on p at bounding box center [610, 485] width 478 height 16
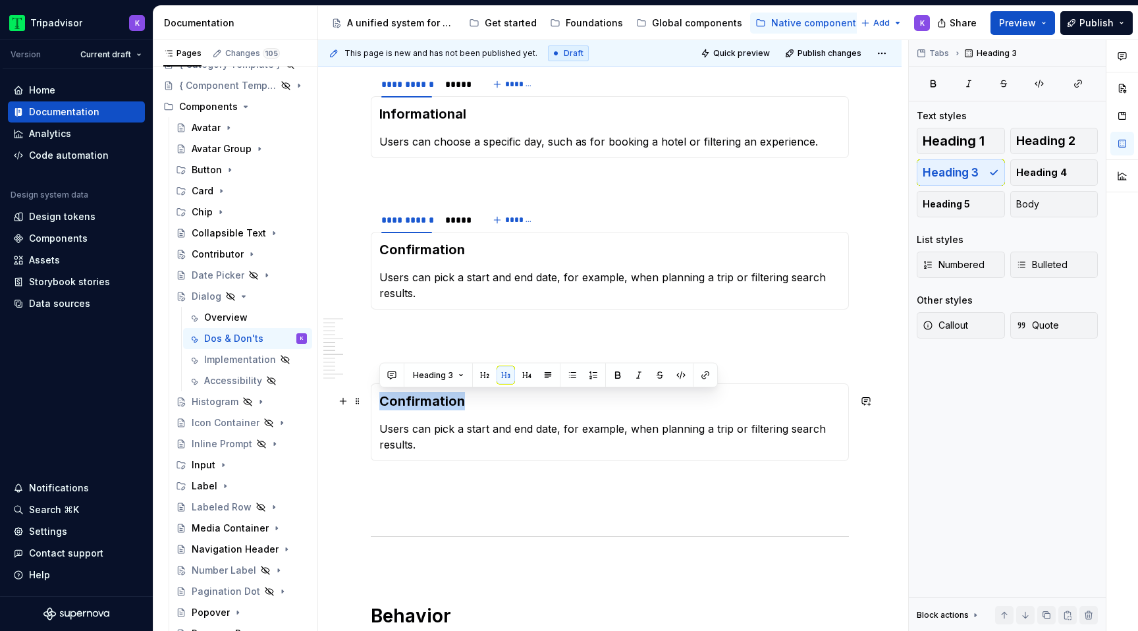
drag, startPoint x: 484, startPoint y: 404, endPoint x: 377, endPoint y: 402, distance: 107.4
click at [377, 402] on div "Confirmation Users can pick a start and end date, for example, when planning a …" at bounding box center [610, 422] width 478 height 78
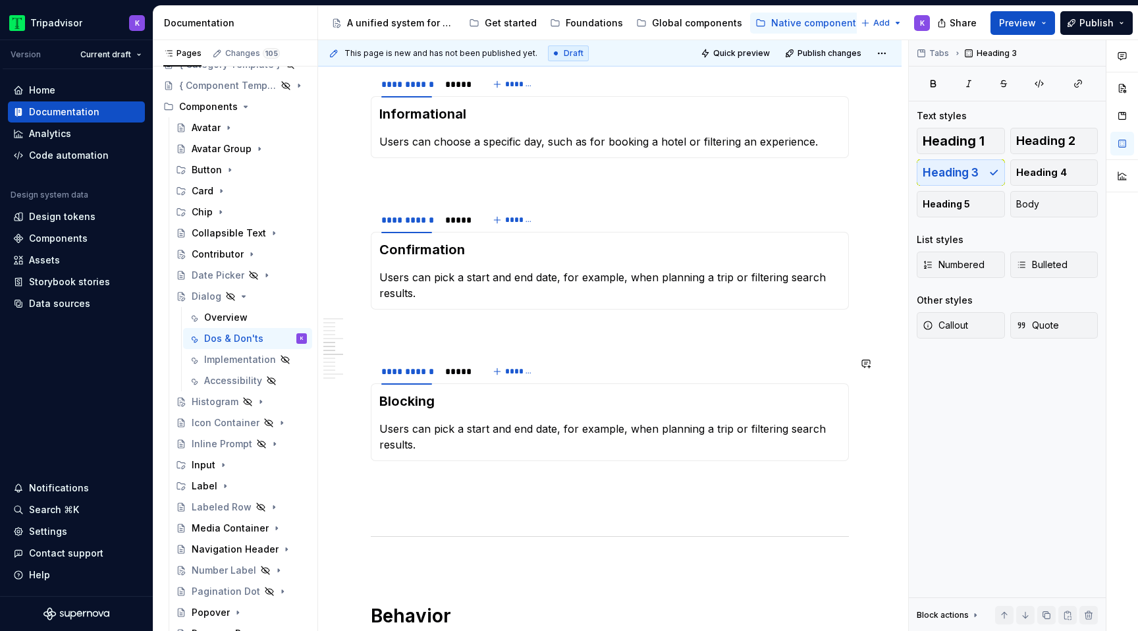
click at [465, 343] on div "**********" at bounding box center [610, 589] width 478 height 2736
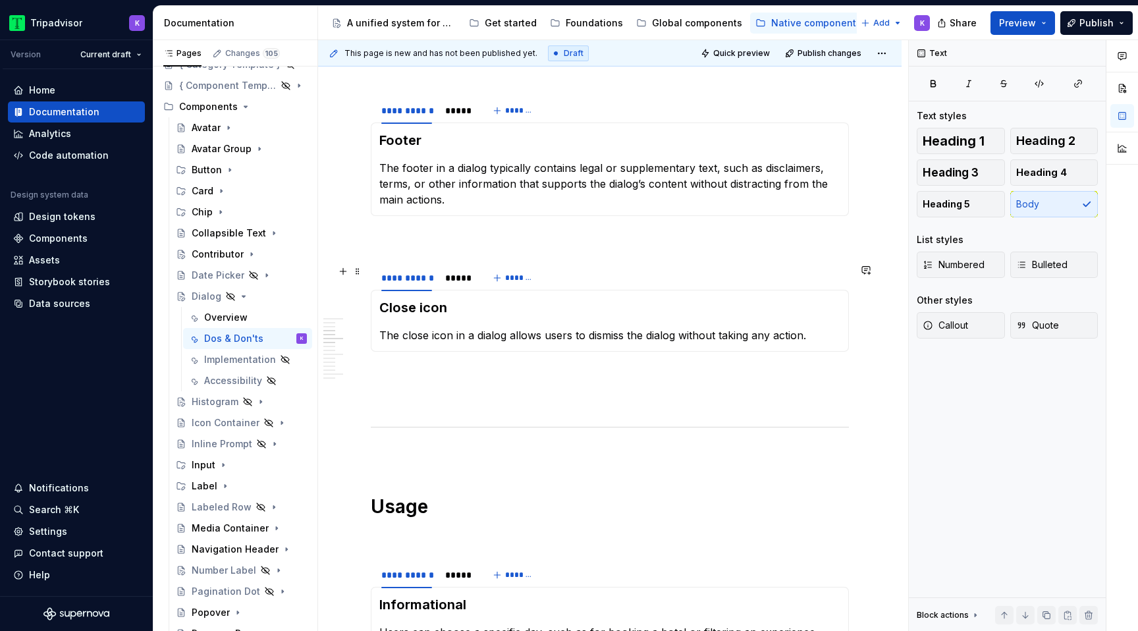
scroll to position [504, 0]
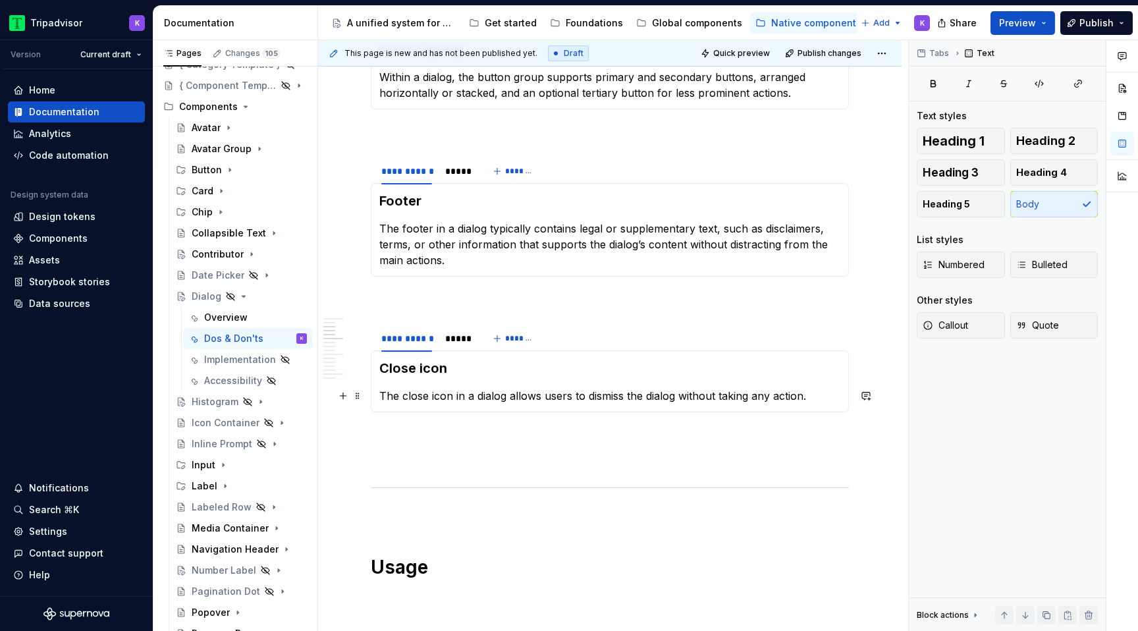
click at [828, 400] on p "The close icon in a dialog allows users to dismiss the dialog without taking an…" at bounding box center [609, 396] width 461 height 16
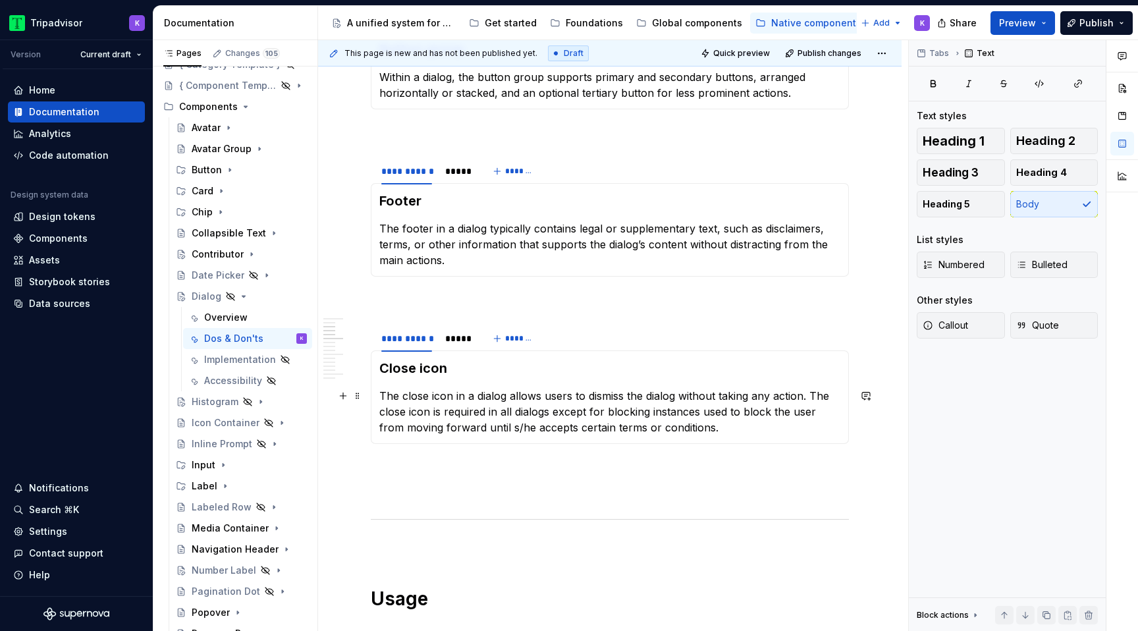
click at [704, 409] on p "The close icon in a dialog allows users to dismiss the dialog without taking an…" at bounding box center [609, 411] width 461 height 47
drag, startPoint x: 535, startPoint y: 429, endPoint x: 558, endPoint y: 429, distance: 23.0
click at [558, 429] on p "The close icon in a dialog allows users to dismiss the dialog without taking an…" at bounding box center [609, 411] width 461 height 47
click at [598, 433] on p "The close icon in a dialog allows users to dismiss the dialog without taking an…" at bounding box center [609, 411] width 461 height 47
click at [761, 431] on p "The close icon in a dialog allows users to dismiss the dialog without taking an…" at bounding box center [609, 411] width 461 height 47
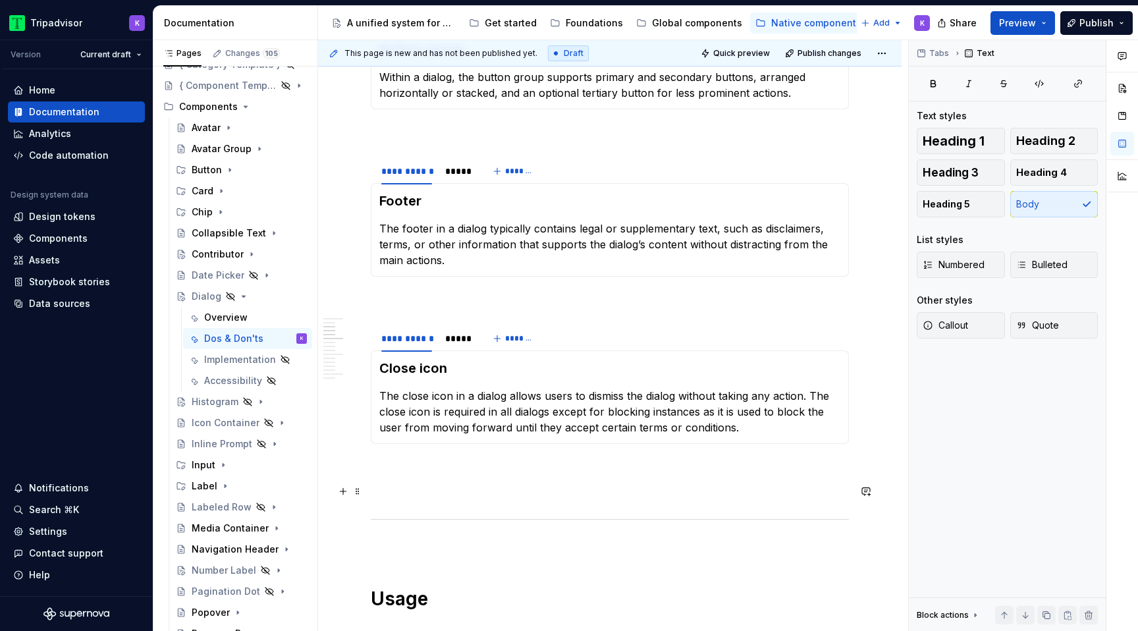
scroll to position [1057, 0]
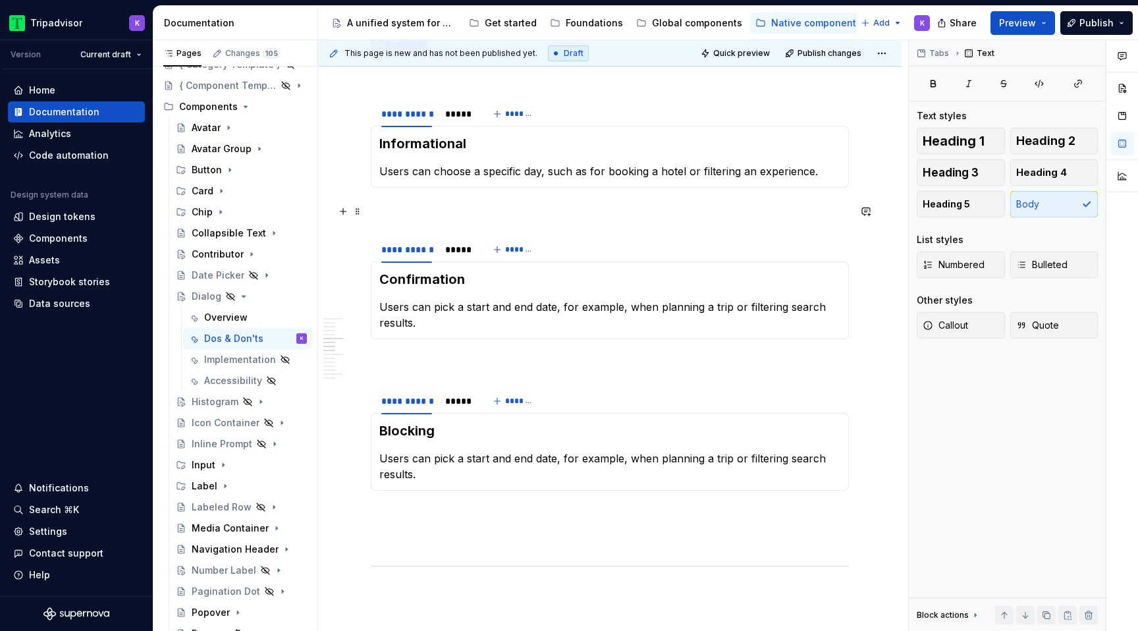
click at [483, 215] on p at bounding box center [610, 211] width 478 height 16
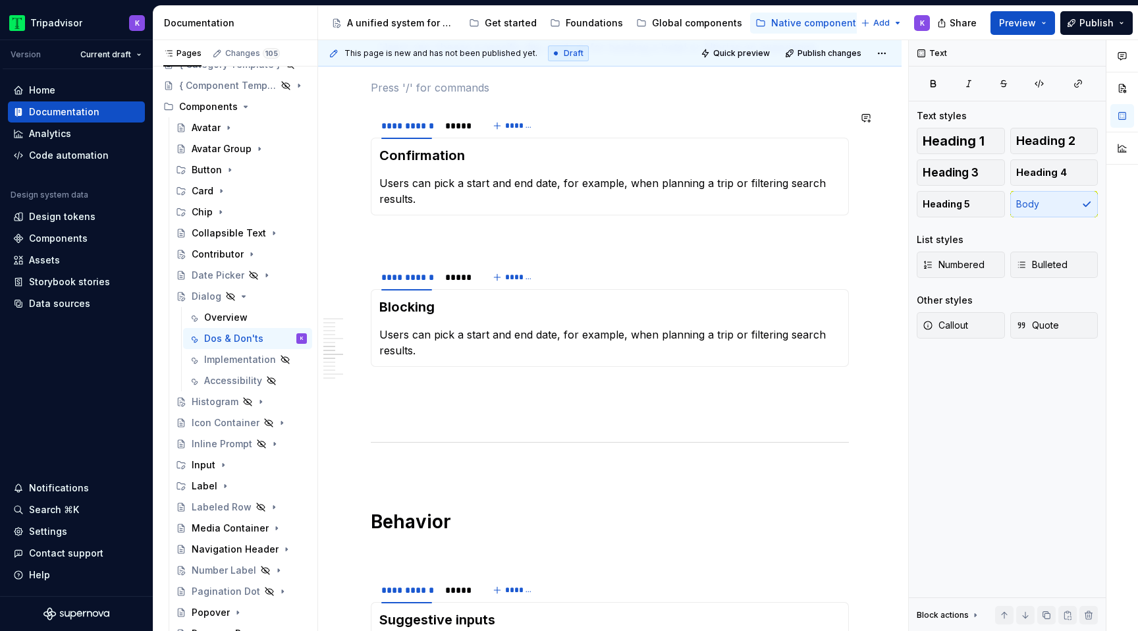
scroll to position [1411, 0]
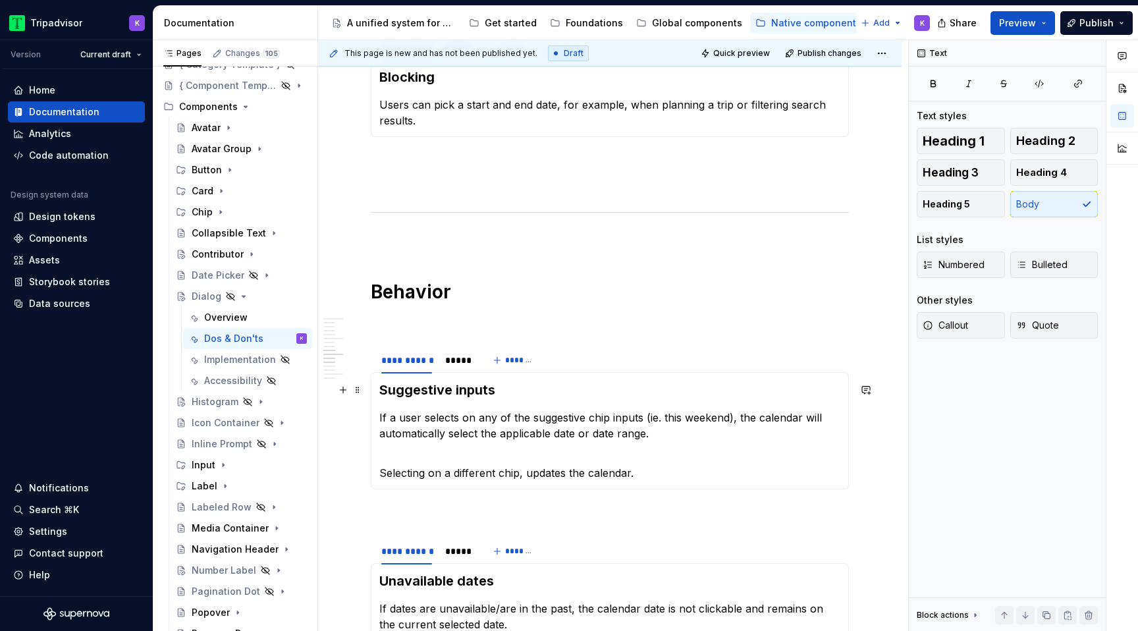
click at [499, 396] on h3 "Suggestive inputs" at bounding box center [609, 390] width 461 height 18
click at [539, 327] on p at bounding box center [610, 322] width 478 height 16
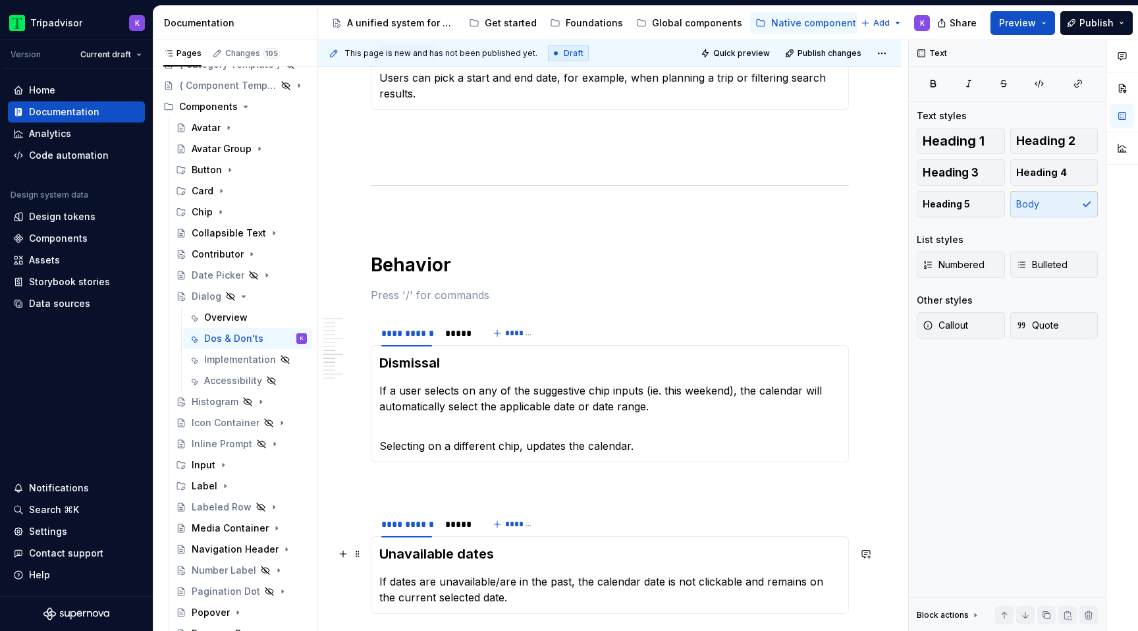
click at [454, 557] on h3 "Unavailable dates" at bounding box center [609, 554] width 461 height 18
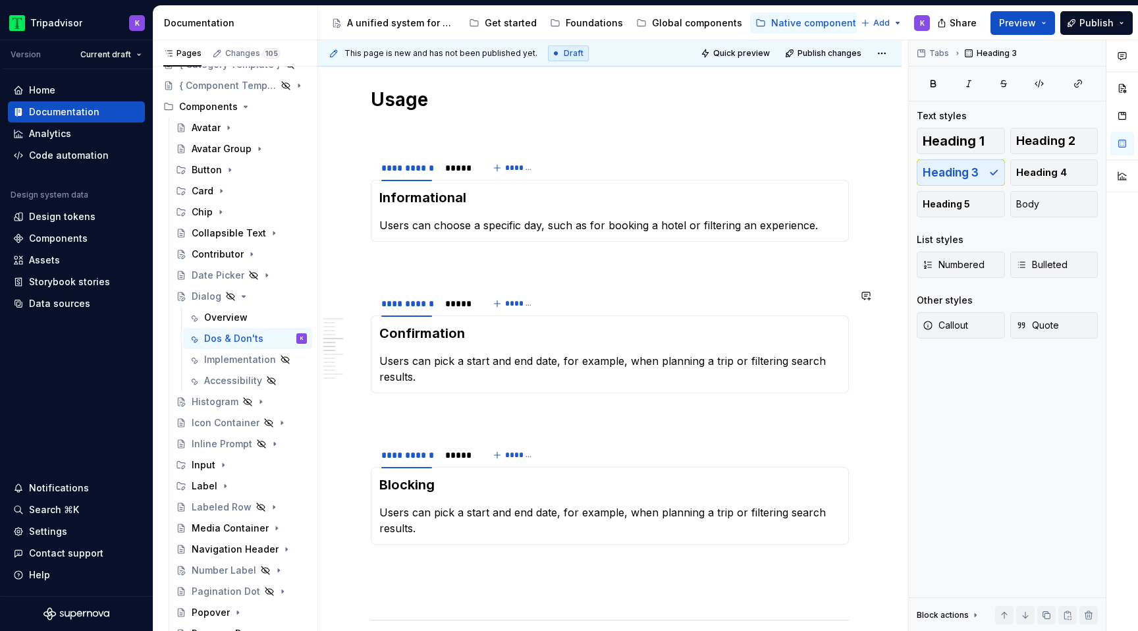
scroll to position [973, 0]
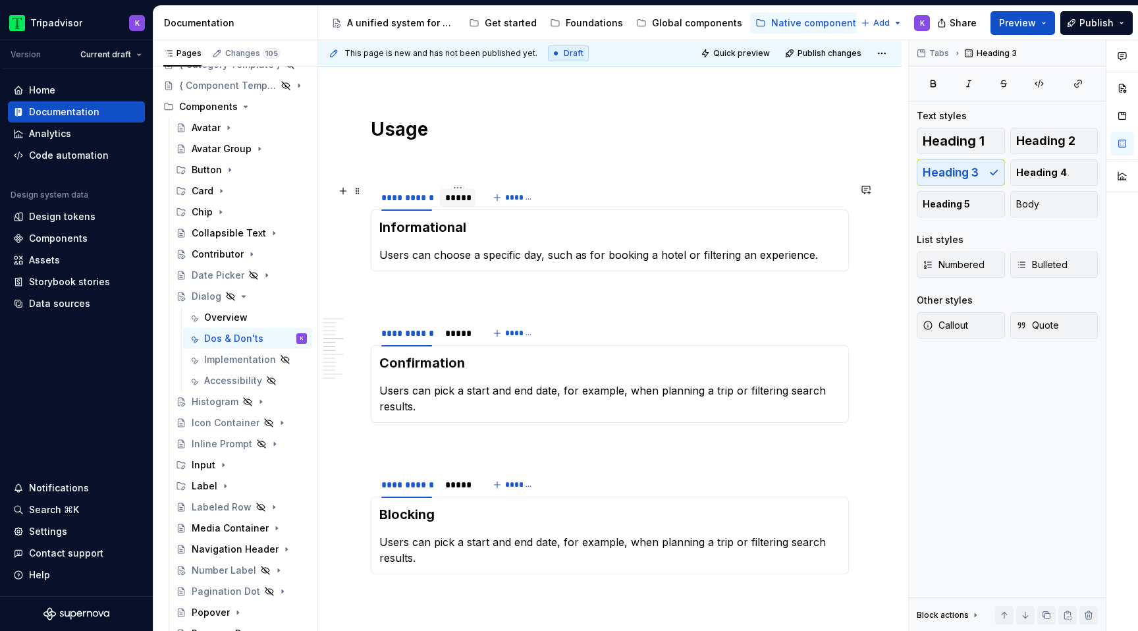
click at [447, 200] on div "*****" at bounding box center [457, 197] width 25 height 13
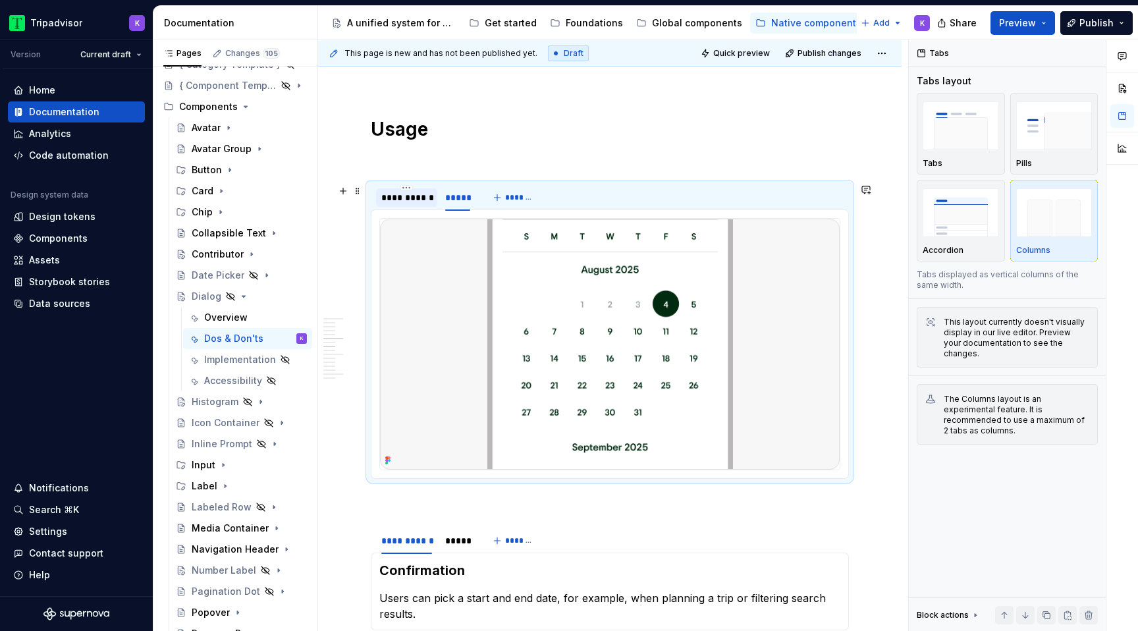
click at [416, 200] on div "**********" at bounding box center [406, 197] width 51 height 13
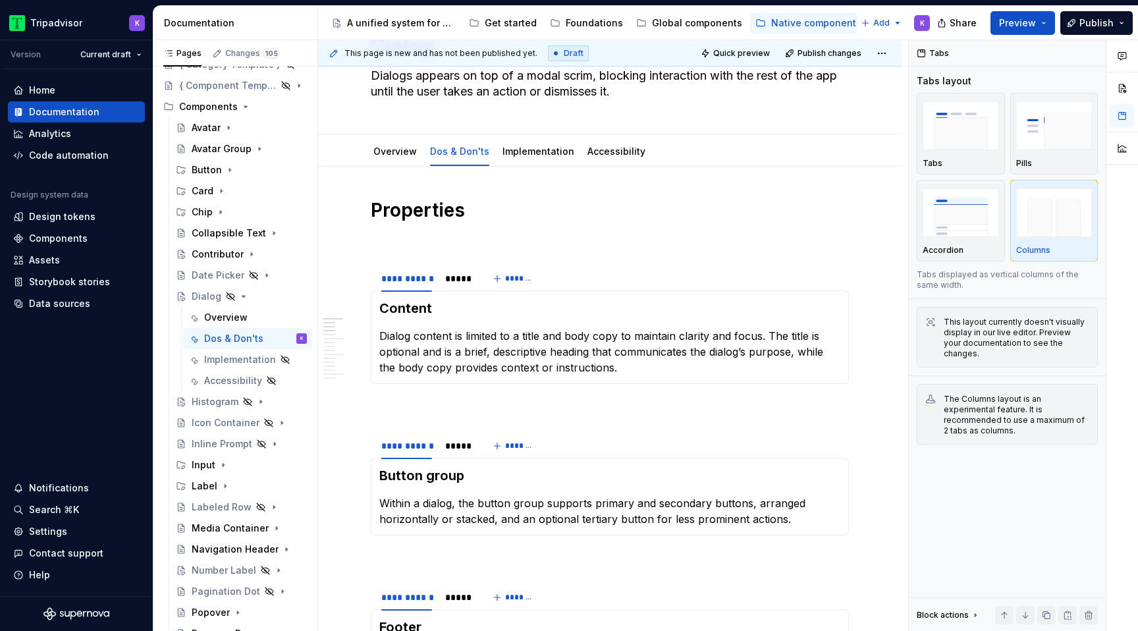
scroll to position [68, 0]
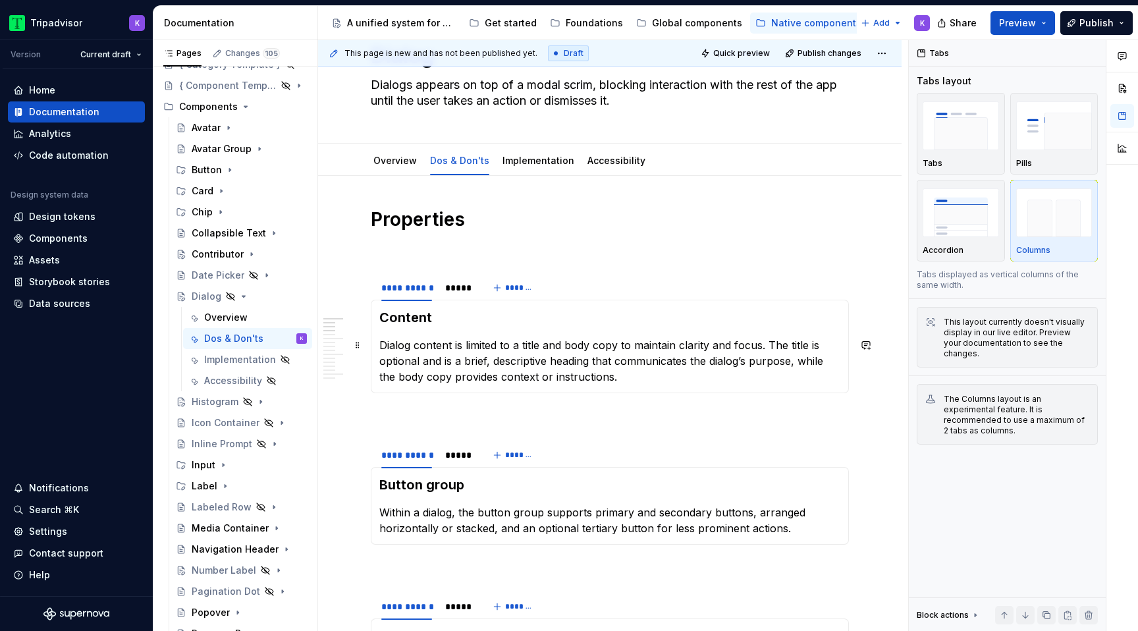
click at [454, 358] on p "Dialog content is limited to a title and body copy to maintain clarity and focu…" at bounding box center [609, 360] width 461 height 47
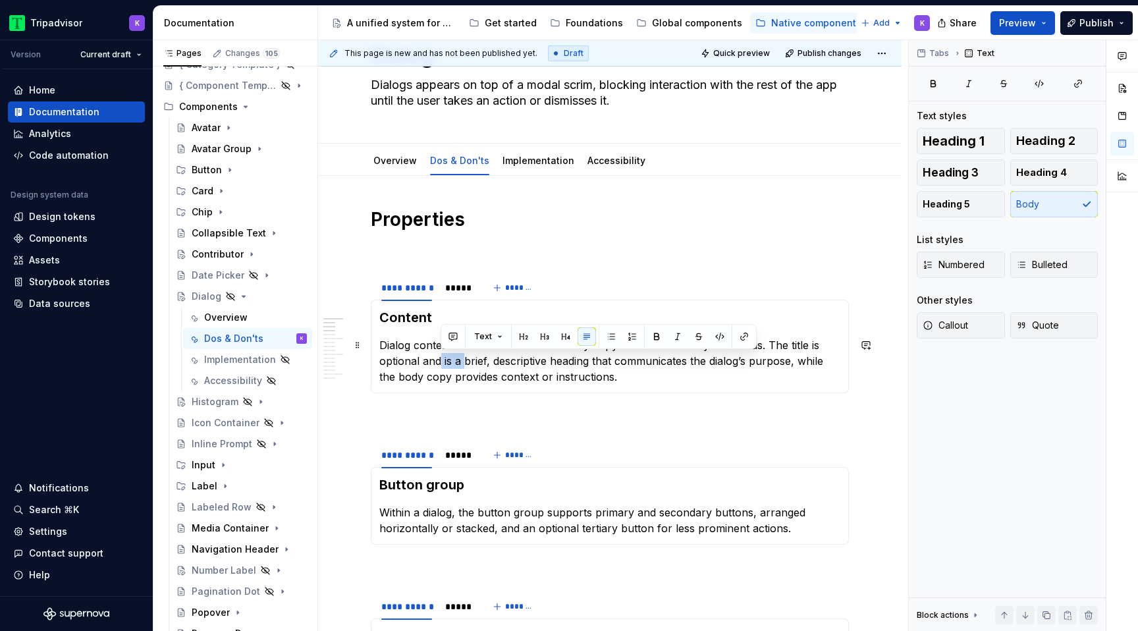
drag, startPoint x: 462, startPoint y: 362, endPoint x: 441, endPoint y: 361, distance: 21.1
click at [441, 361] on p "Dialog content is limited to a title and body copy to maintain clarity and focu…" at bounding box center [609, 360] width 461 height 47
click at [464, 362] on p "Dialog content is limited to a title and body copy to maintain clarity and focu…" at bounding box center [609, 360] width 461 height 47
click at [478, 362] on p "Dialog content is limited to a title and body copy to maintain clarity and focu…" at bounding box center [609, 360] width 461 height 47
drag, startPoint x: 533, startPoint y: 362, endPoint x: 502, endPoint y: 362, distance: 31.0
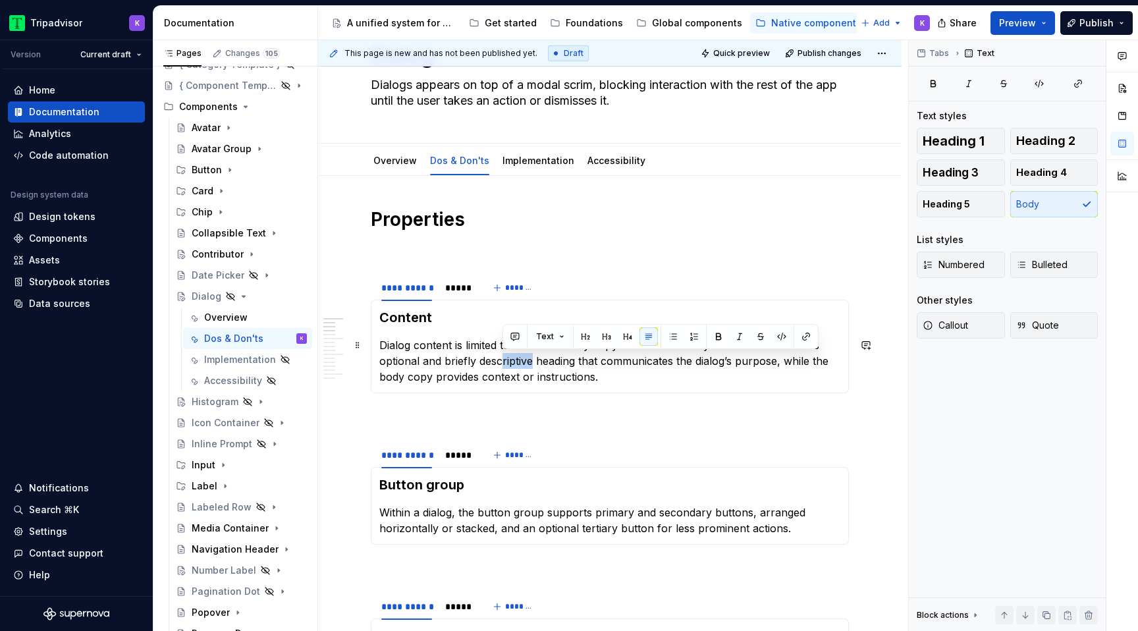
click at [502, 362] on p "Dialog content is limited to a title and body copy to maintain clarity and focu…" at bounding box center [609, 360] width 461 height 47
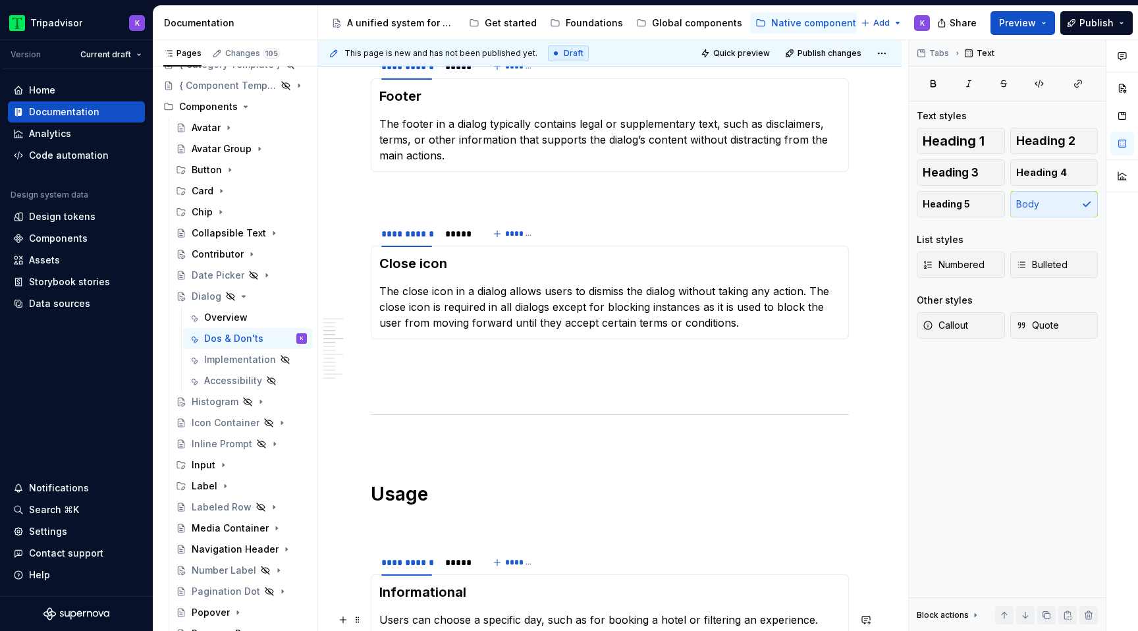
scroll to position [730, 0]
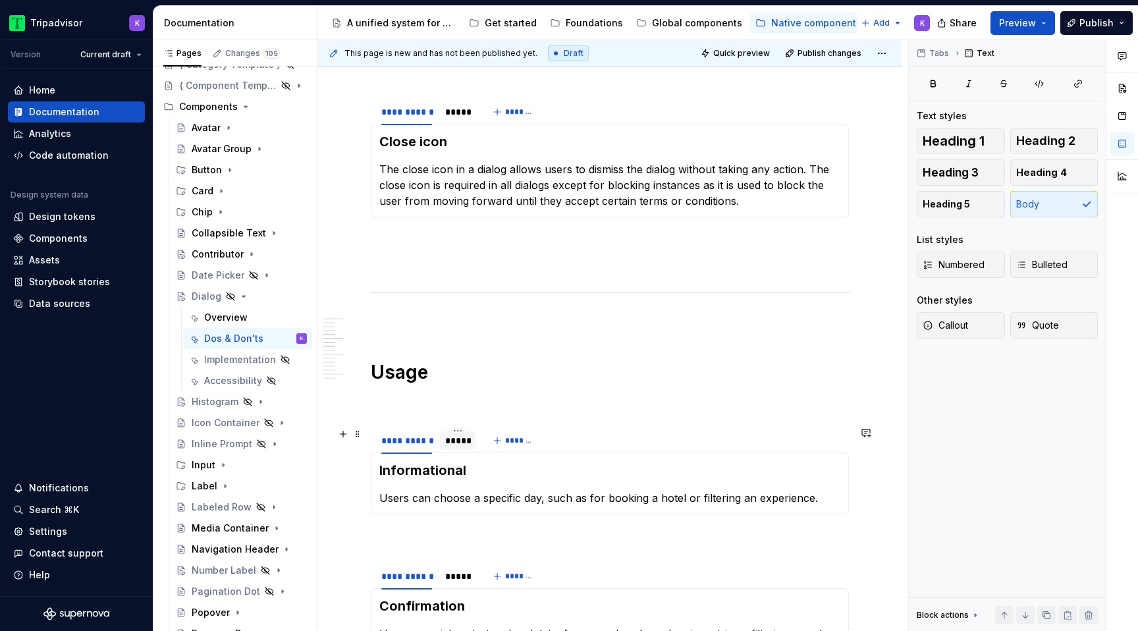
click at [459, 445] on div "*****" at bounding box center [457, 440] width 25 height 13
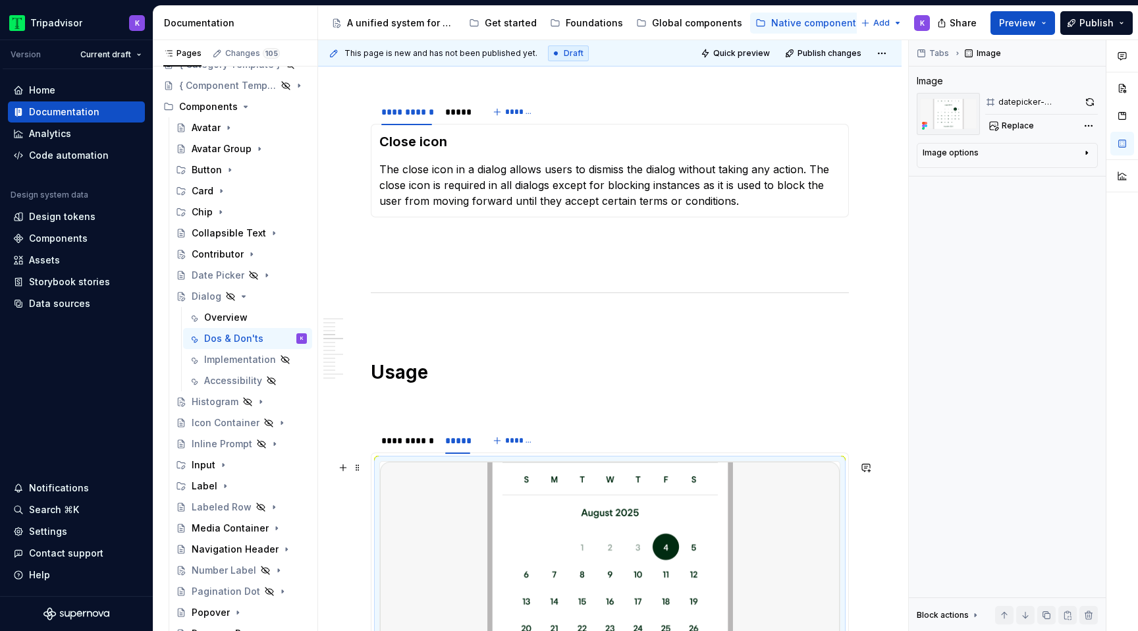
click at [527, 499] on img at bounding box center [610, 587] width 460 height 251
click at [992, 127] on button "Replace" at bounding box center [1012, 126] width 55 height 18
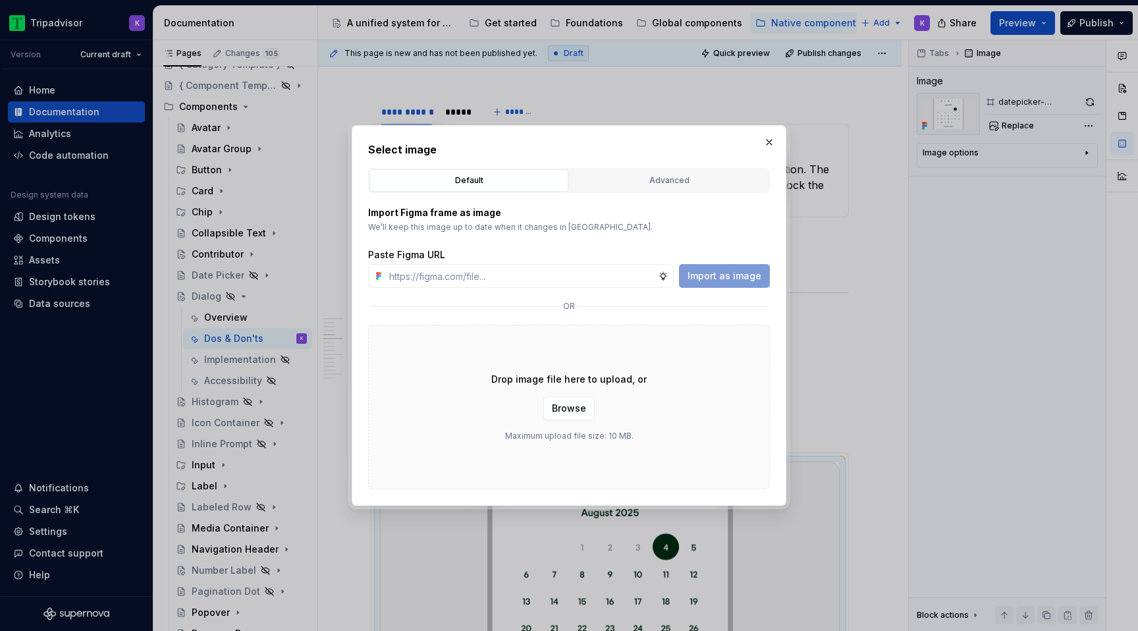
type textarea "*"
type input "[URL][DOMAIN_NAME]"
type textarea "*"
type input "[URL][DOMAIN_NAME]"
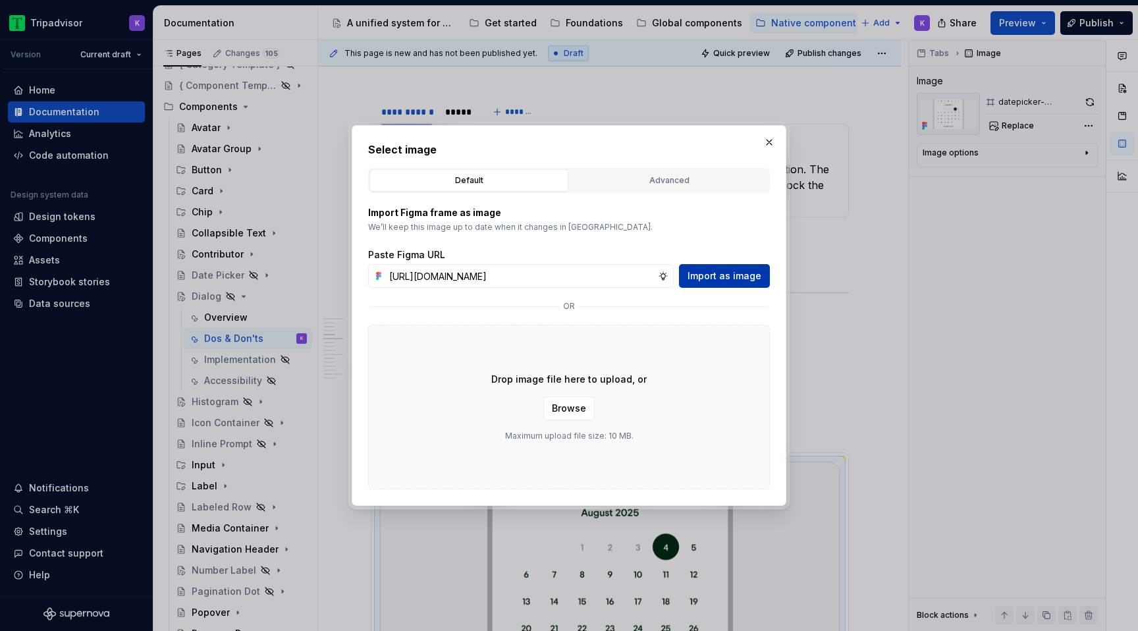
click at [744, 279] on span "Import as image" at bounding box center [725, 275] width 74 height 13
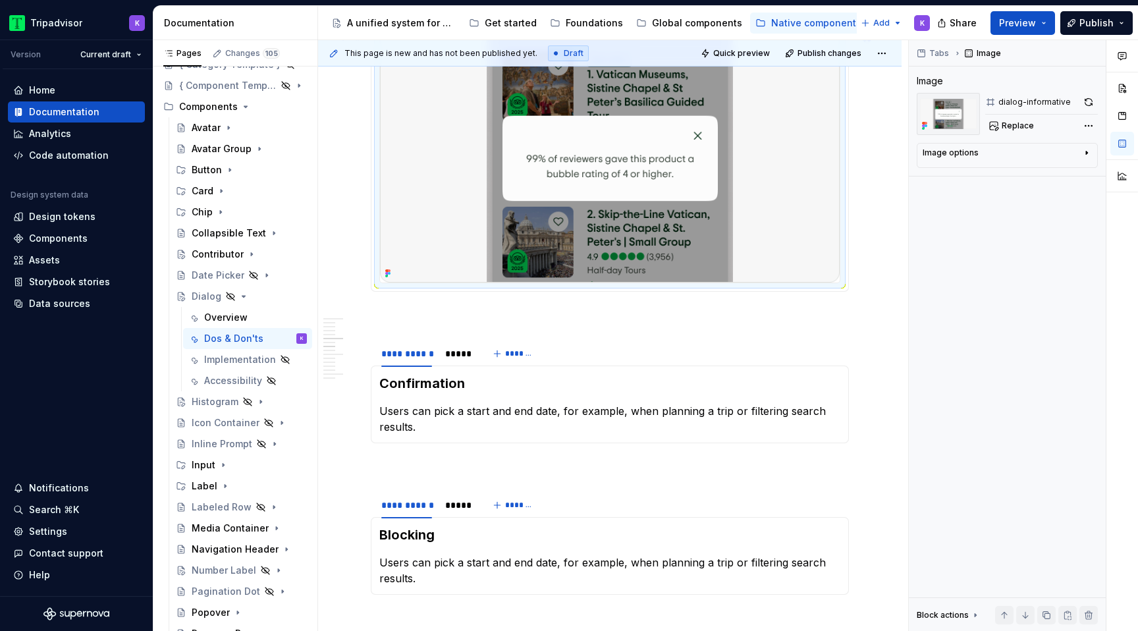
scroll to position [1198, 0]
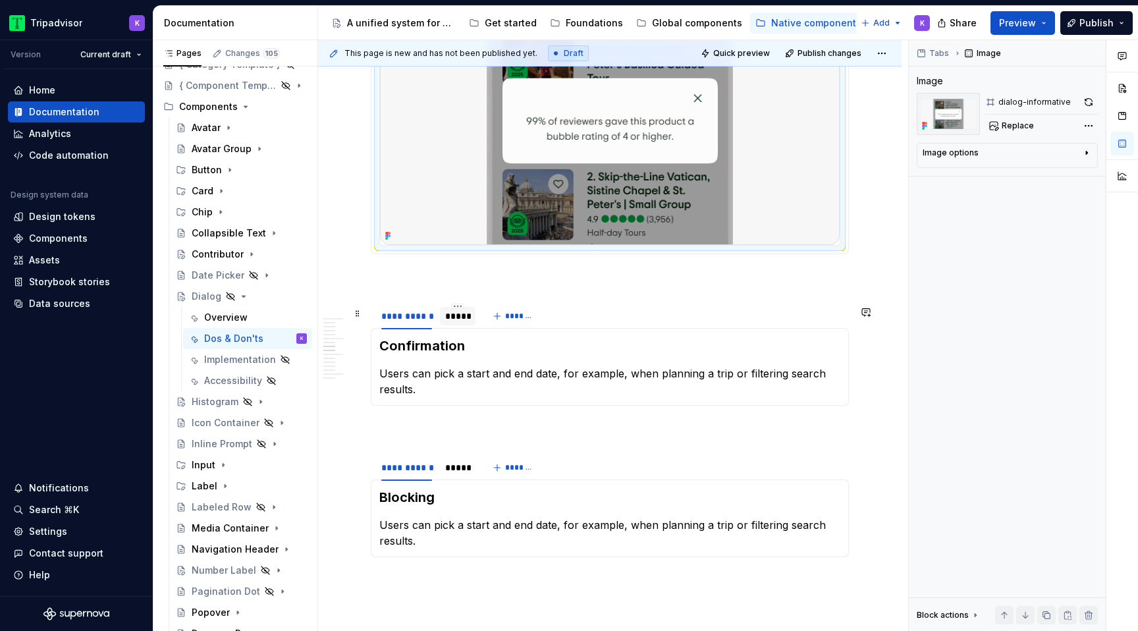
click at [454, 323] on div "*****" at bounding box center [457, 316] width 25 height 13
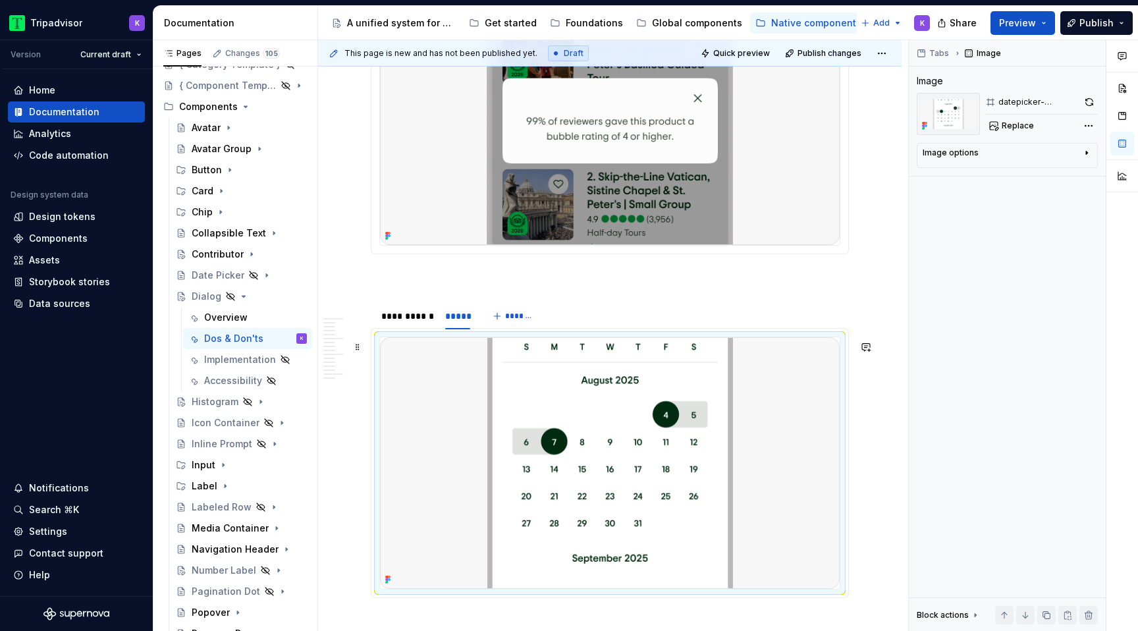
click at [478, 402] on img at bounding box center [610, 462] width 460 height 251
click at [992, 128] on button "Replace" at bounding box center [1012, 126] width 55 height 18
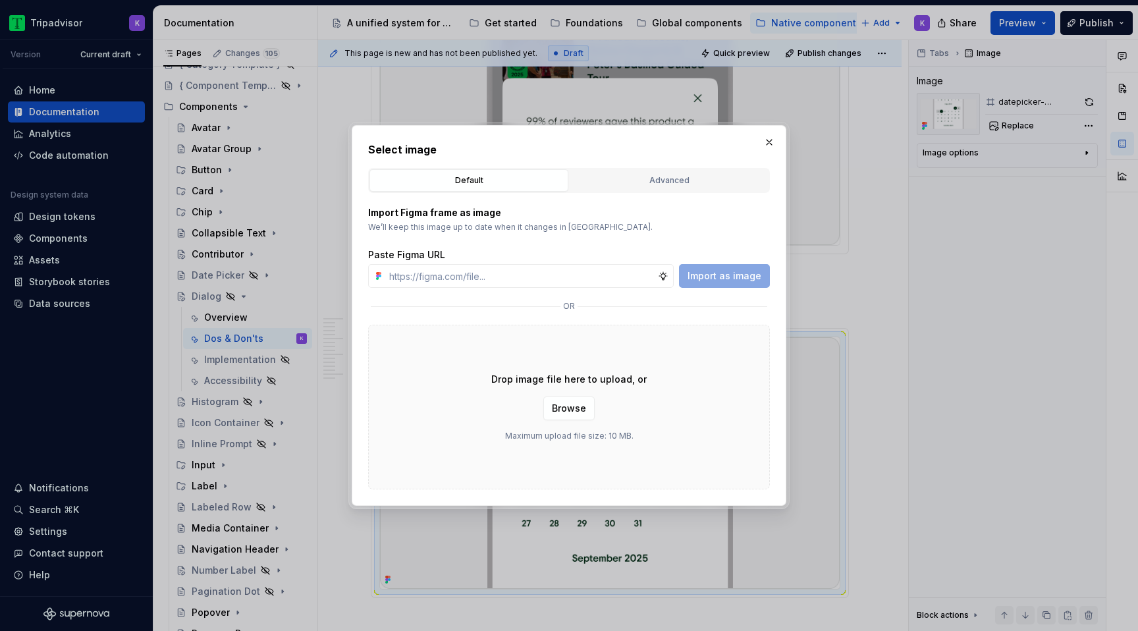
type textarea "*"
type input "[URL][DOMAIN_NAME]"
type textarea "*"
type input "[URL][DOMAIN_NAME]"
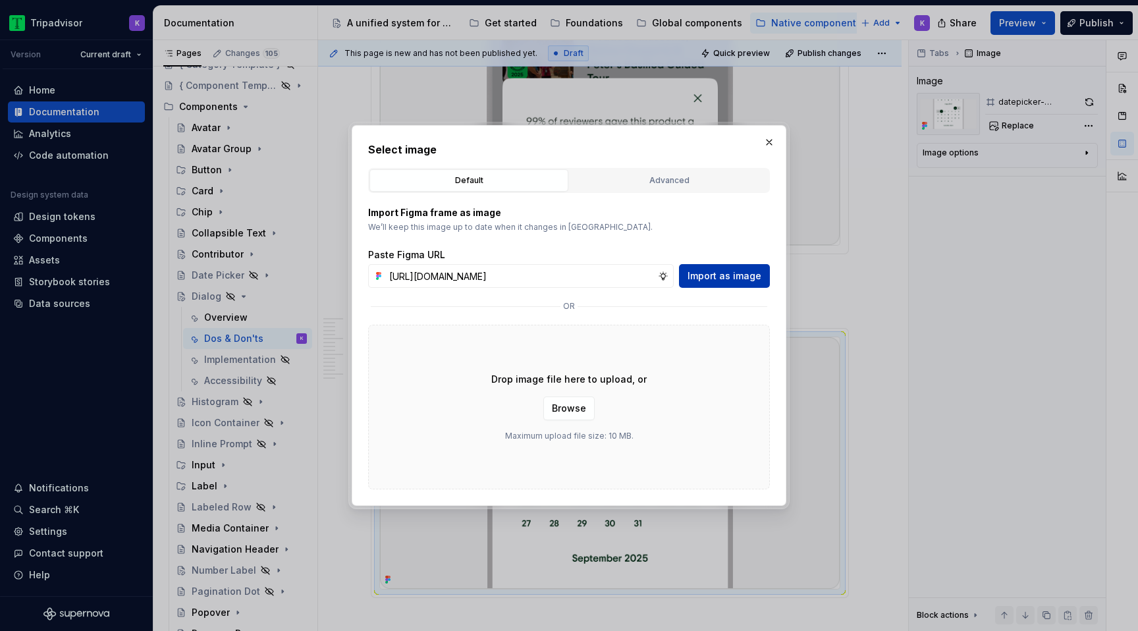
click at [734, 279] on span "Import as image" at bounding box center [725, 275] width 74 height 13
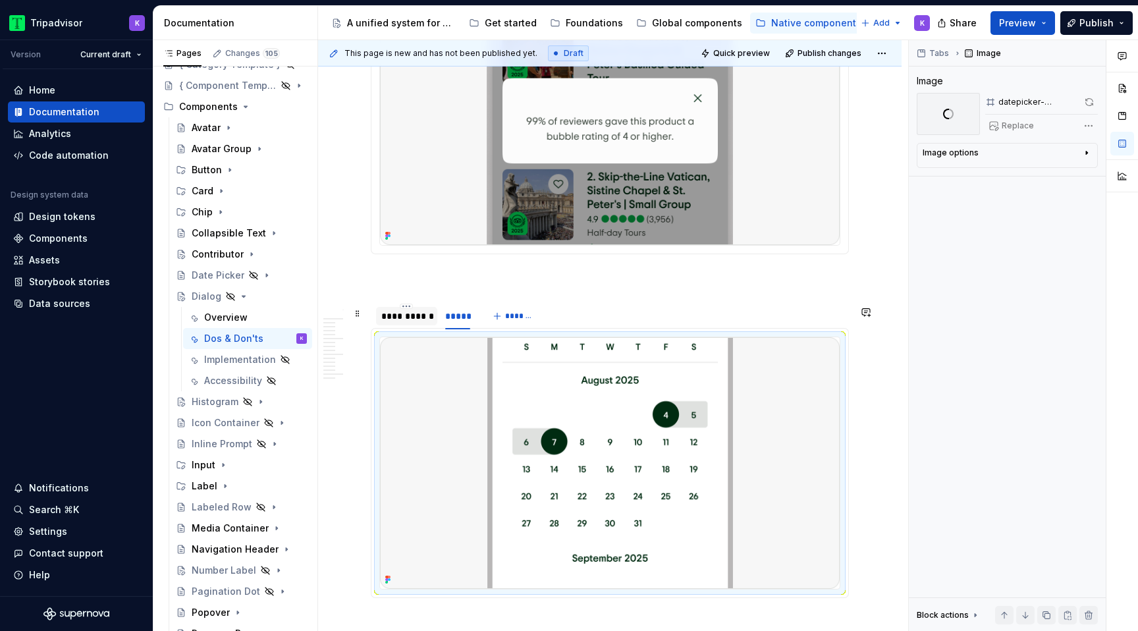
click at [421, 323] on div "**********" at bounding box center [406, 316] width 51 height 13
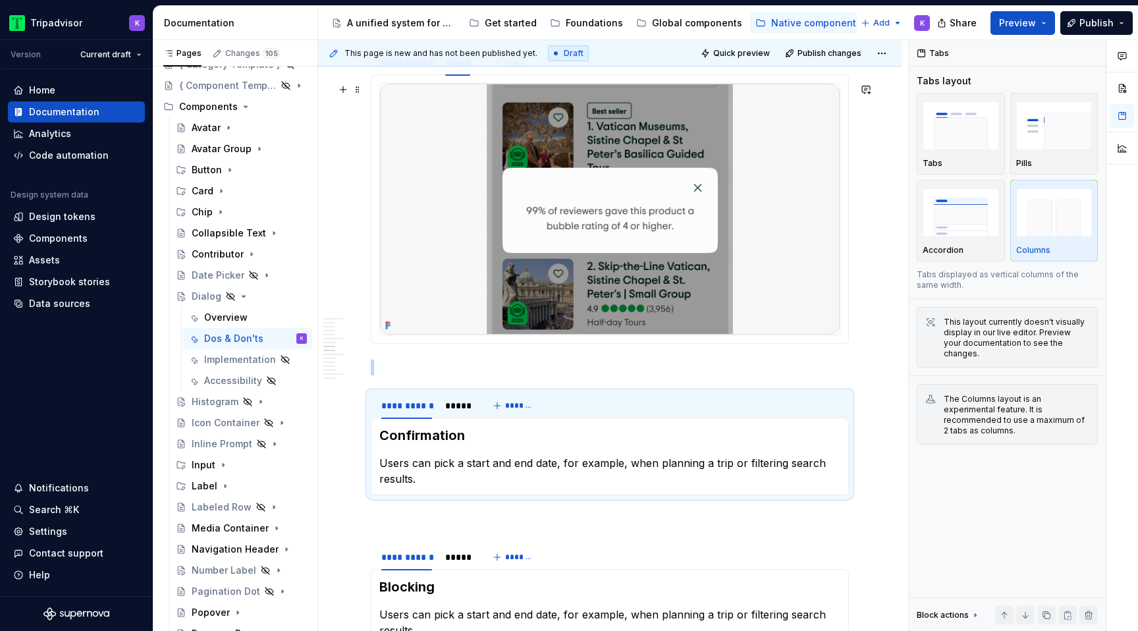
scroll to position [1015, 0]
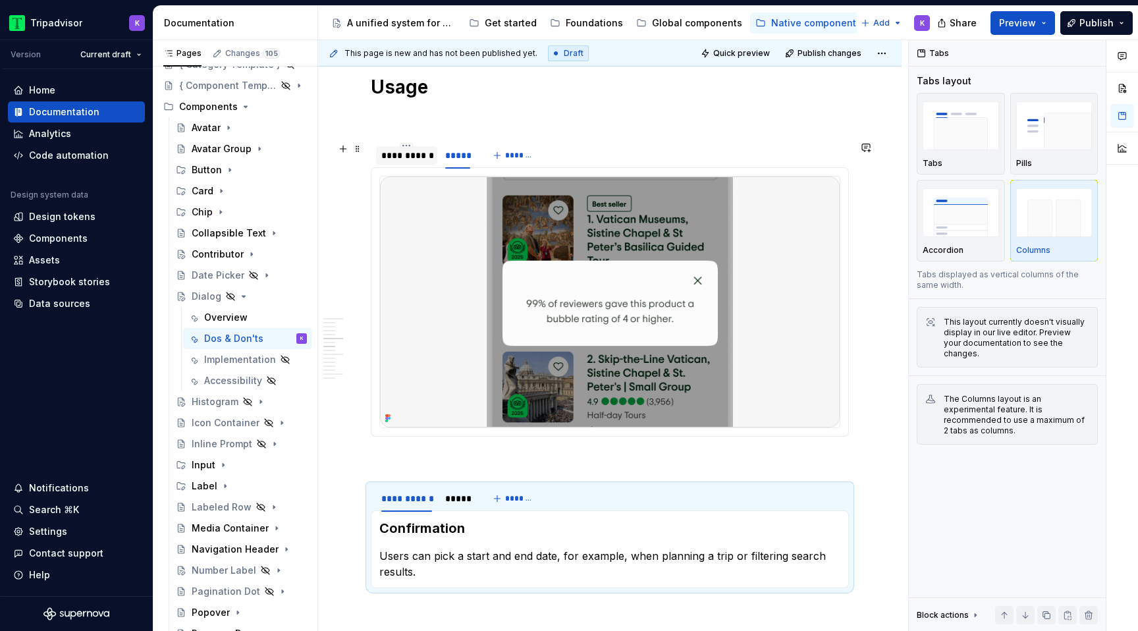
click at [407, 155] on div "**********" at bounding box center [406, 155] width 51 height 13
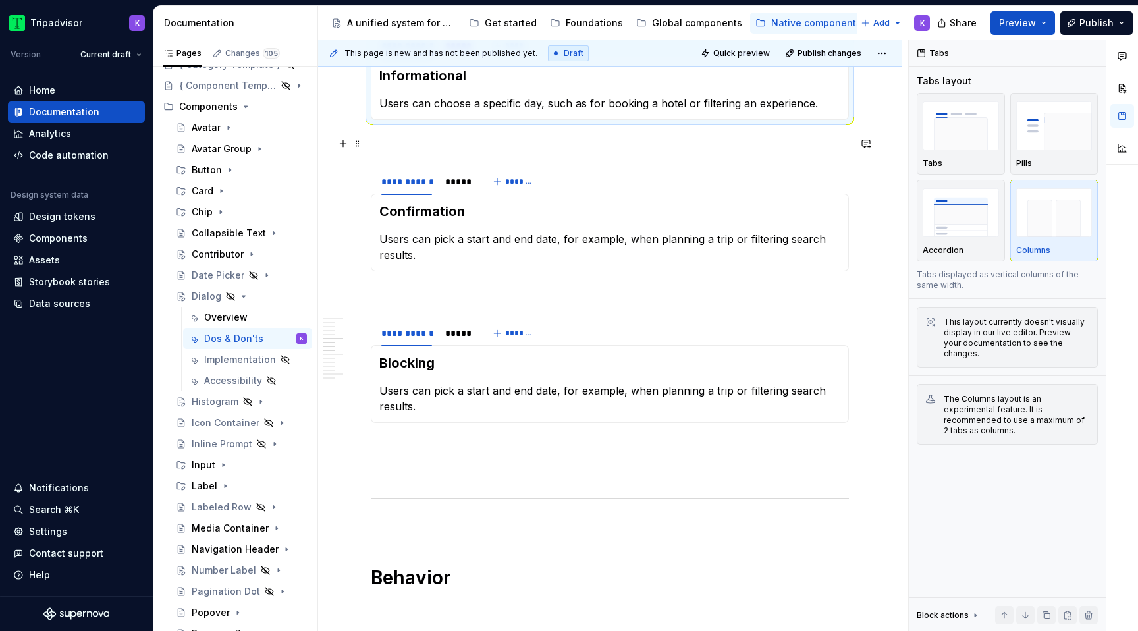
scroll to position [1143, 0]
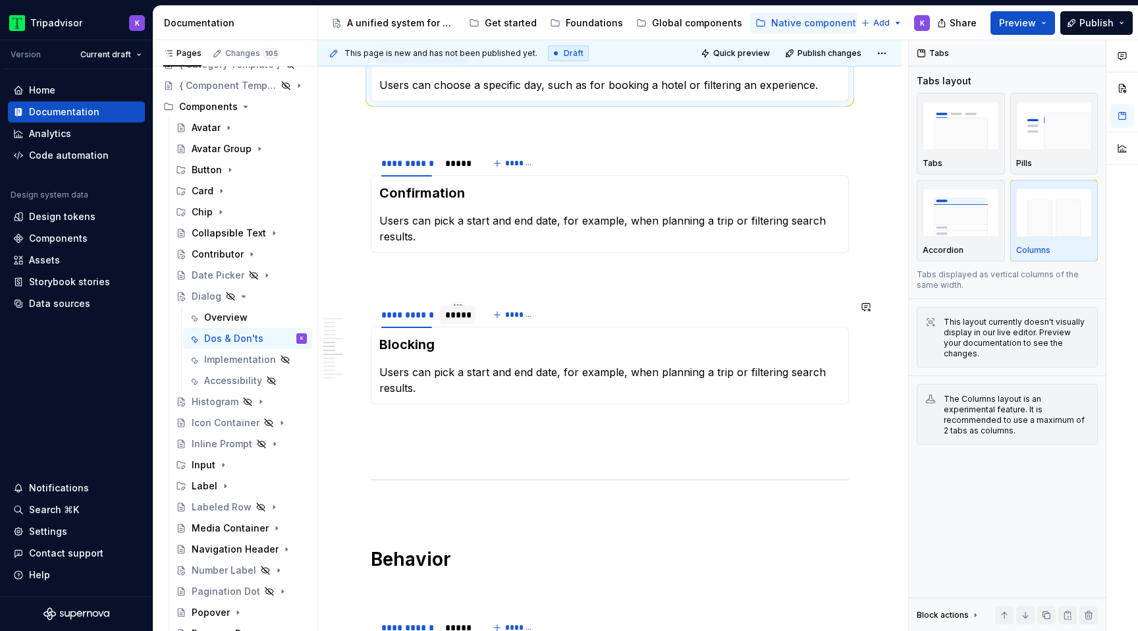
click at [463, 321] on div "*****" at bounding box center [458, 315] width 36 height 18
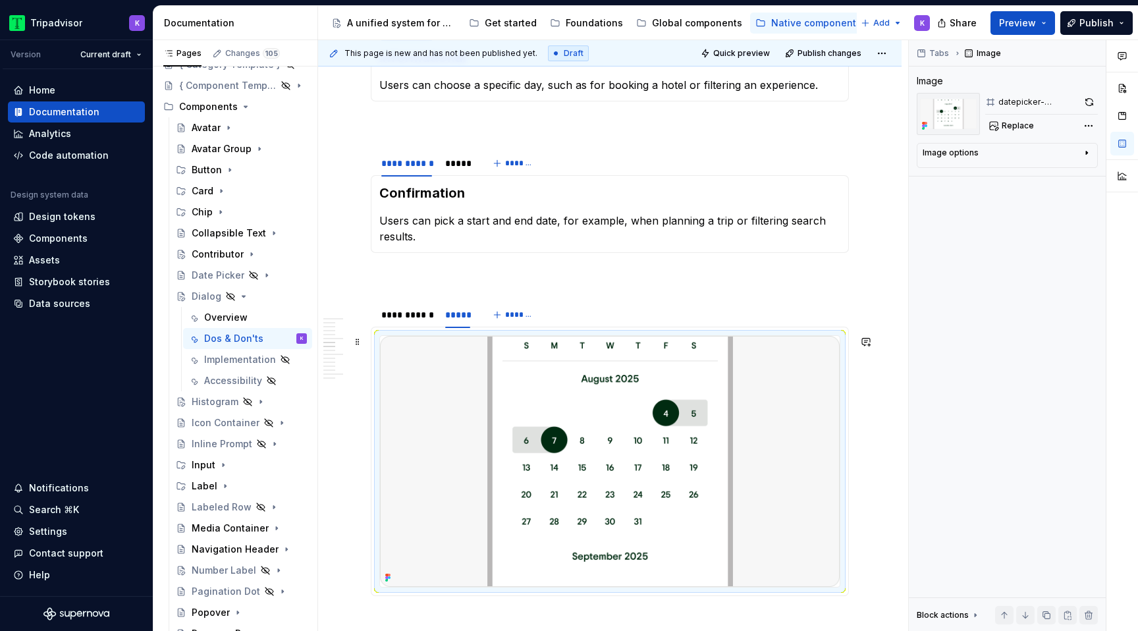
click at [566, 417] on img at bounding box center [610, 461] width 460 height 251
click at [1011, 127] on span "Replace" at bounding box center [1018, 126] width 32 height 11
type textarea "*"
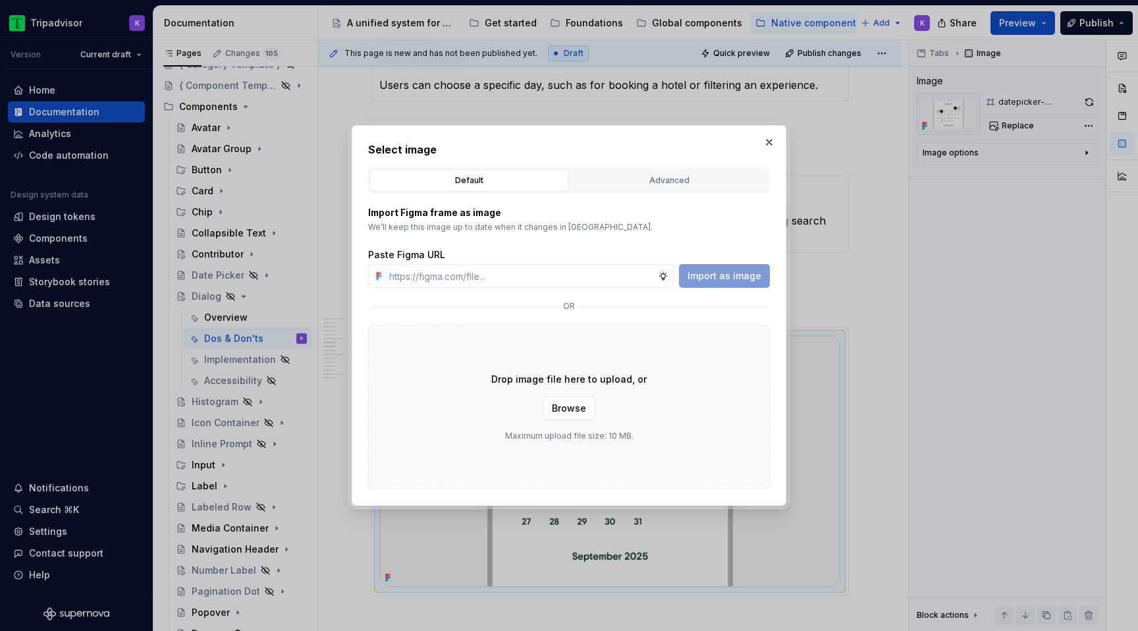
type input "[URL][DOMAIN_NAME]"
type textarea "*"
type input "[URL][DOMAIN_NAME]"
click at [703, 274] on span "Import as image" at bounding box center [725, 275] width 74 height 13
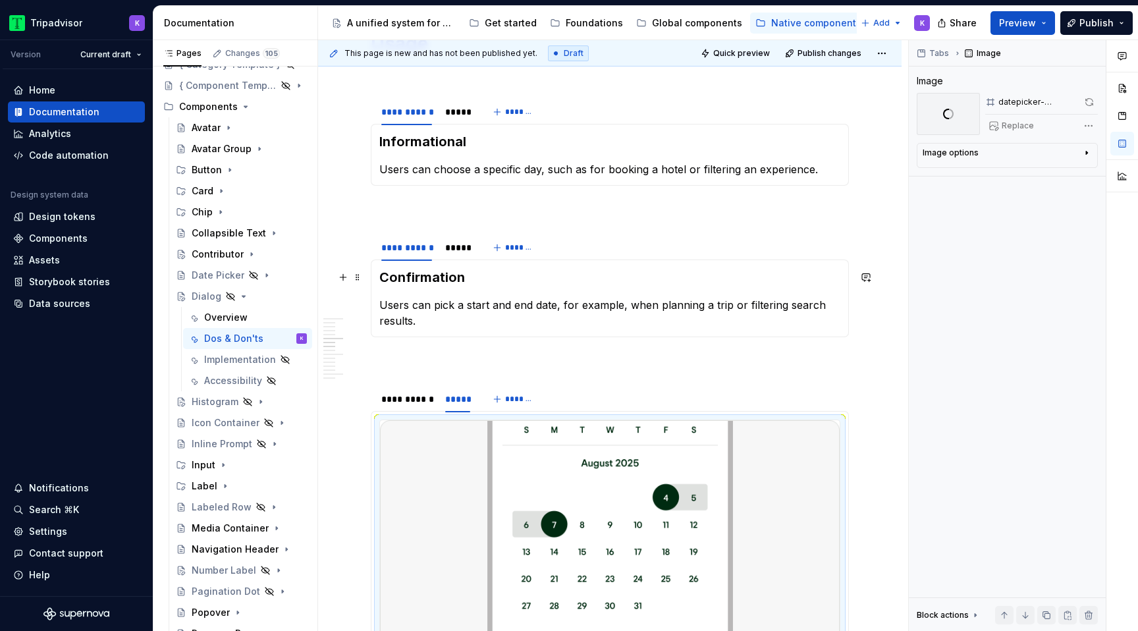
scroll to position [1053, 0]
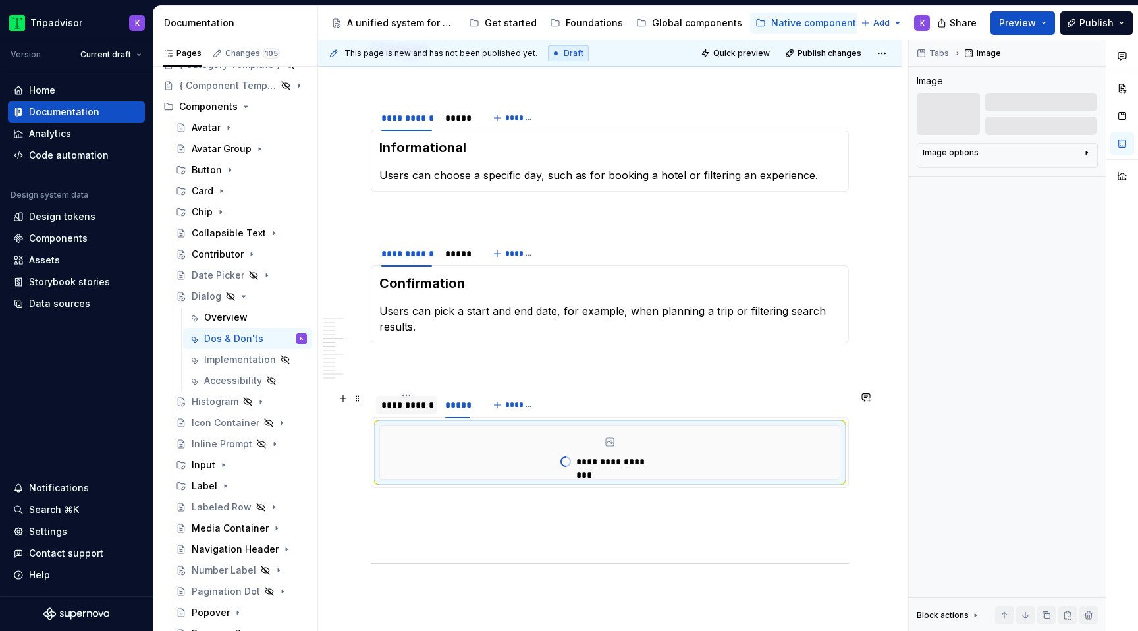
click at [410, 408] on div "**********" at bounding box center [406, 404] width 51 height 13
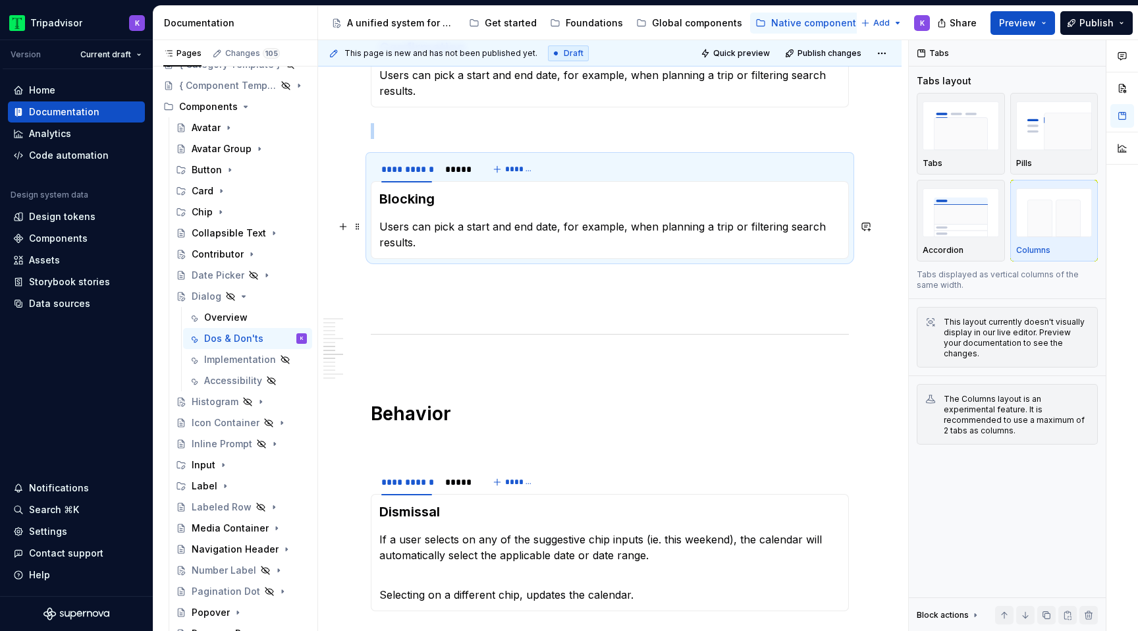
scroll to position [967, 0]
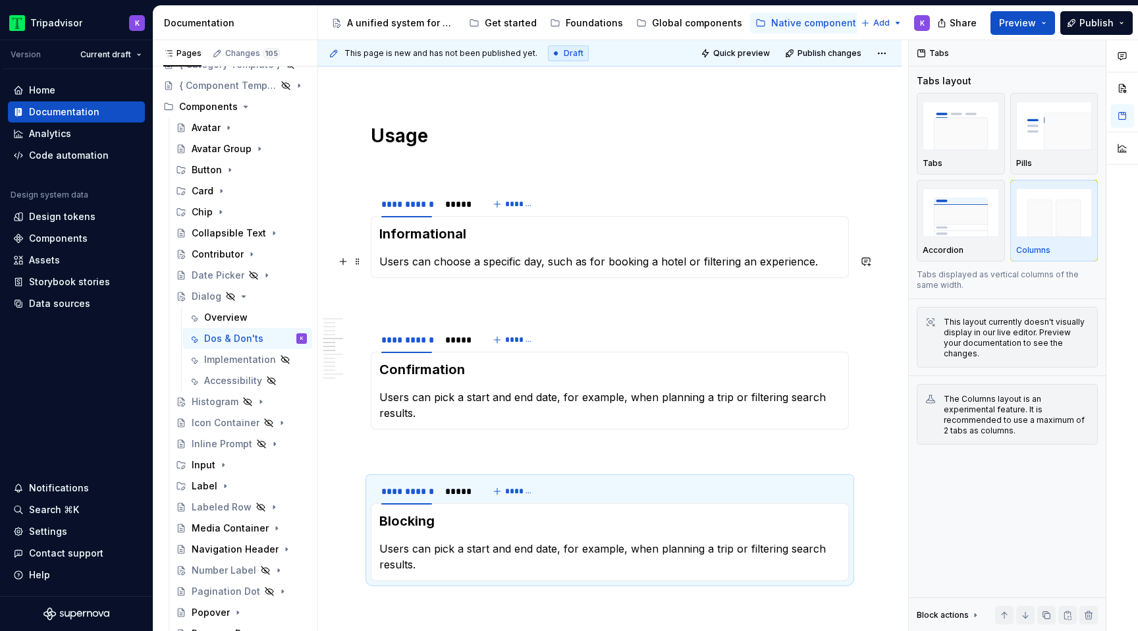
click at [455, 252] on section-item-column "Informational Users can choose a specific day, such as for booking a hotel or f…" at bounding box center [609, 247] width 461 height 45
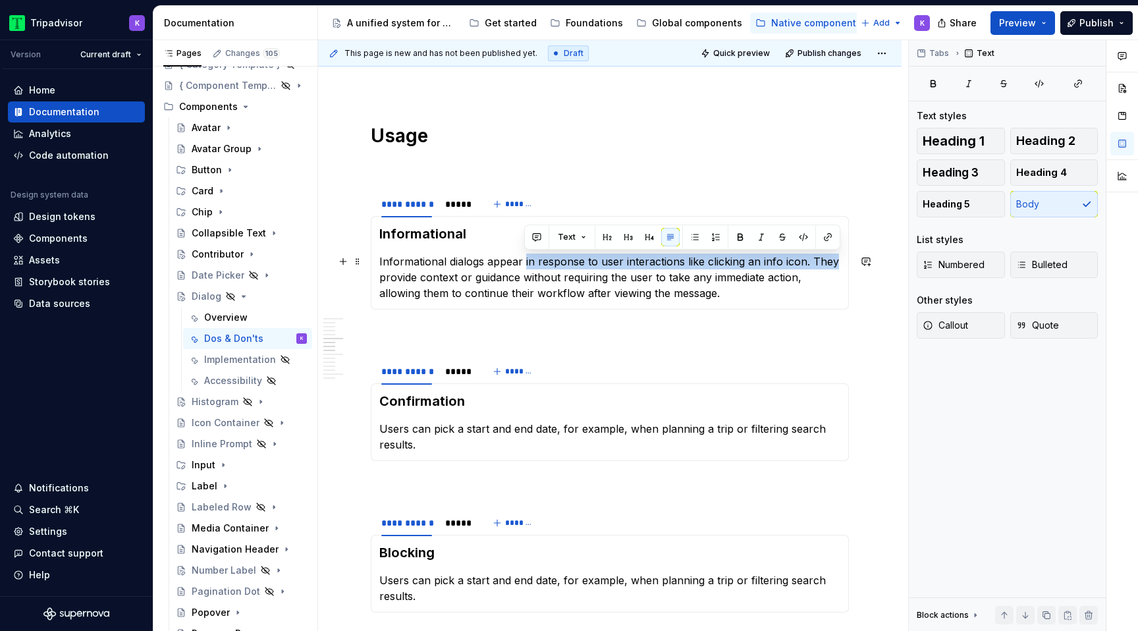
drag, startPoint x: 524, startPoint y: 261, endPoint x: 836, endPoint y: 256, distance: 311.5
click at [836, 256] on p "Informational dialogs appear in response to user interactions like clicking an …" at bounding box center [609, 277] width 461 height 47
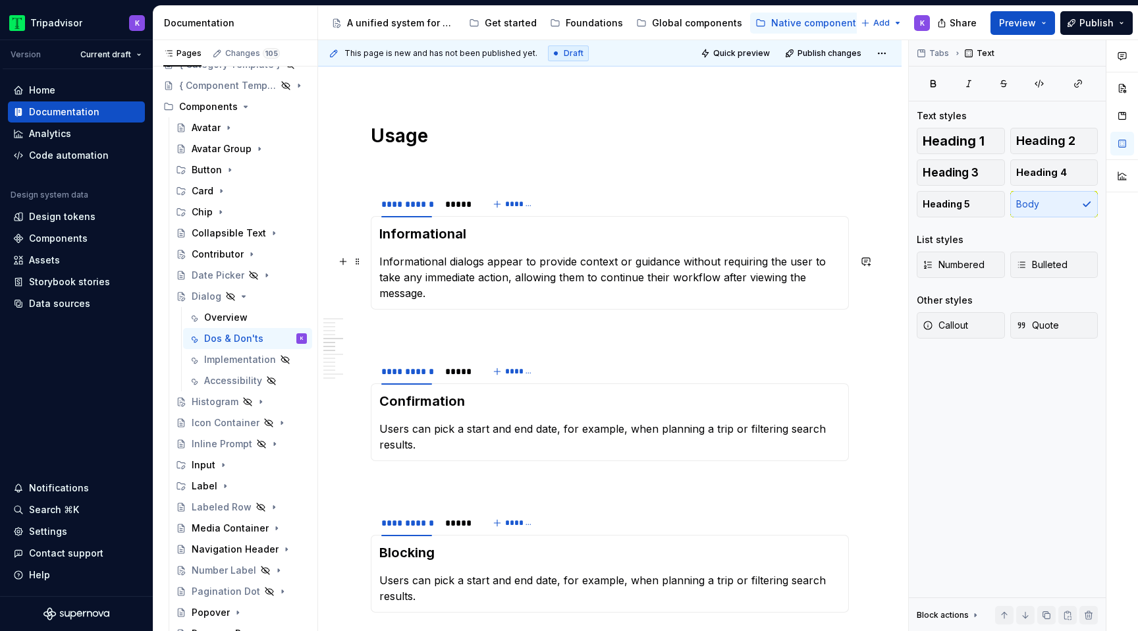
click at [833, 276] on p "Informational dialogs appear to provide context or guidance without requiring t…" at bounding box center [609, 277] width 461 height 47
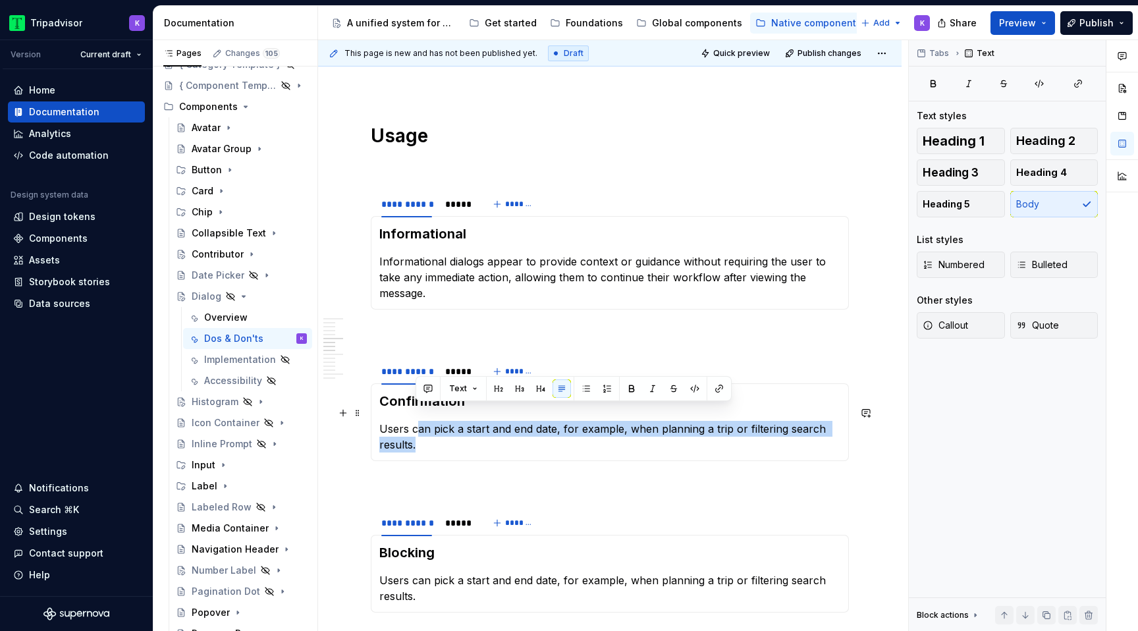
drag, startPoint x: 720, startPoint y: 427, endPoint x: 414, endPoint y: 411, distance: 306.0
click at [414, 421] on p "Users can pick a start and end date, for example, when planning a trip or filte…" at bounding box center [609, 437] width 461 height 32
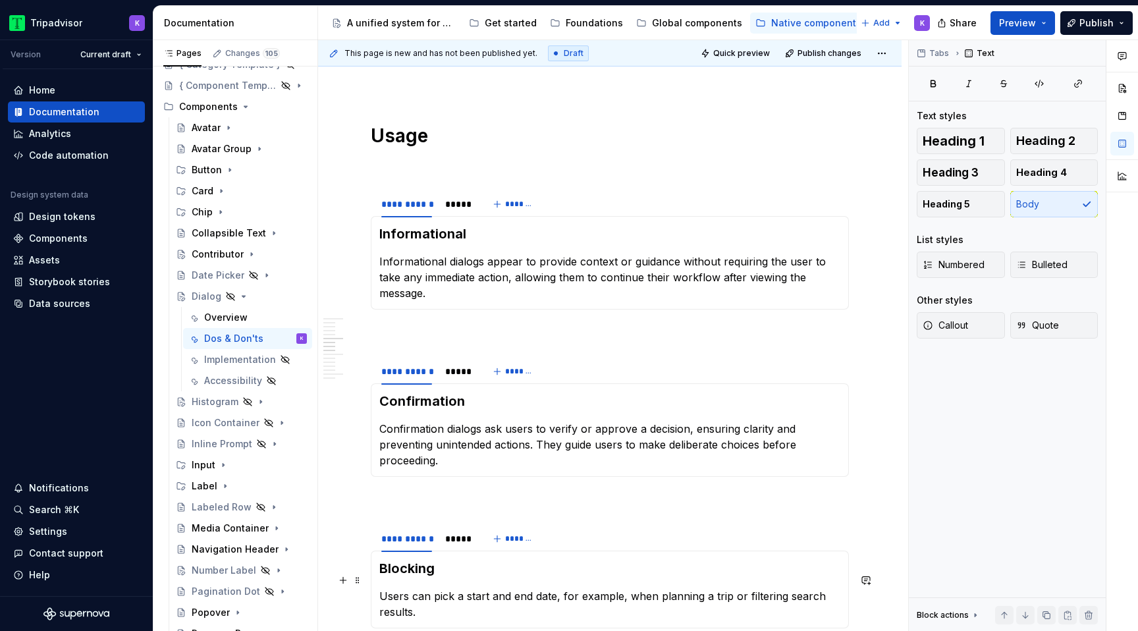
click at [445, 591] on p "Users can pick a start and end date, for example, when planning a trip or filte…" at bounding box center [609, 604] width 461 height 32
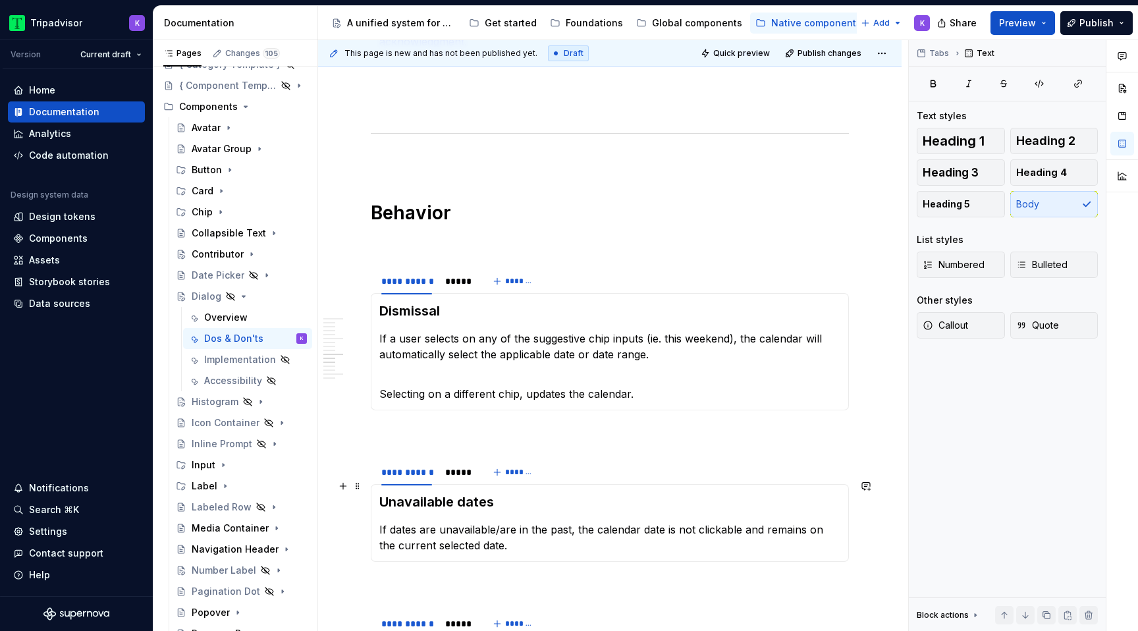
scroll to position [1625, 0]
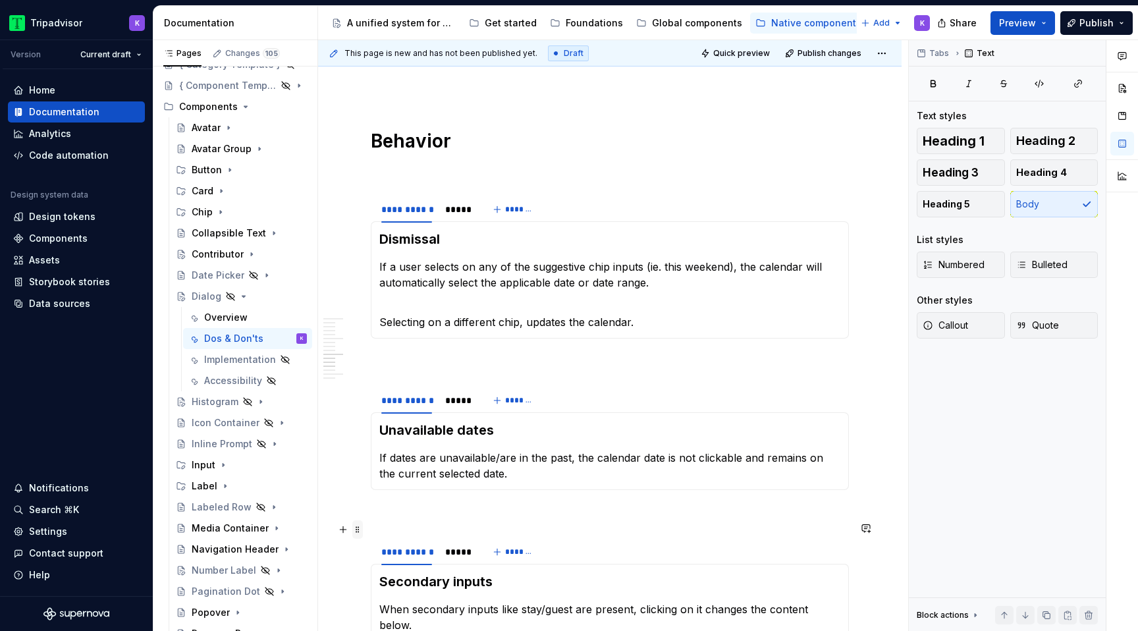
click at [360, 531] on span at bounding box center [357, 529] width 11 height 18
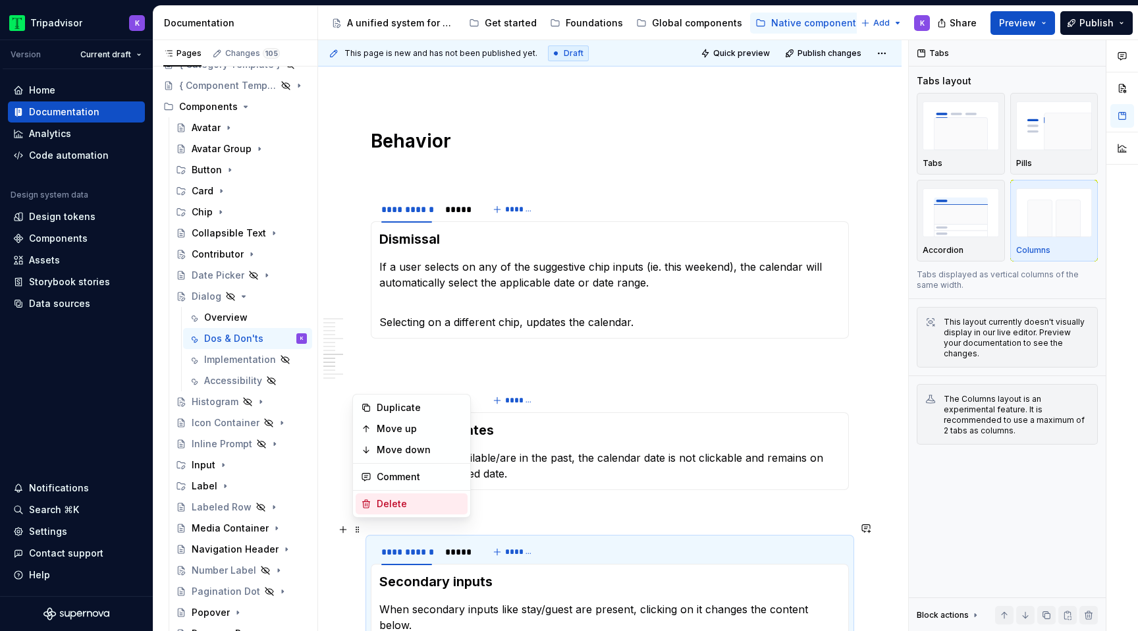
click at [400, 508] on div "Delete" at bounding box center [420, 503] width 86 height 13
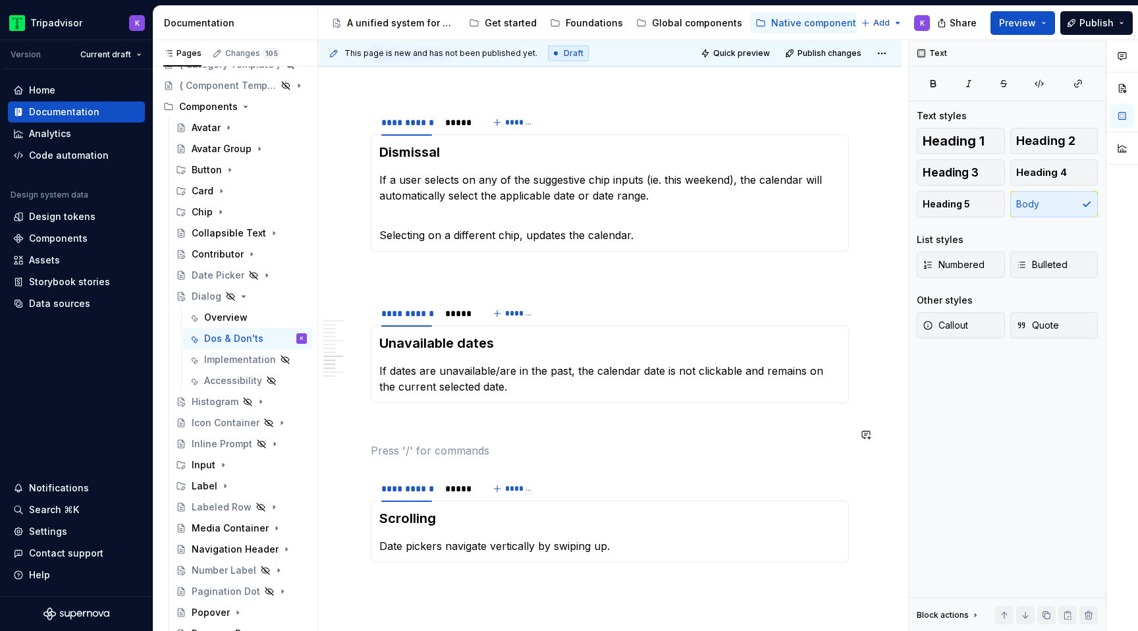
scroll to position [1726, 0]
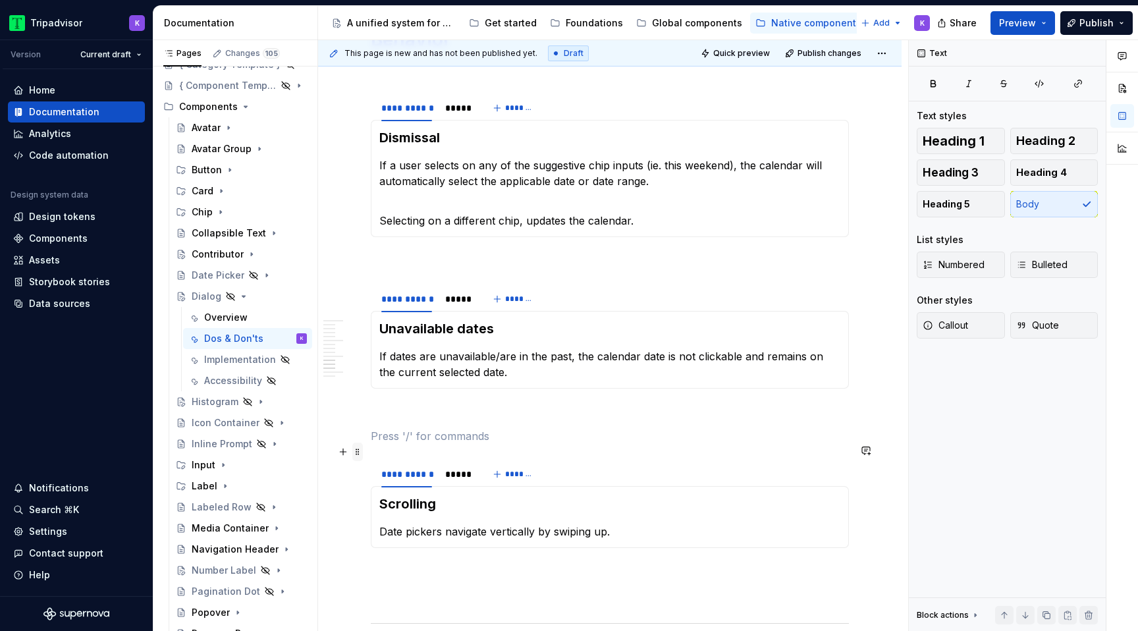
click at [356, 450] on span at bounding box center [357, 452] width 11 height 18
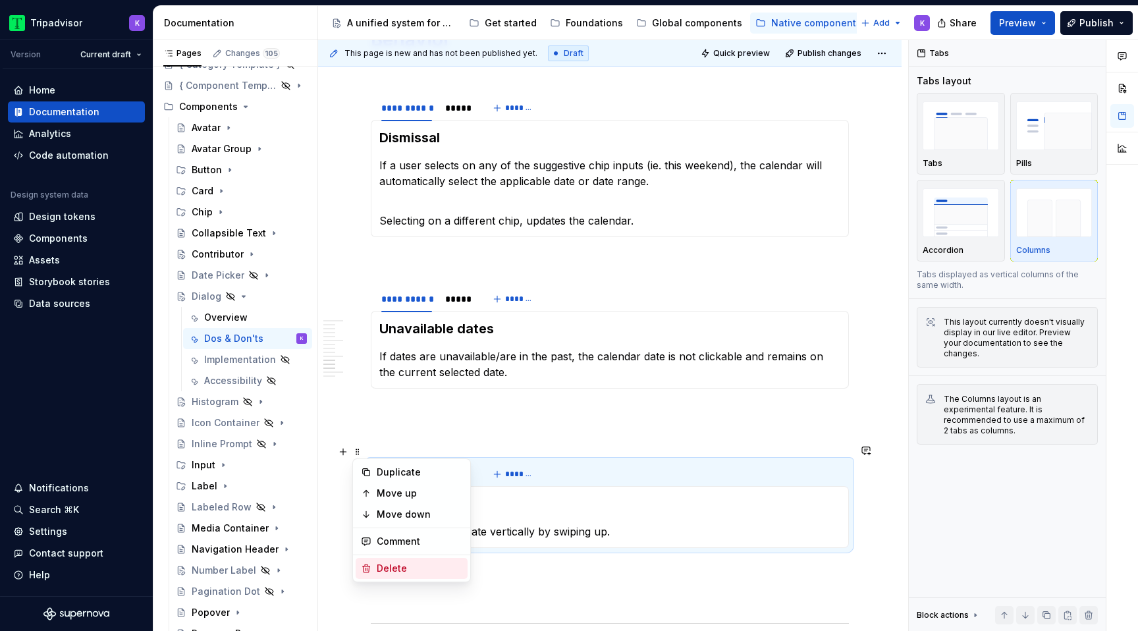
click at [392, 568] on div "Delete" at bounding box center [420, 568] width 86 height 13
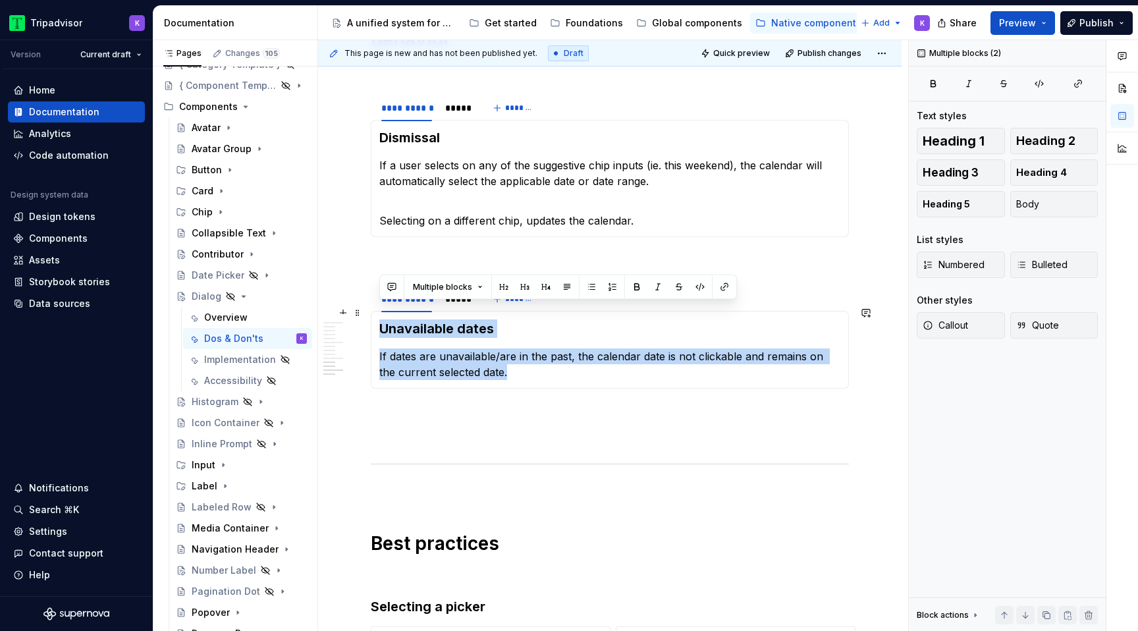
drag, startPoint x: 504, startPoint y: 358, endPoint x: 375, endPoint y: 311, distance: 136.4
click at [375, 311] on div "Unavailable dates If dates are unavailable/are in the past, the calendar date i…" at bounding box center [610, 350] width 478 height 78
copy section-item-column "Unavailable dates If dates are unavailable/are in the past, the calendar date i…"
click at [360, 307] on span at bounding box center [357, 313] width 11 height 18
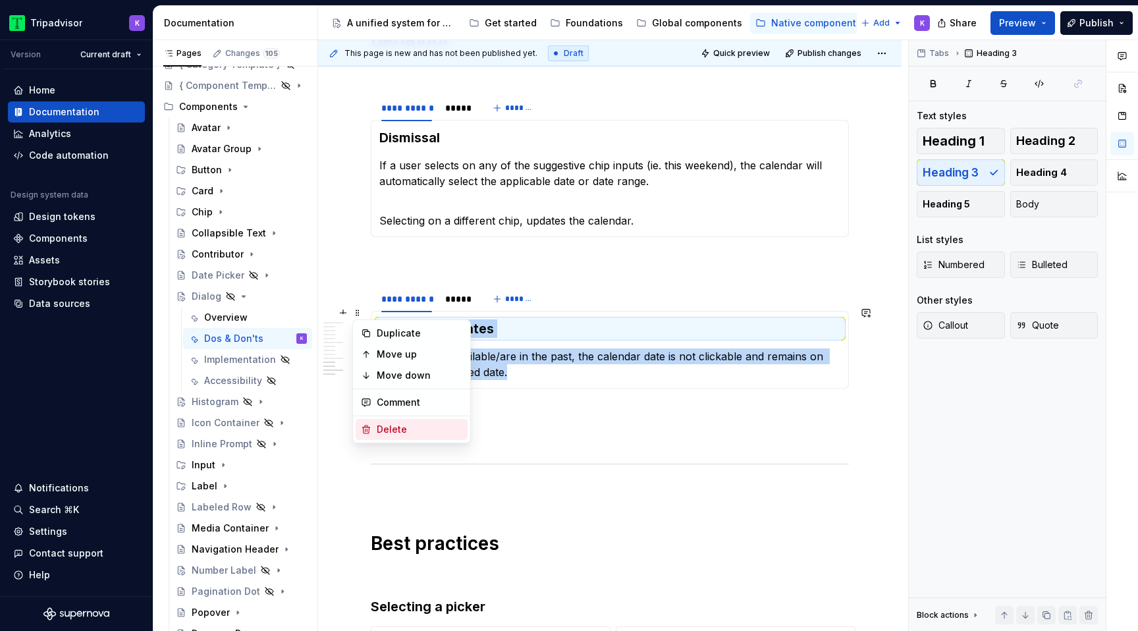
click at [396, 435] on div "Delete" at bounding box center [420, 429] width 86 height 13
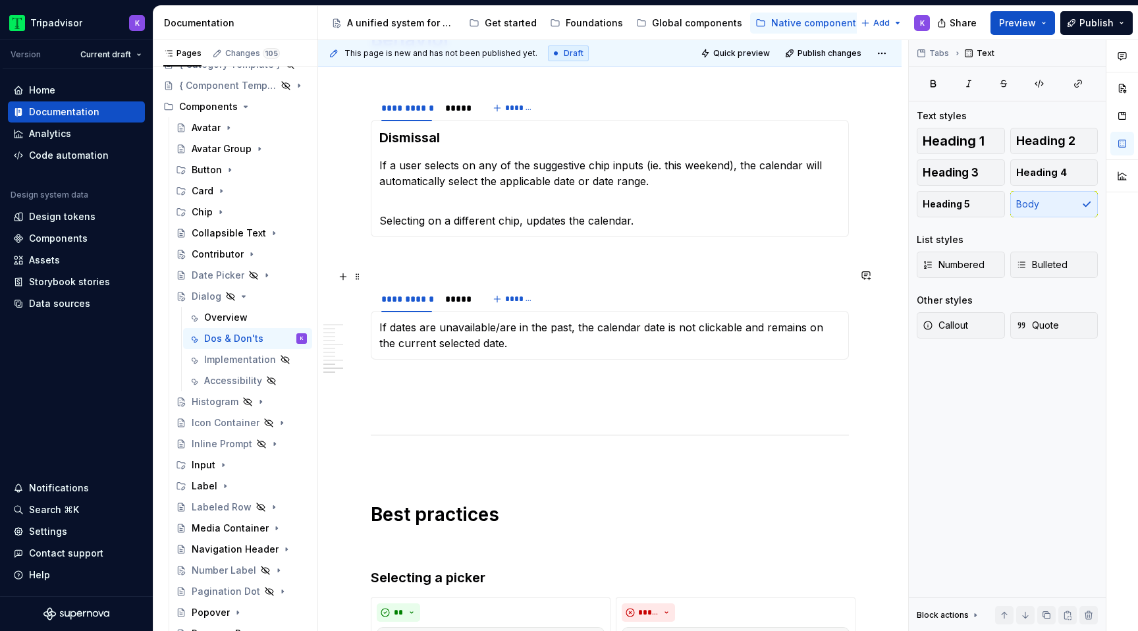
click at [358, 279] on span at bounding box center [357, 276] width 11 height 18
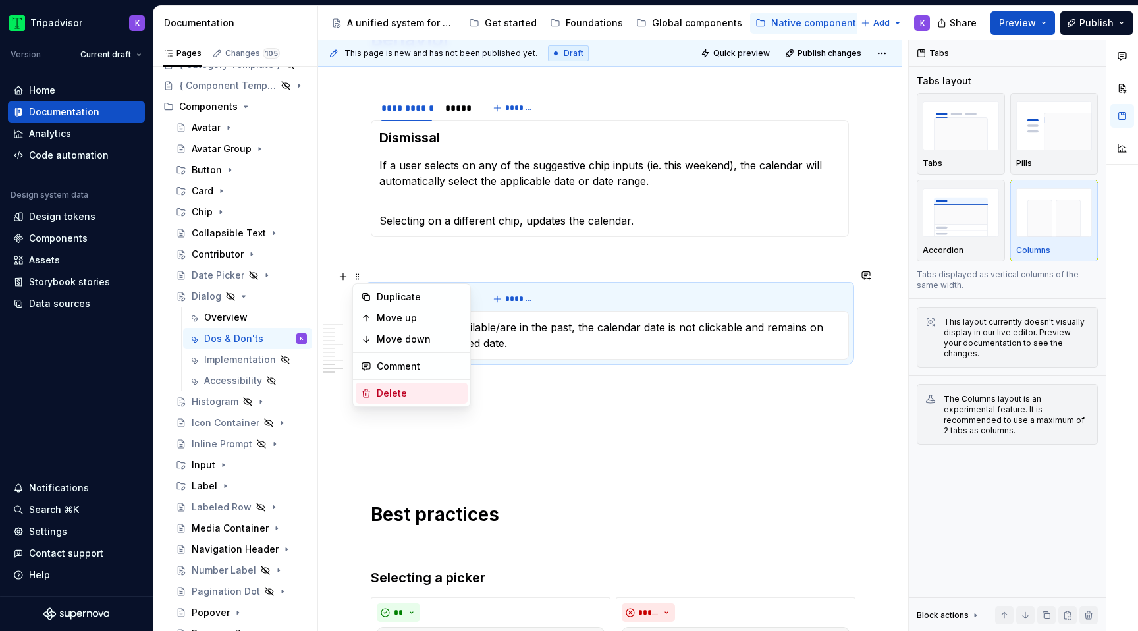
click at [409, 390] on div "Delete" at bounding box center [420, 393] width 86 height 13
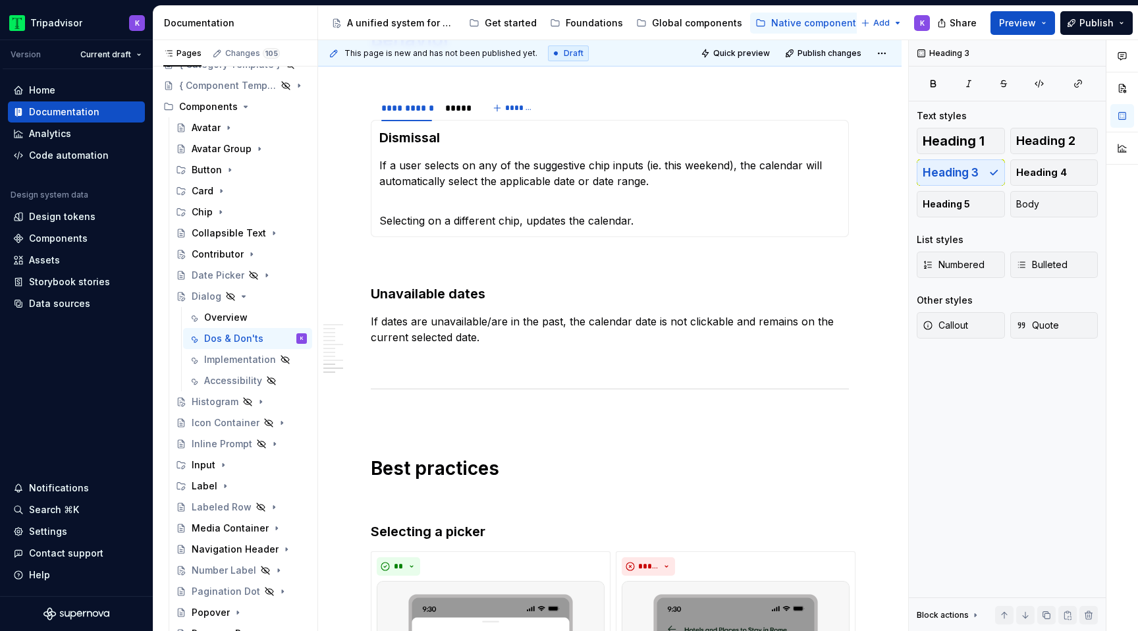
click at [411, 253] on p at bounding box center [610, 261] width 478 height 16
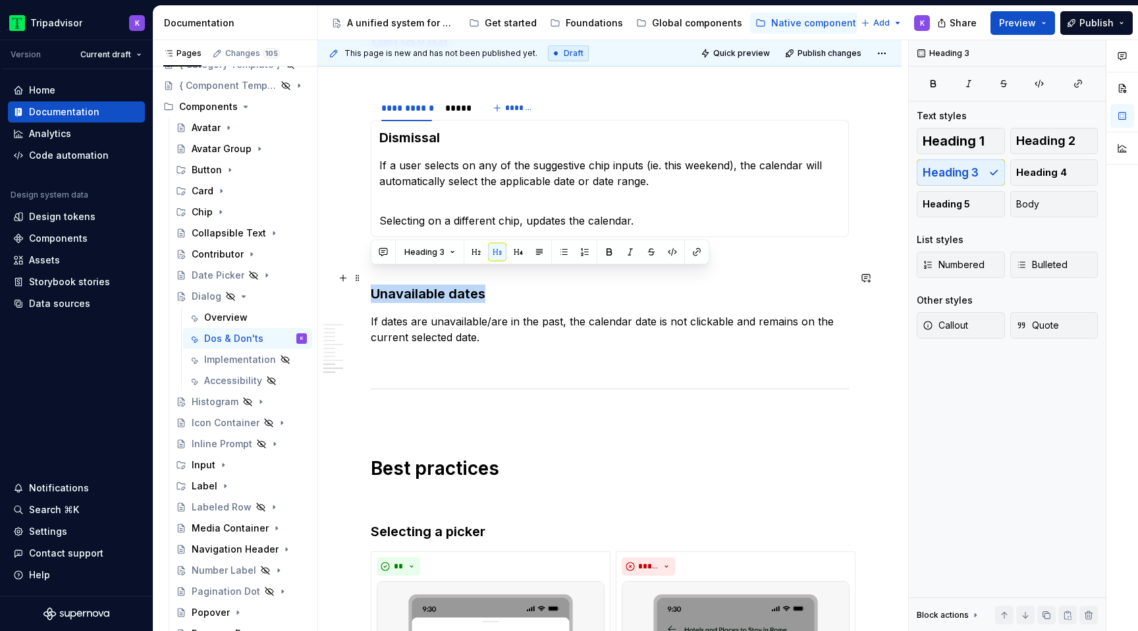
drag, startPoint x: 448, startPoint y: 274, endPoint x: 371, endPoint y: 276, distance: 77.7
click at [371, 284] on h3 "Unavailable dates" at bounding box center [610, 293] width 478 height 18
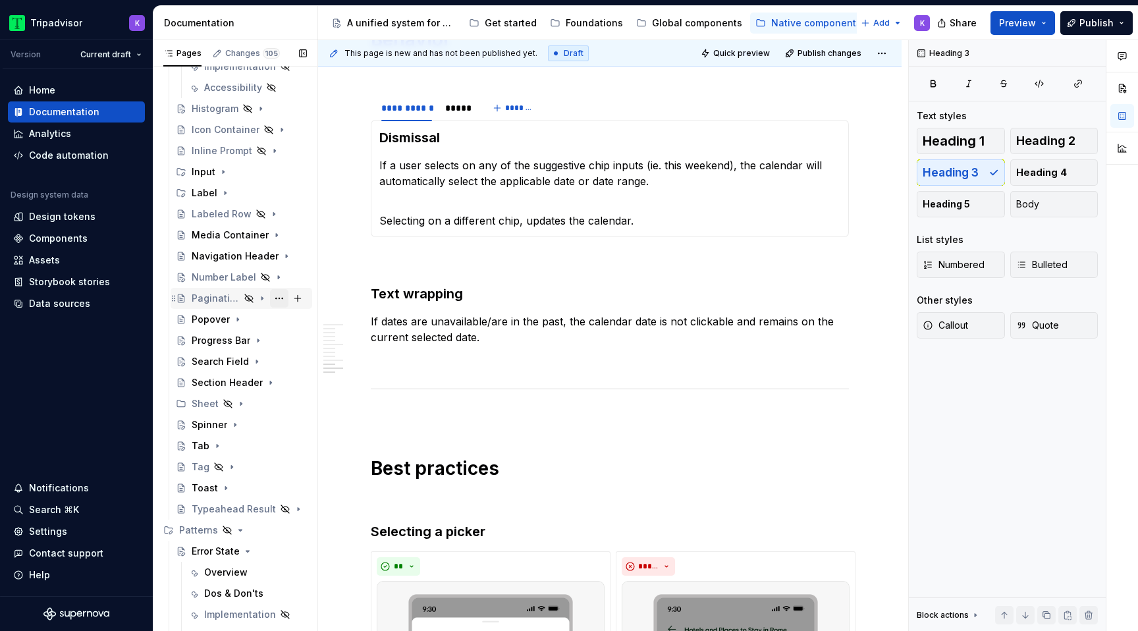
scroll to position [367, 0]
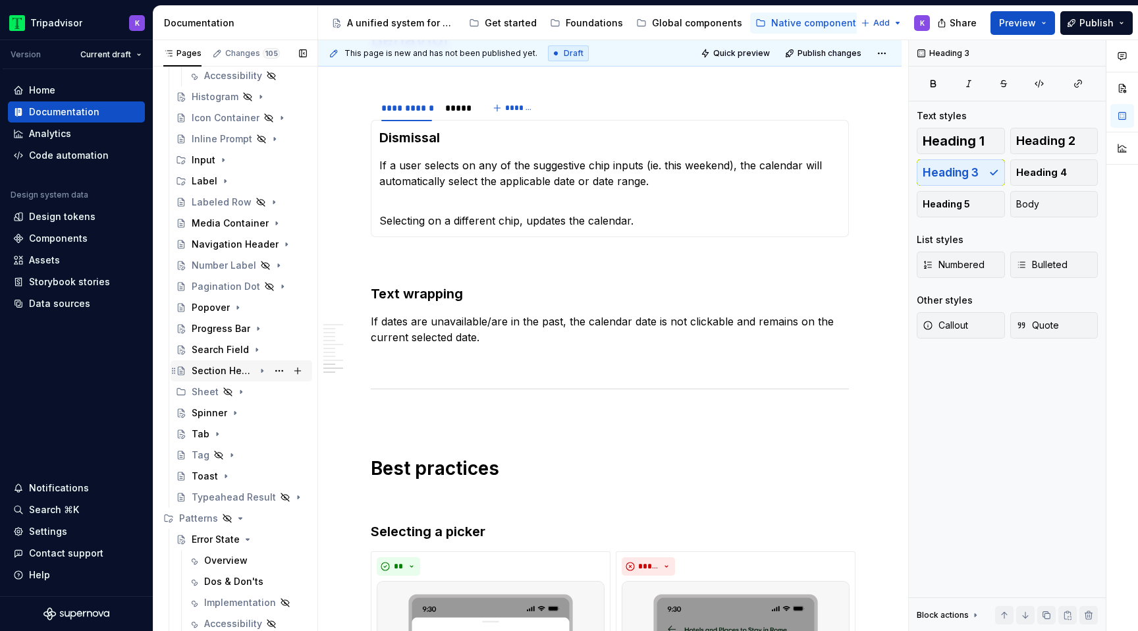
click at [234, 371] on div "Section Header" at bounding box center [223, 370] width 63 height 13
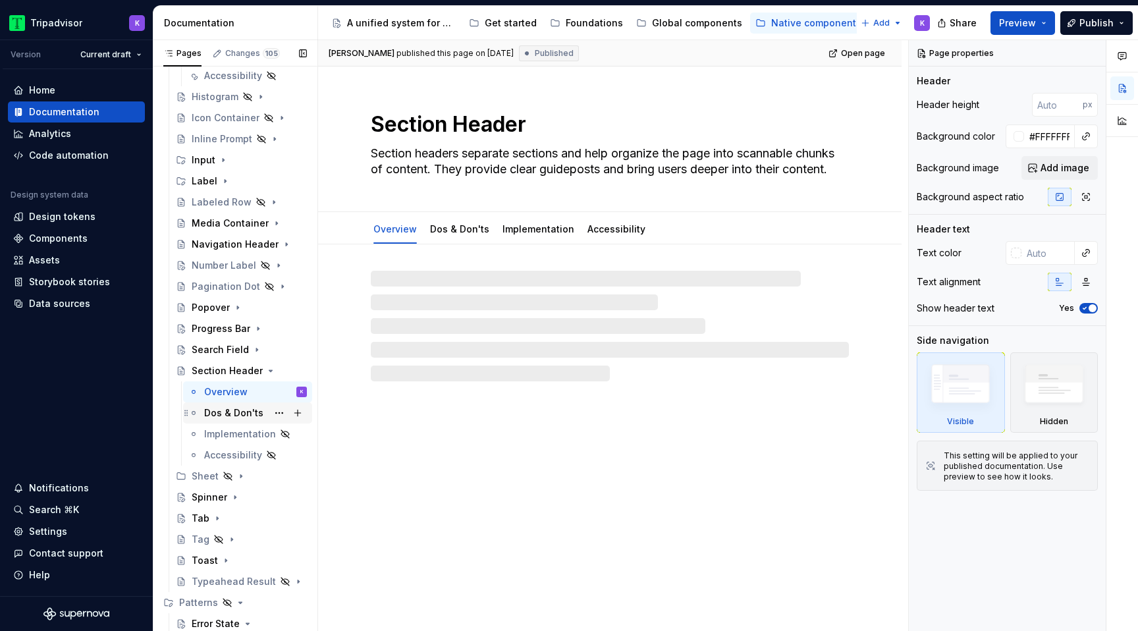
click at [234, 408] on div "Dos & Don'ts" at bounding box center [233, 412] width 59 height 13
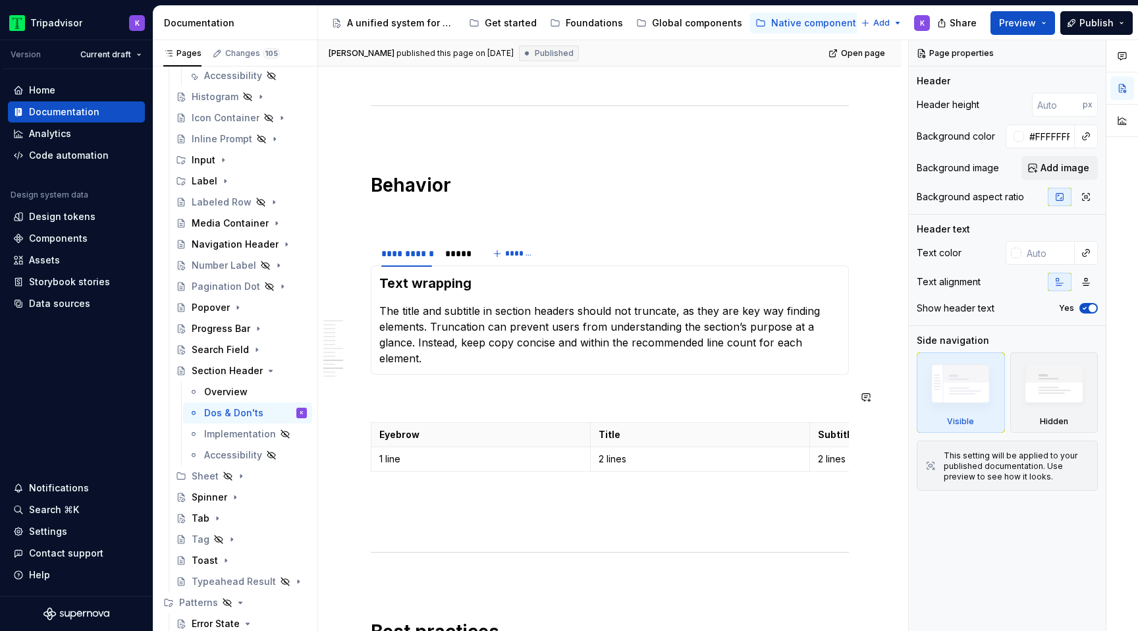
scroll to position [1652, 0]
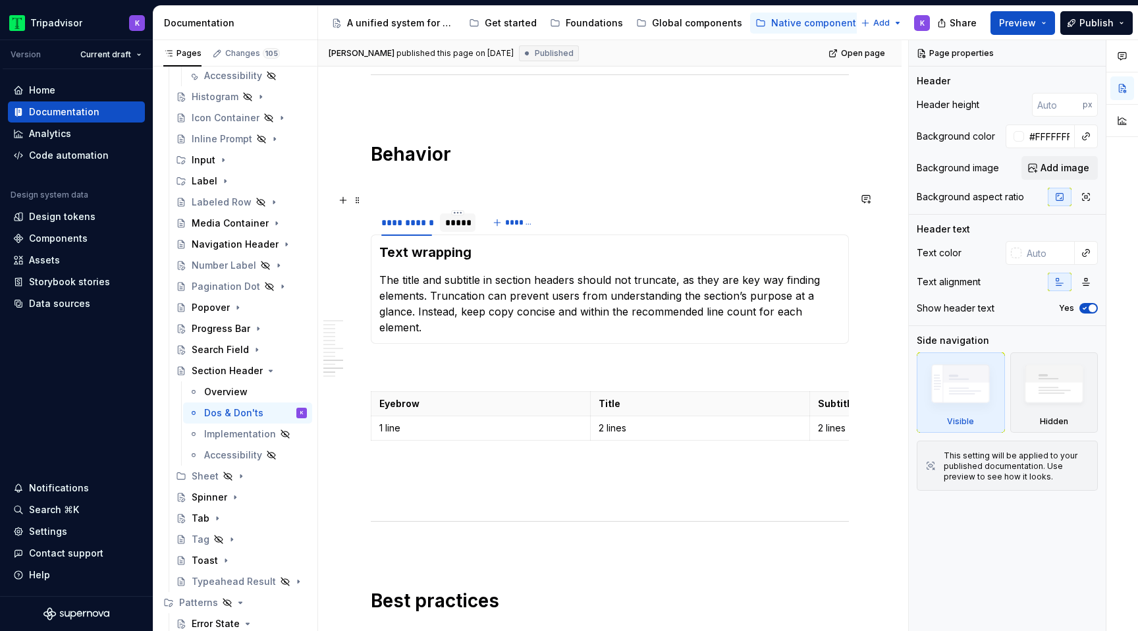
click at [456, 216] on div "*****" at bounding box center [457, 222] width 25 height 13
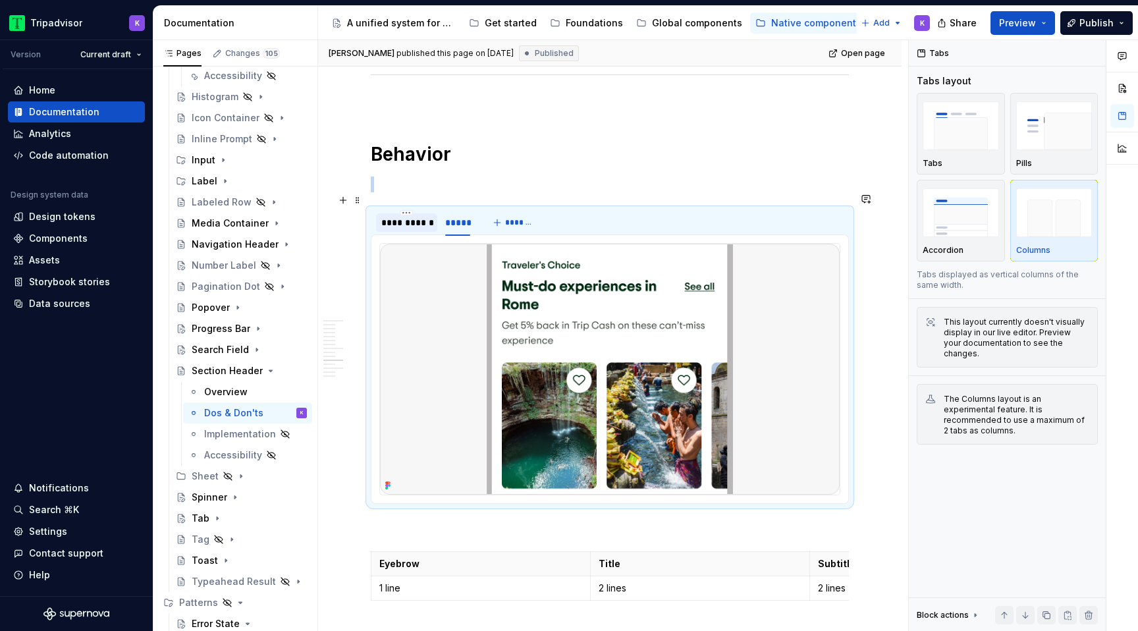
click at [417, 216] on div "**********" at bounding box center [406, 222] width 51 height 13
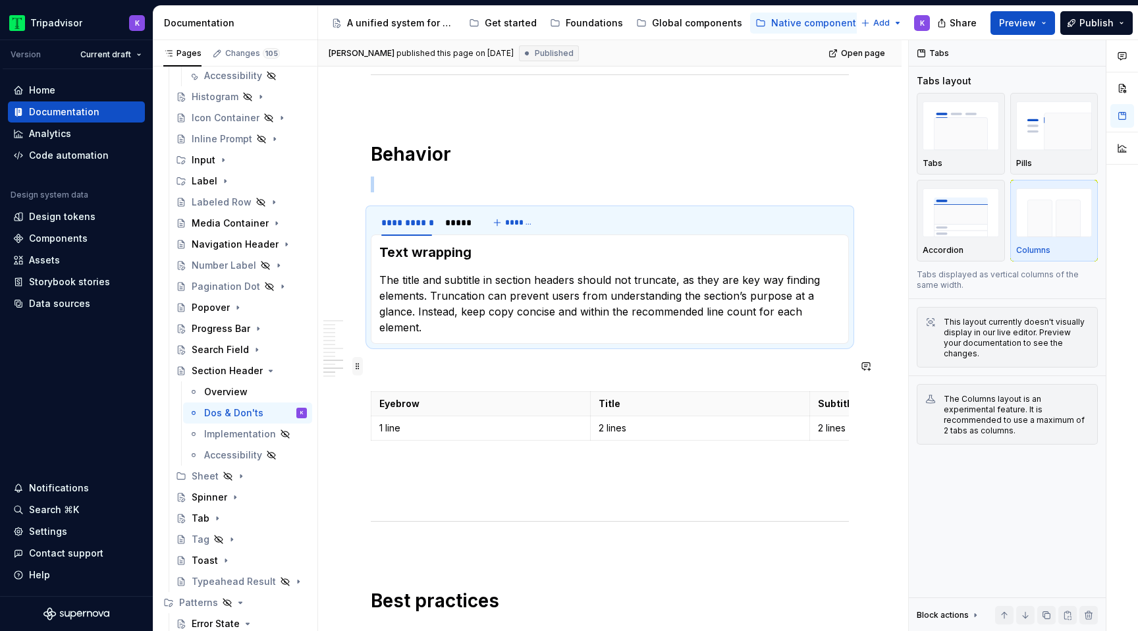
click at [360, 366] on span at bounding box center [357, 366] width 11 height 18
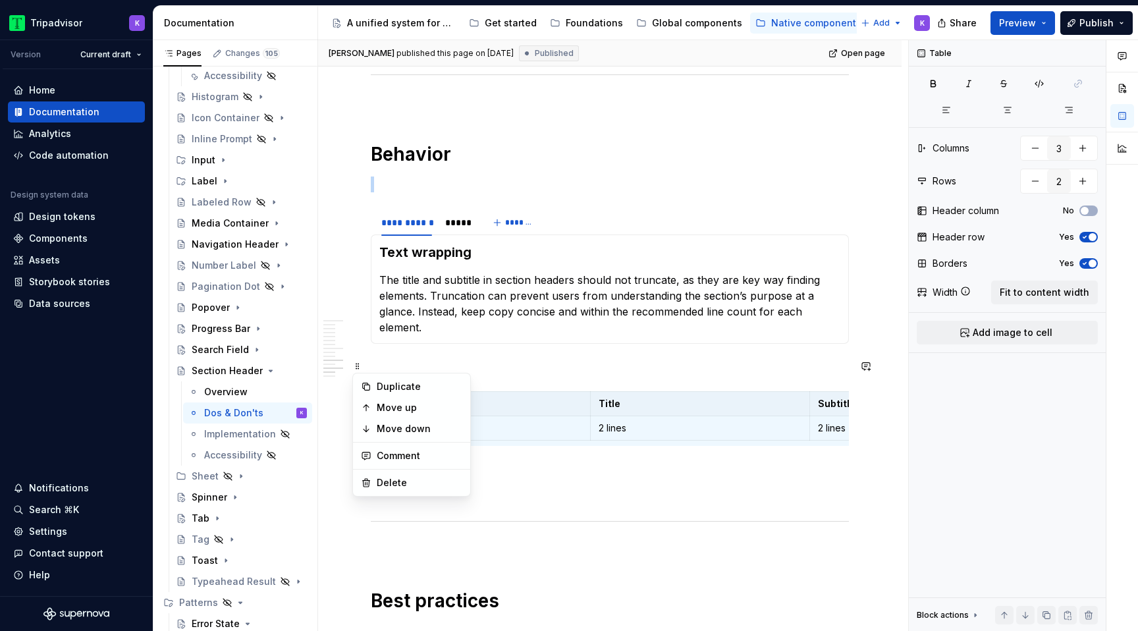
click at [412, 360] on p at bounding box center [610, 368] width 478 height 16
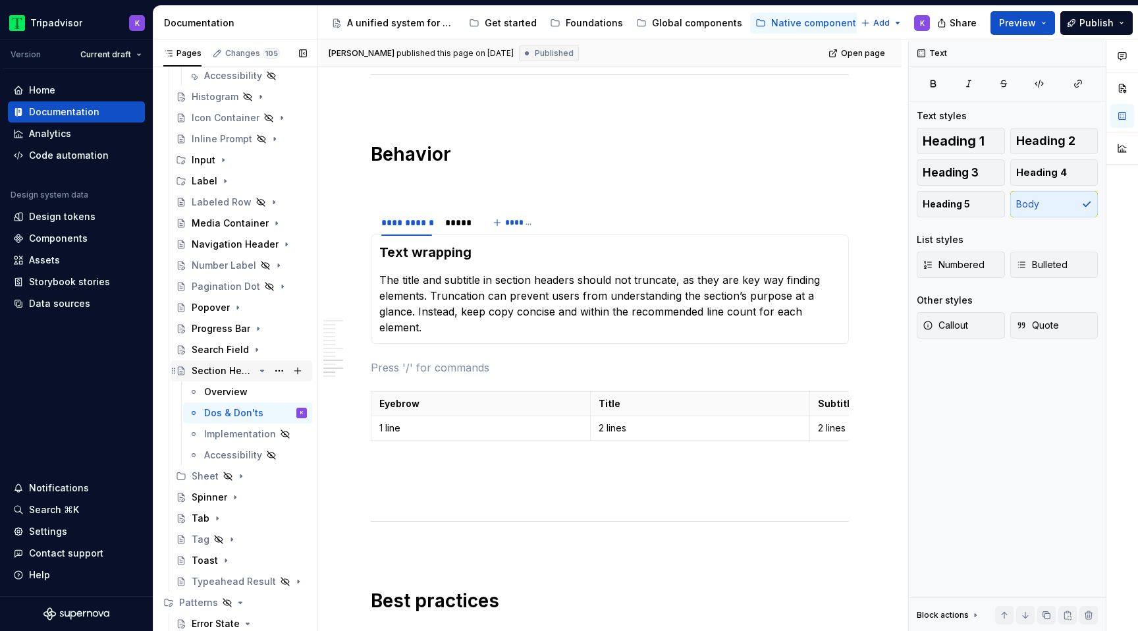
click at [261, 367] on icon "Page tree" at bounding box center [262, 370] width 11 height 11
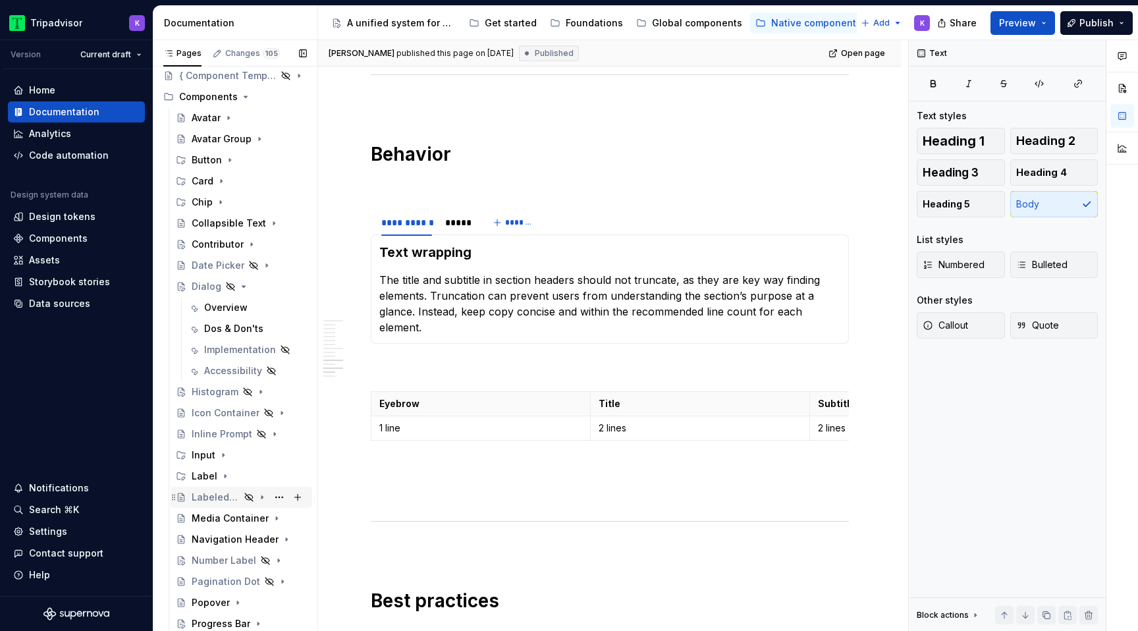
scroll to position [59, 0]
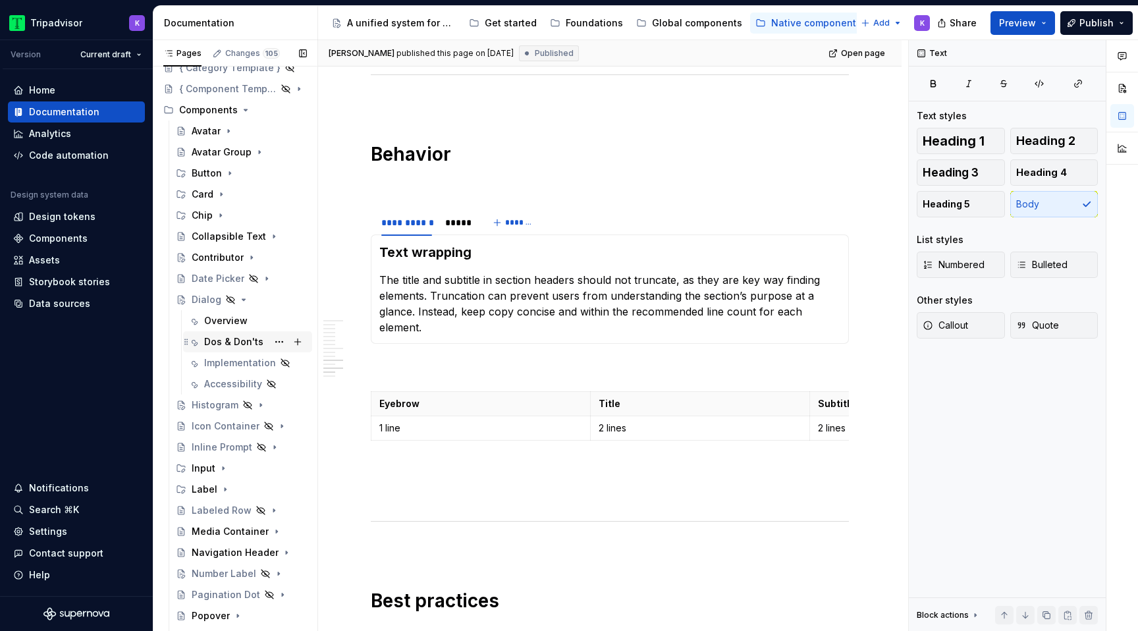
click at [228, 337] on div "Dos & Don'ts" at bounding box center [233, 341] width 59 height 13
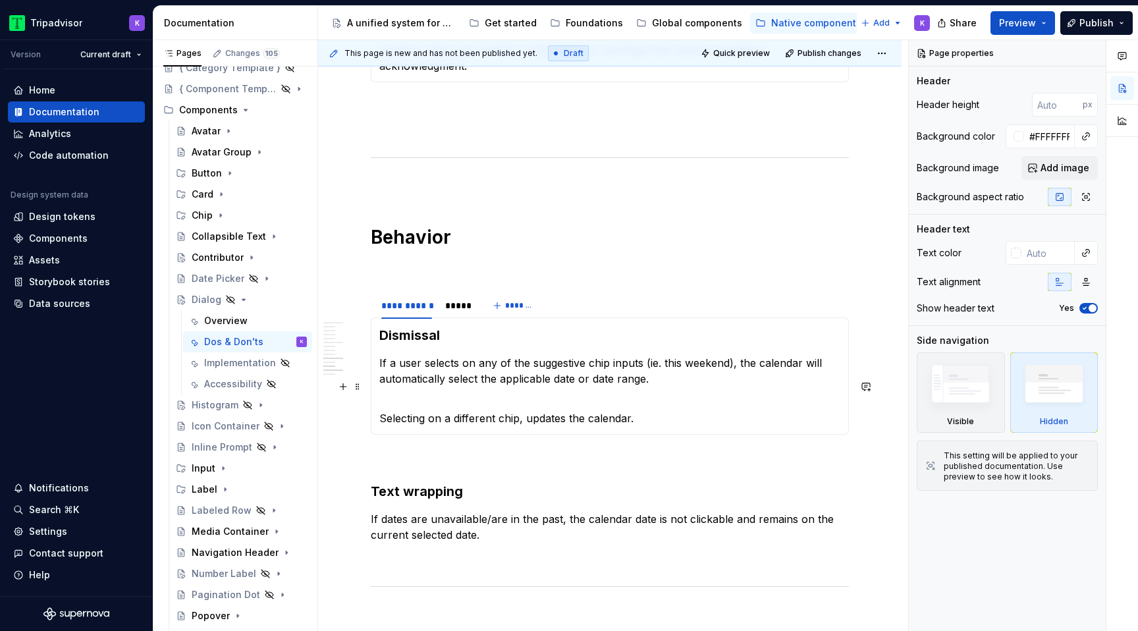
scroll to position [1606, 0]
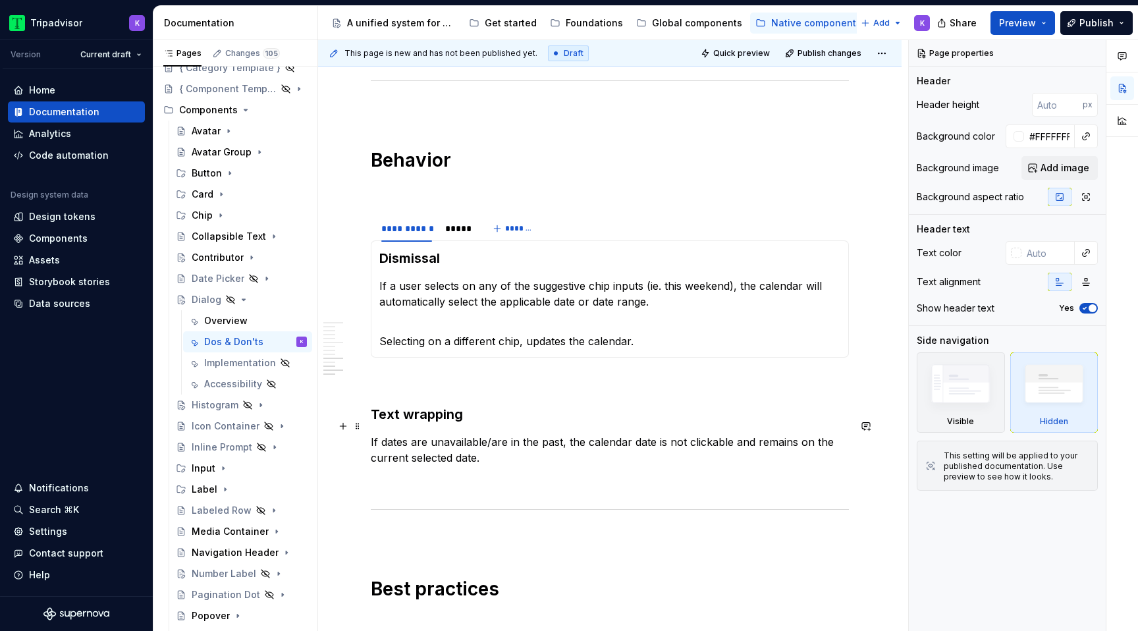
type textarea "*"
click at [495, 441] on p "If dates are unavailable/are in the past, the calendar date is not clickable an…" at bounding box center [610, 450] width 478 height 32
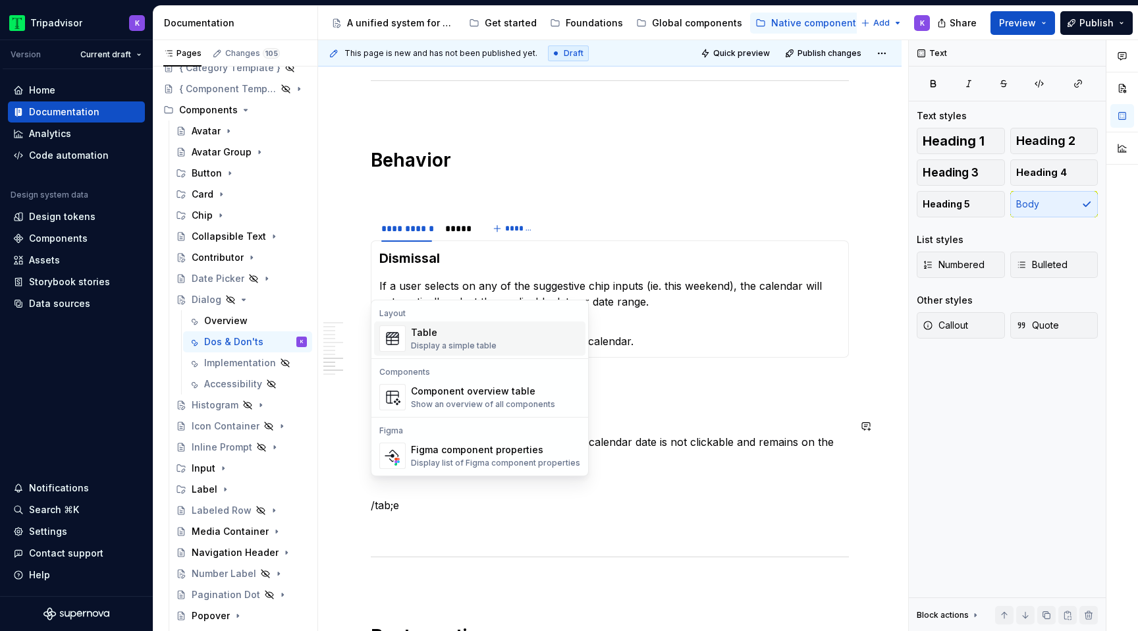
click at [482, 331] on div "Table" at bounding box center [454, 332] width 86 height 13
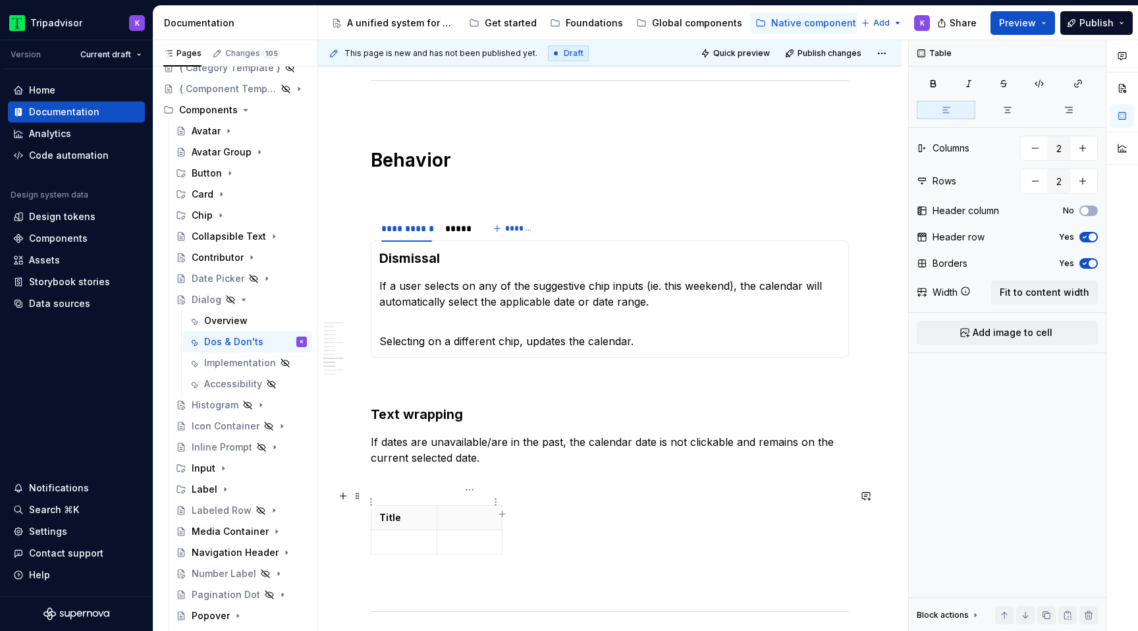
click at [452, 510] on th at bounding box center [470, 518] width 66 height 24
click at [502, 526] on table "Title Subcopy" at bounding box center [437, 529] width 132 height 49
click at [1062, 299] on button "Fit to content width" at bounding box center [1044, 293] width 107 height 24
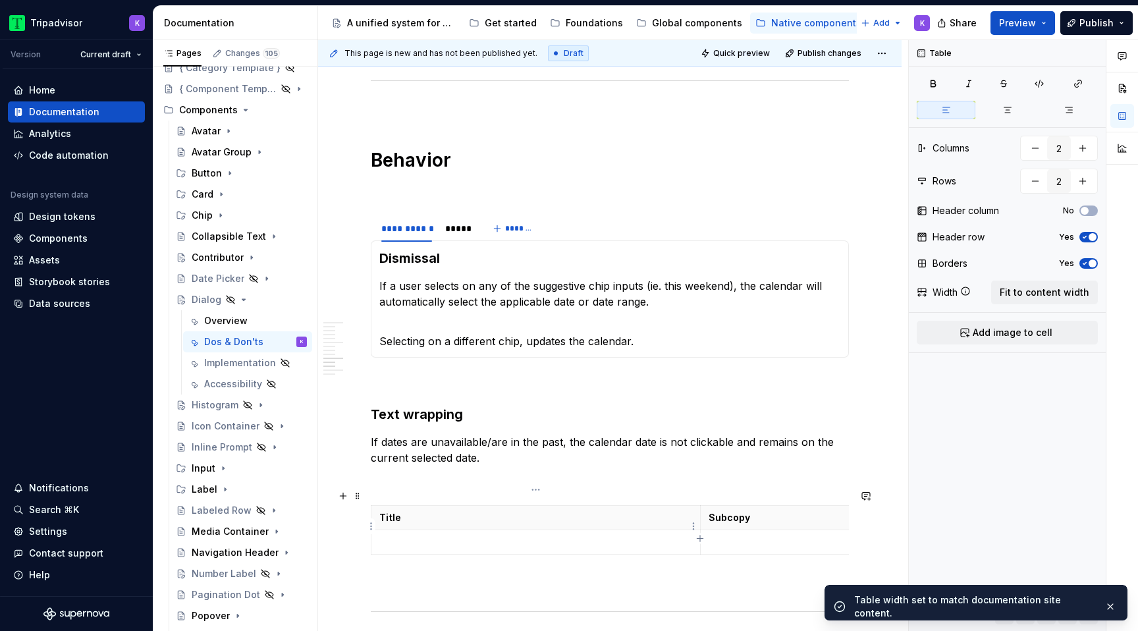
click at [452, 535] on p at bounding box center [535, 541] width 313 height 13
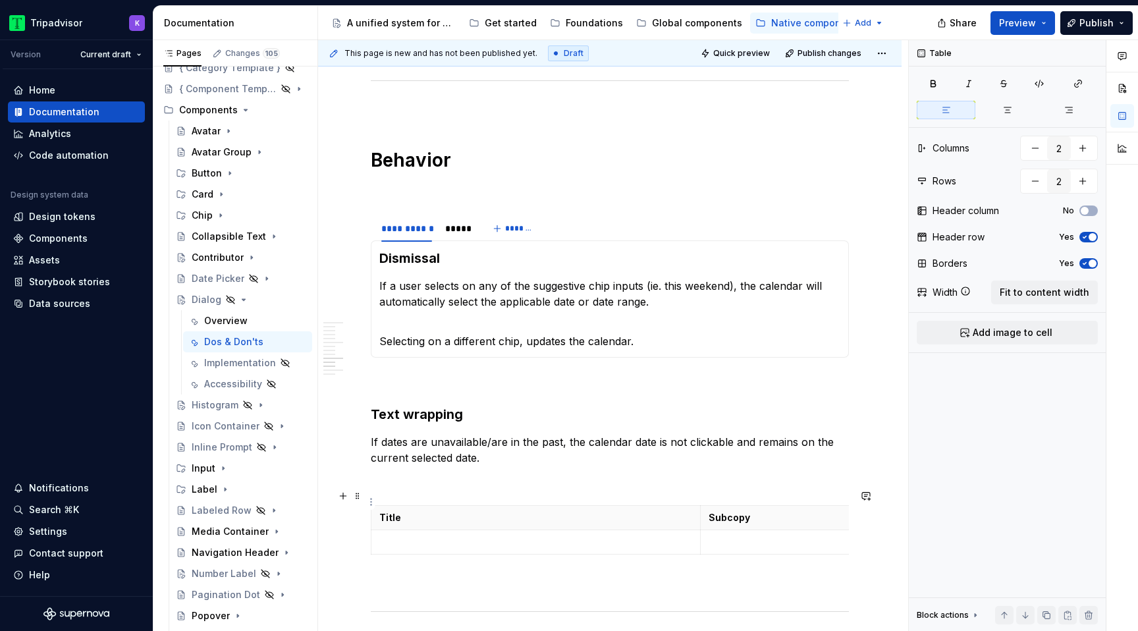
type textarea "*"
